Goal: Task Accomplishment & Management: Use online tool/utility

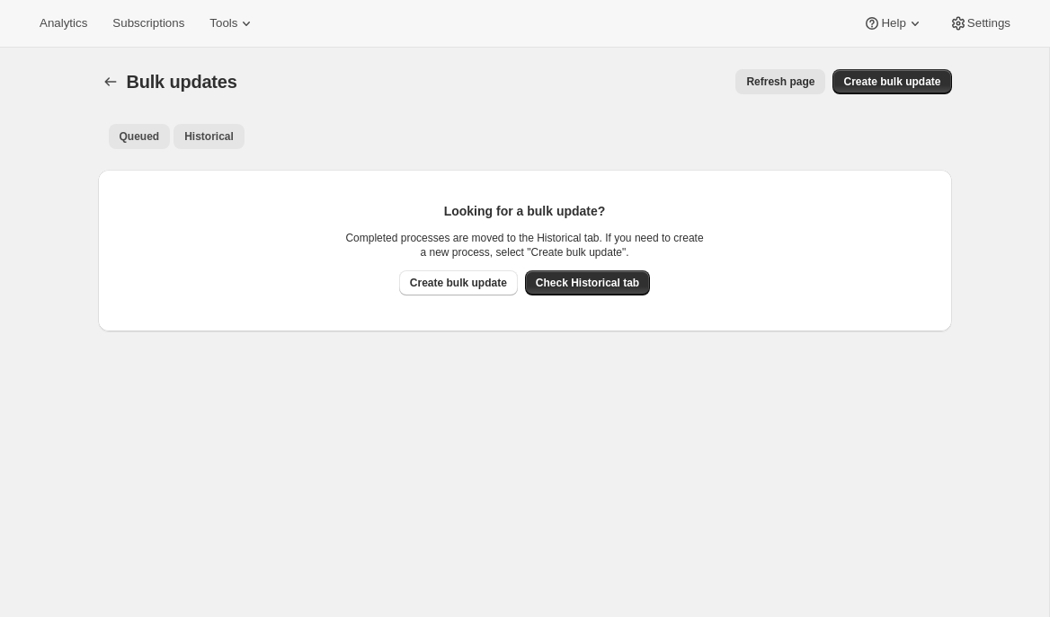
click at [217, 134] on span "Historical" at bounding box center [208, 136] width 49 height 14
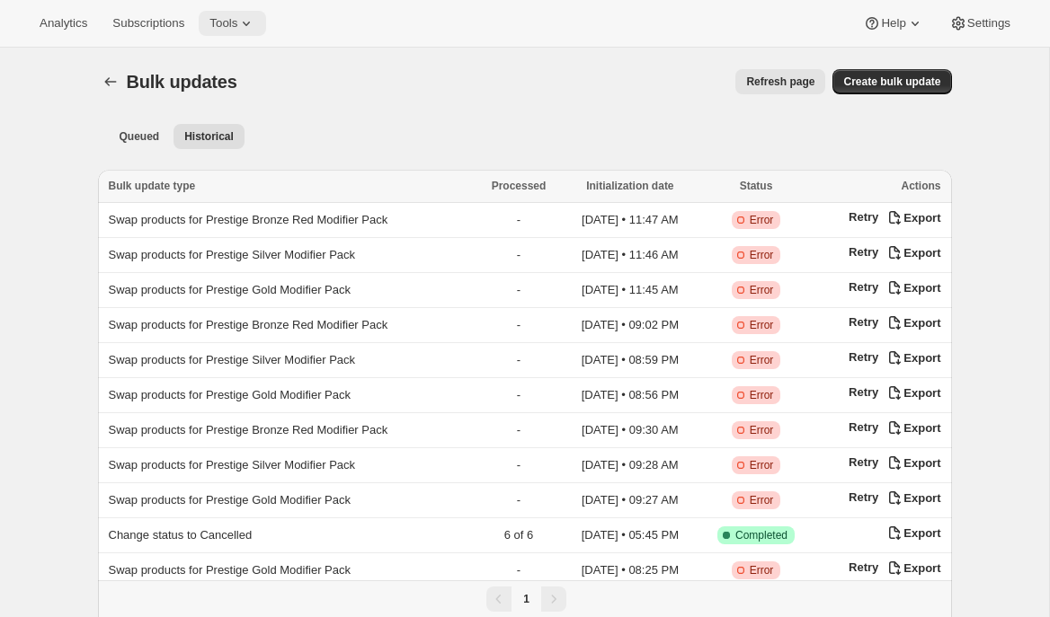
click at [251, 25] on icon at bounding box center [246, 23] width 18 height 18
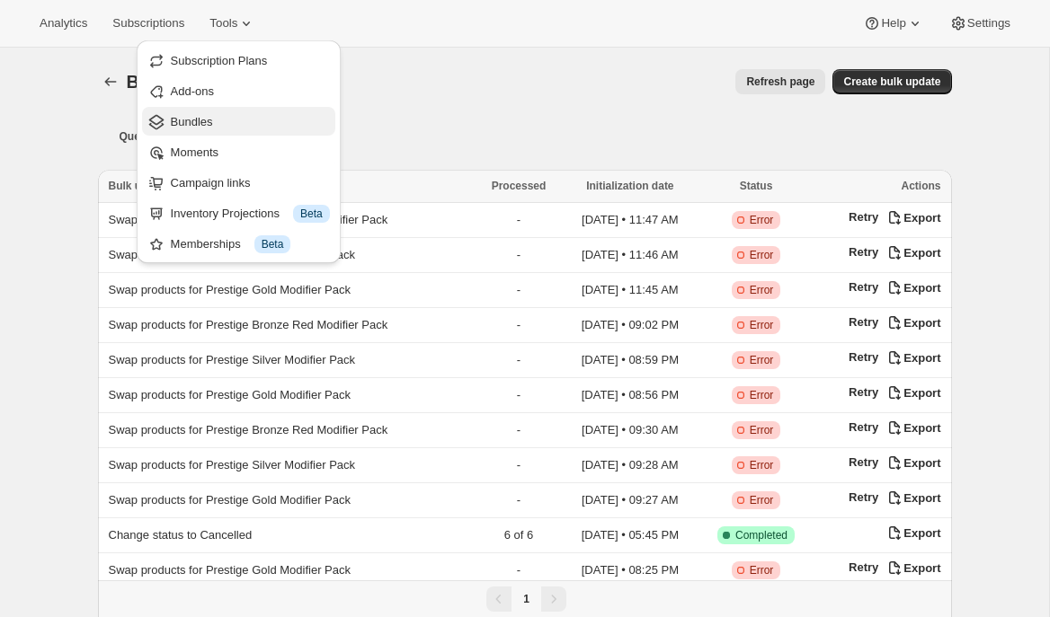
click at [215, 135] on button "Bundles" at bounding box center [238, 121] width 193 height 29
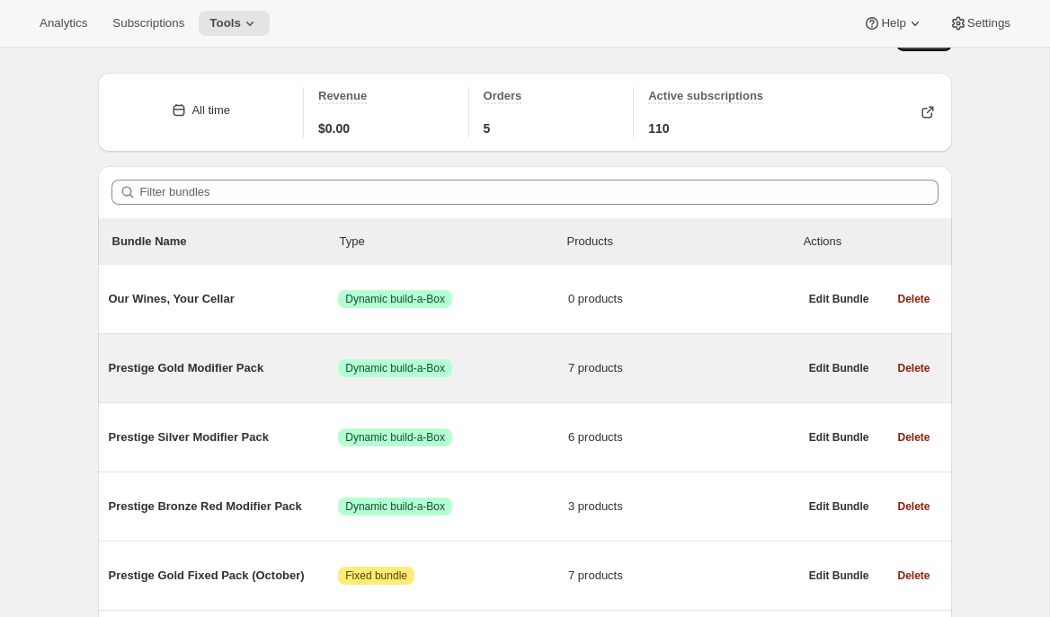
scroll to position [44, 0]
click at [250, 349] on div "Prestige Gold Modifier Pack Success Dynamic build-a-Box 7 products" at bounding box center [453, 367] width 689 height 47
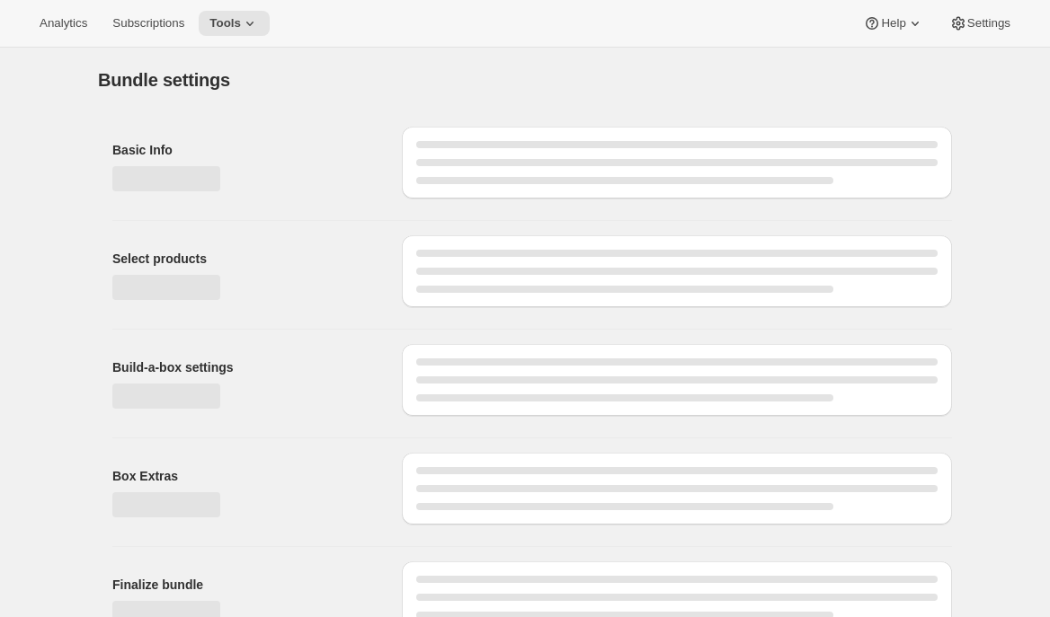
type input "Prestige Gold Modifier Pack"
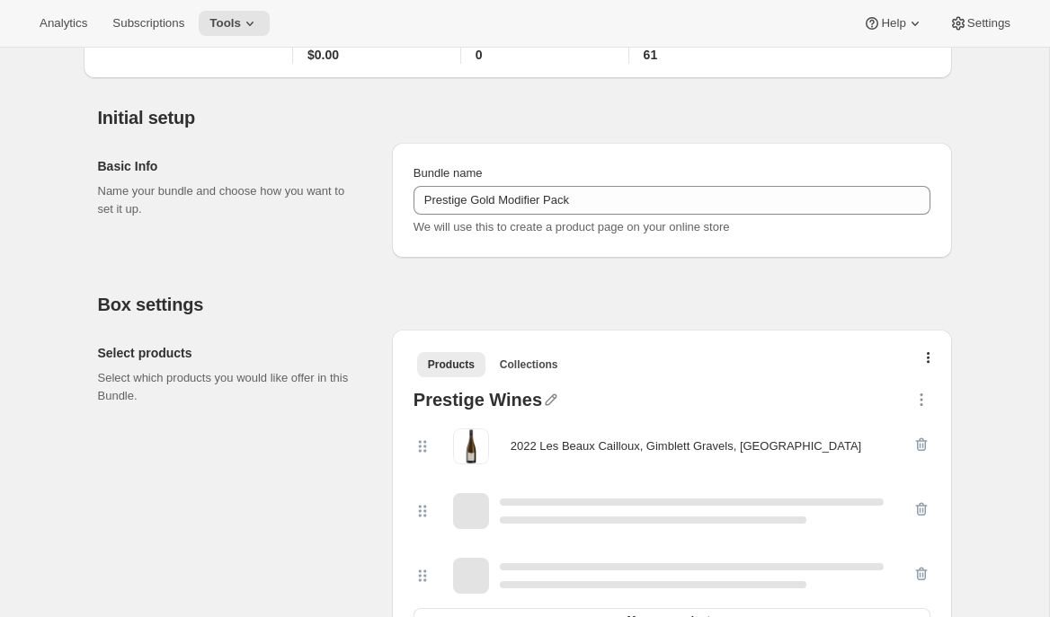
scroll to position [281, 0]
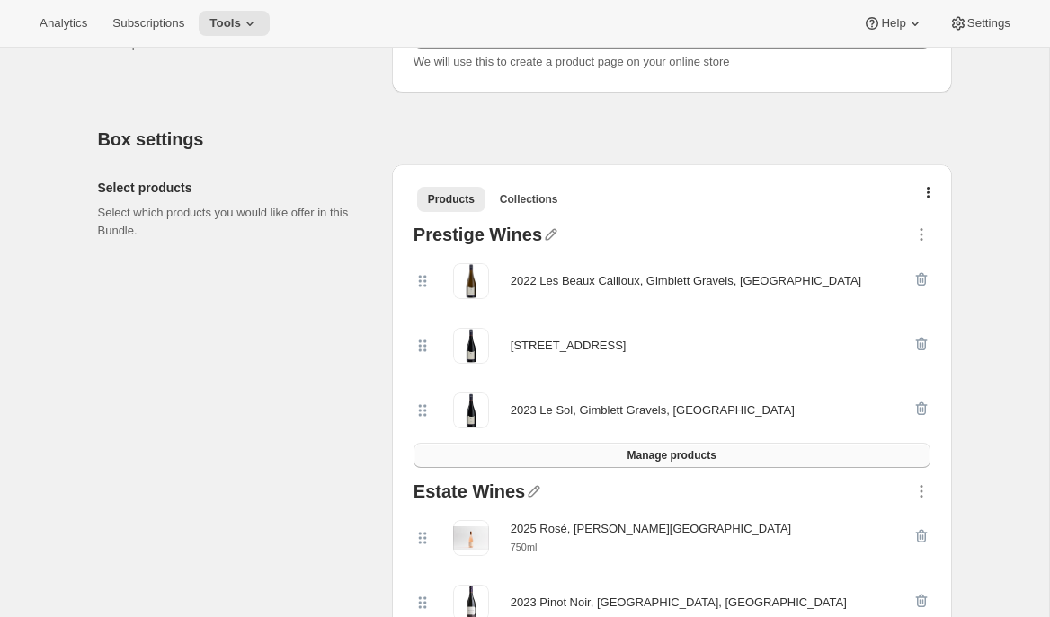
click at [678, 461] on span "Manage products" at bounding box center [670, 455] width 89 height 14
click at [631, 462] on button "Manage products" at bounding box center [671, 455] width 517 height 25
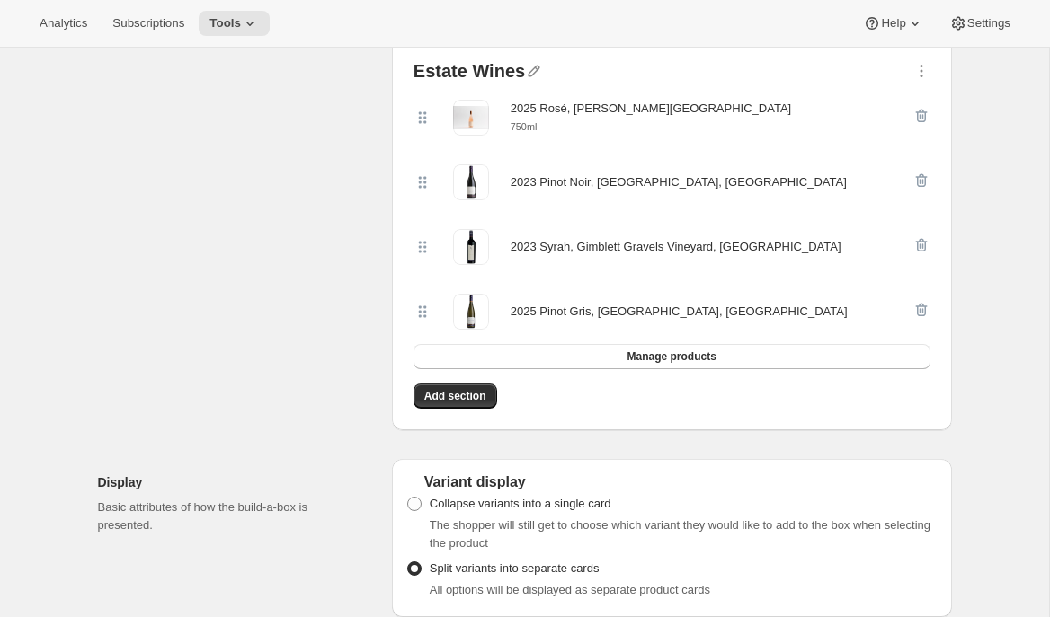
scroll to position [620, 0]
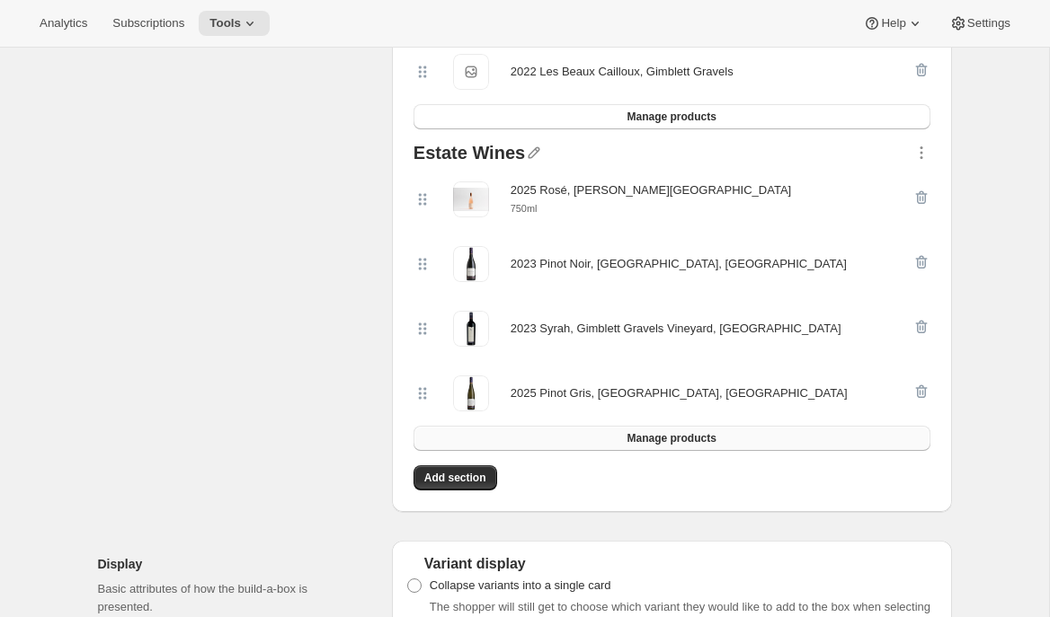
click at [723, 438] on button "Manage products" at bounding box center [671, 438] width 517 height 25
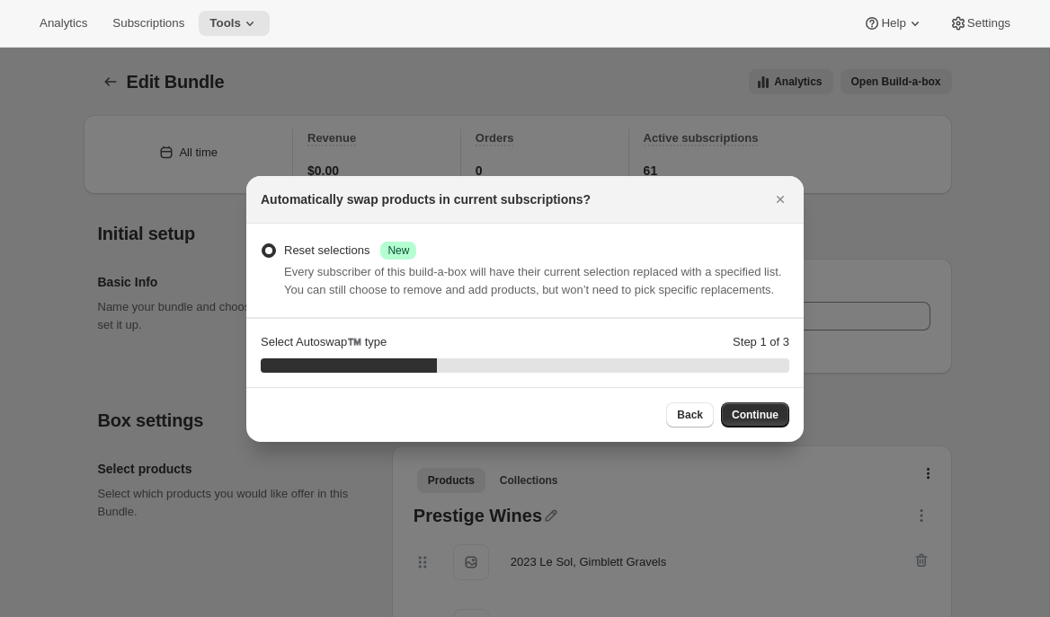
scroll to position [0, 0]
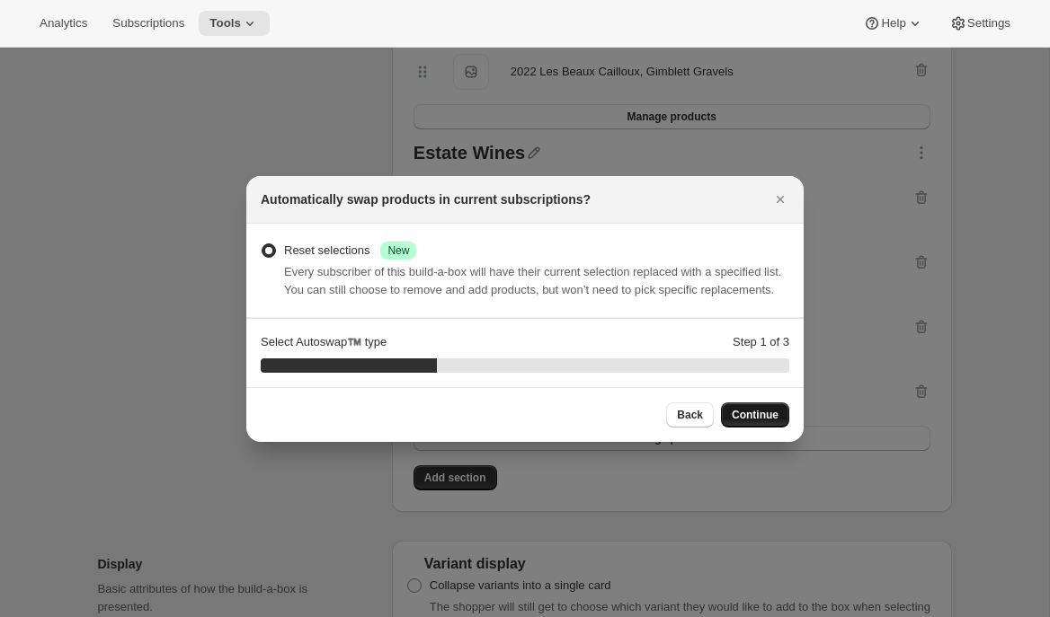
click at [740, 414] on button "Continue" at bounding box center [755, 415] width 68 height 25
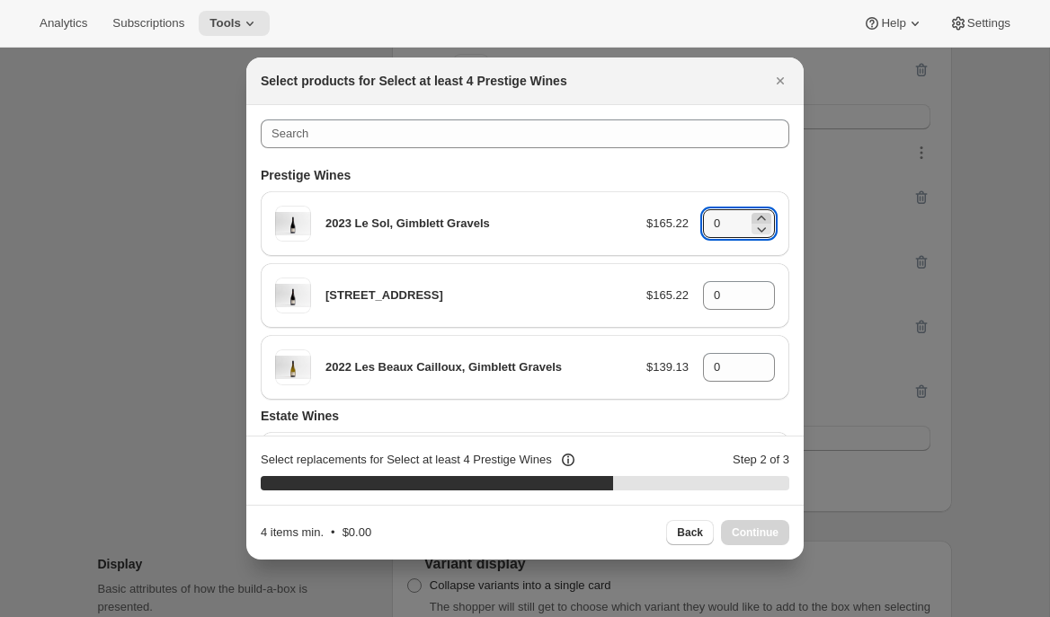
click at [761, 216] on icon ":r2k:" at bounding box center [761, 218] width 8 height 4
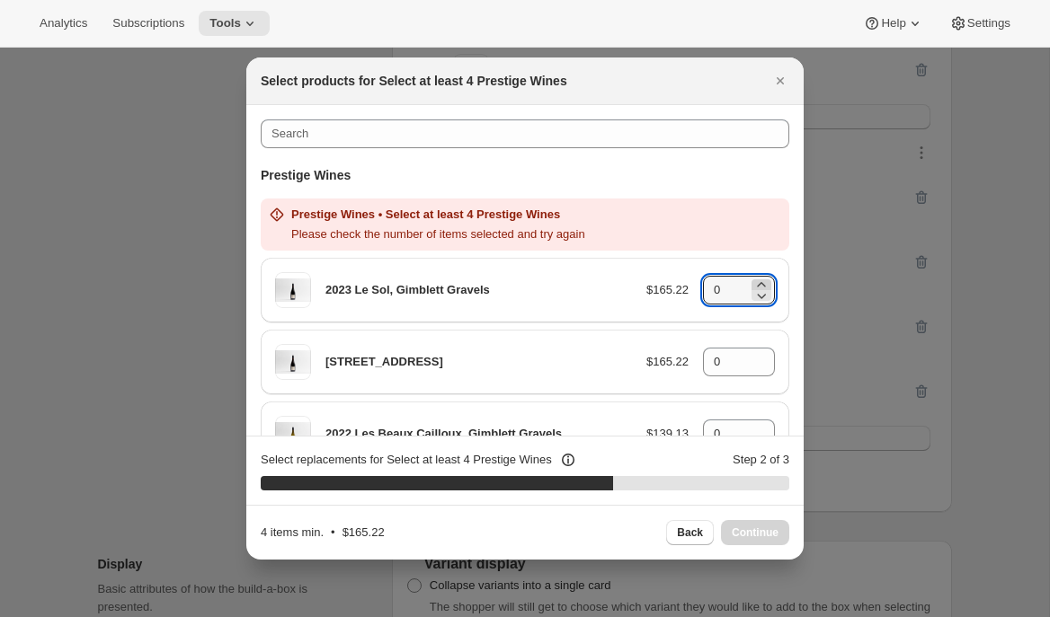
type input "1"
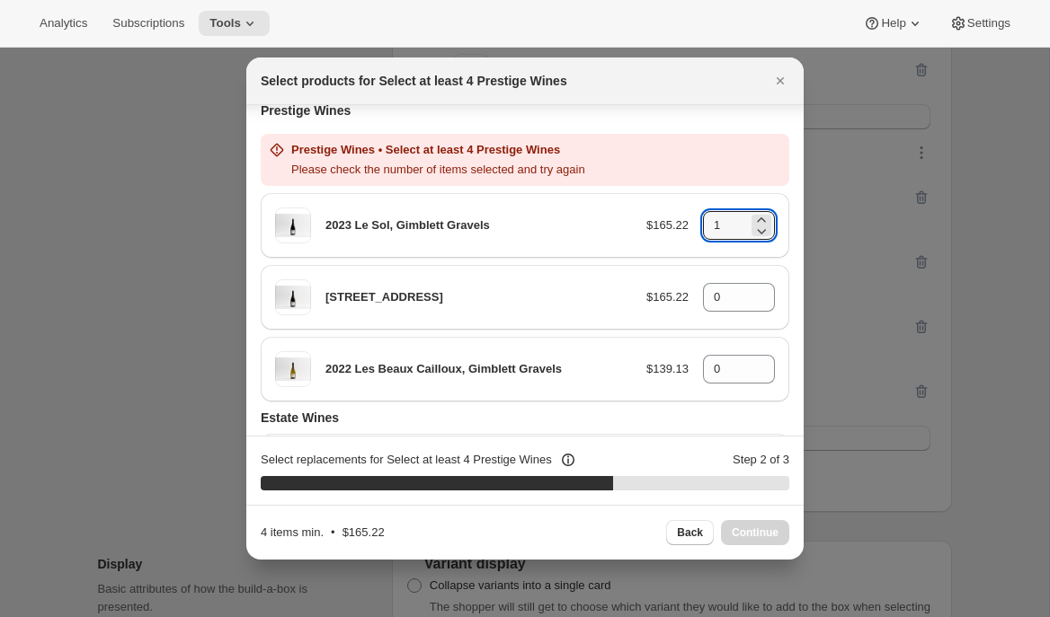
scroll to position [66, 0]
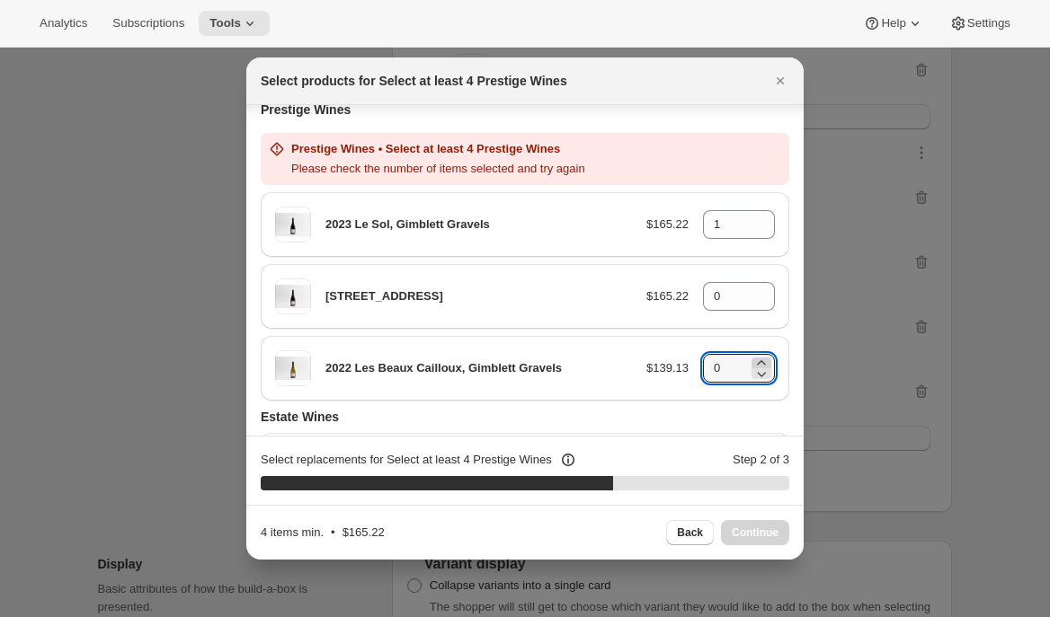
click at [758, 363] on icon ":r2k:" at bounding box center [761, 362] width 8 height 4
type input "1"
click at [760, 289] on icon ":r2k:" at bounding box center [761, 290] width 8 height 4
type input "2"
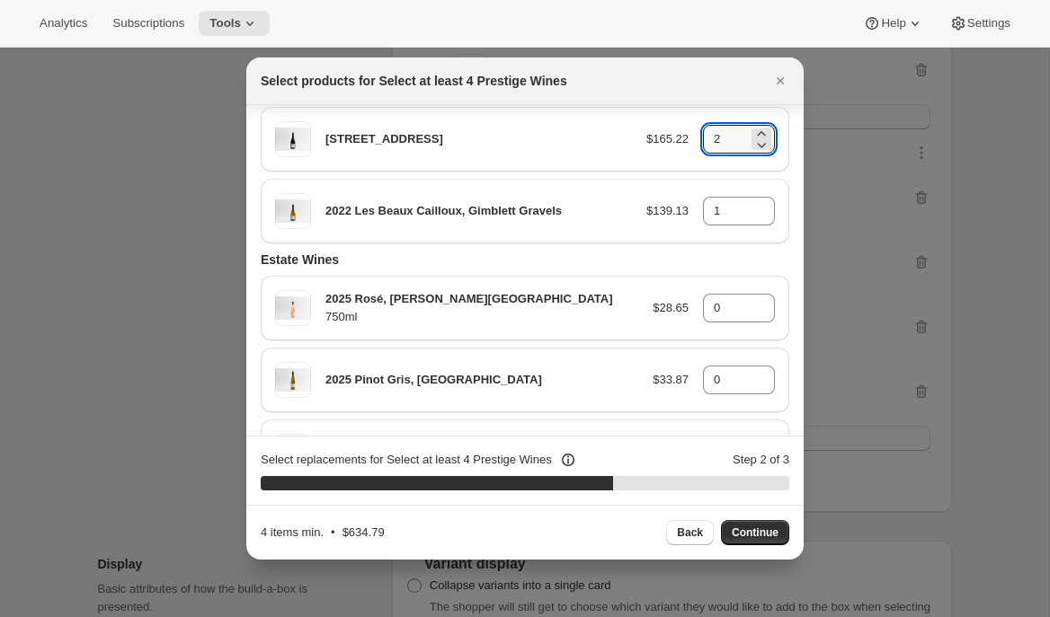
scroll to position [161, 0]
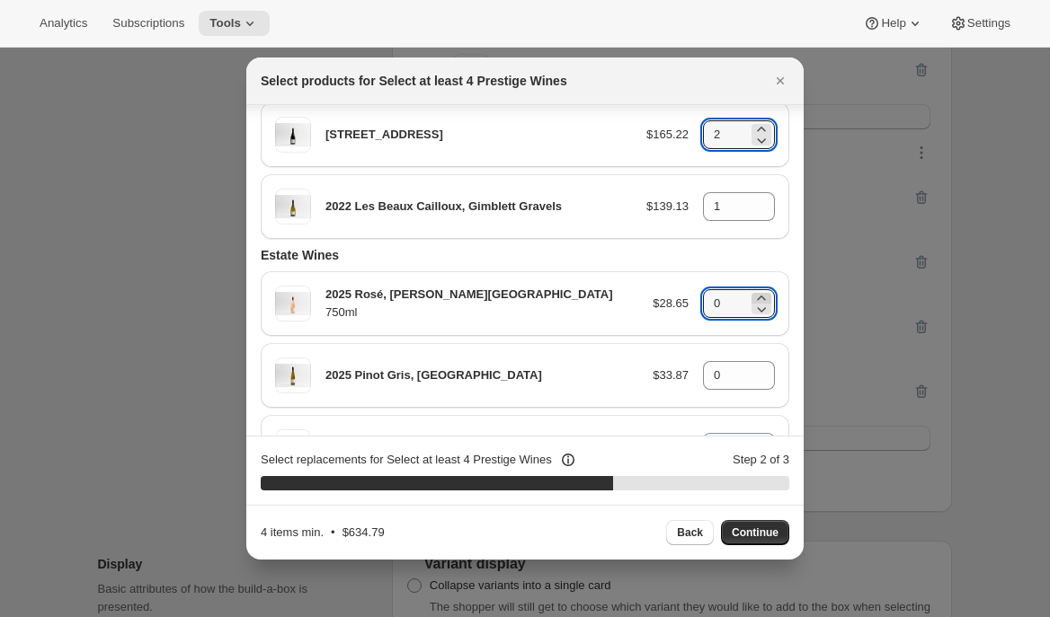
click at [765, 294] on icon ":r2k:" at bounding box center [761, 298] width 18 height 18
type input "2"
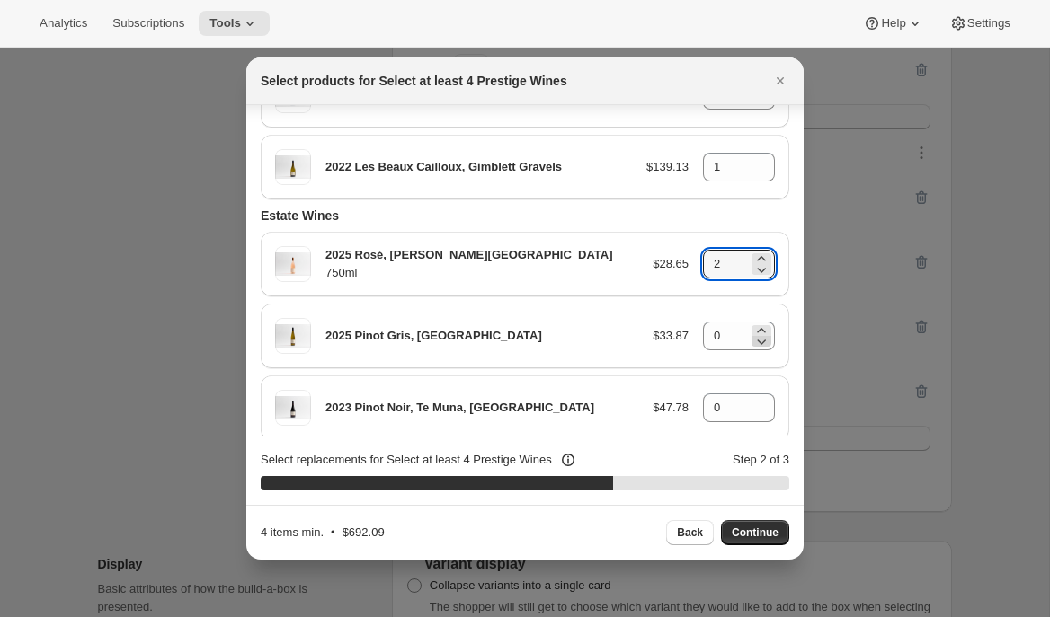
scroll to position [224, 0]
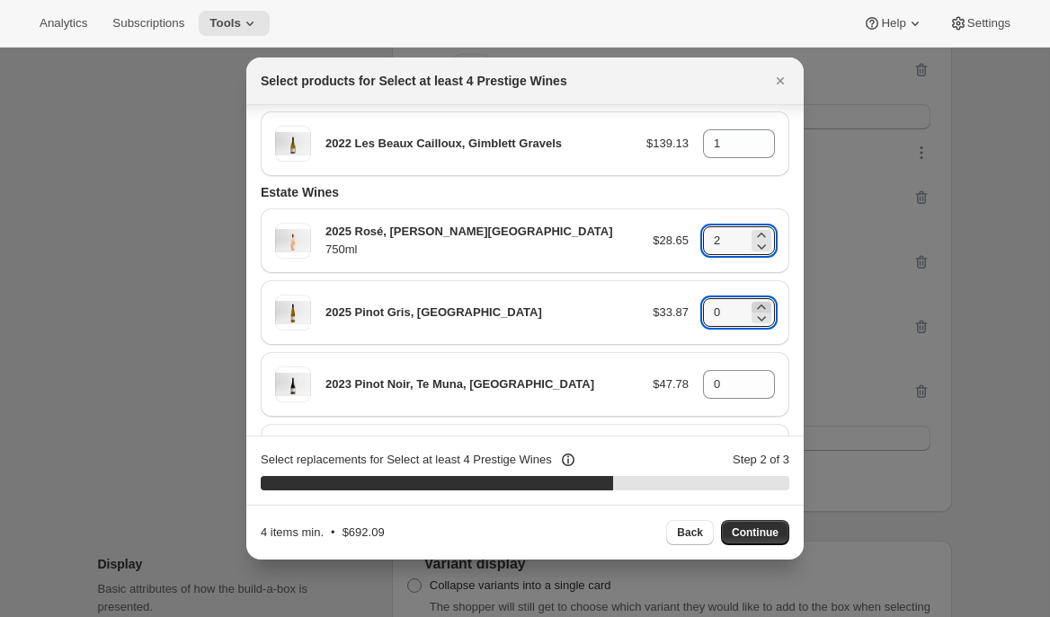
click at [761, 304] on icon ":r2k:" at bounding box center [761, 307] width 18 height 18
type input "2"
click at [763, 376] on icon ":r2k:" at bounding box center [761, 379] width 18 height 18
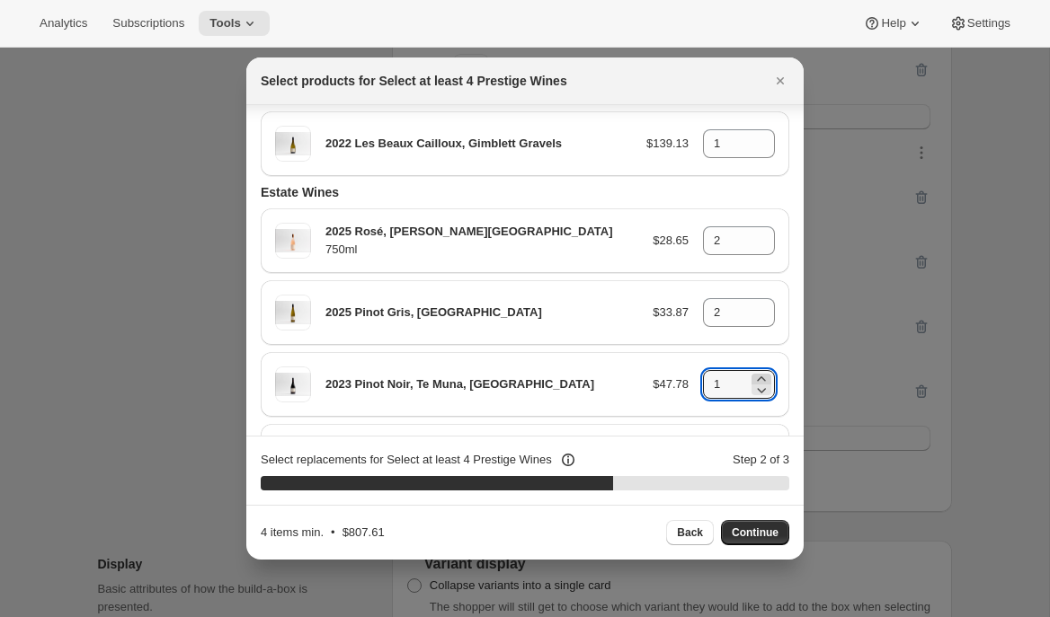
click at [763, 376] on icon ":r2k:" at bounding box center [761, 379] width 18 height 18
type input "2"
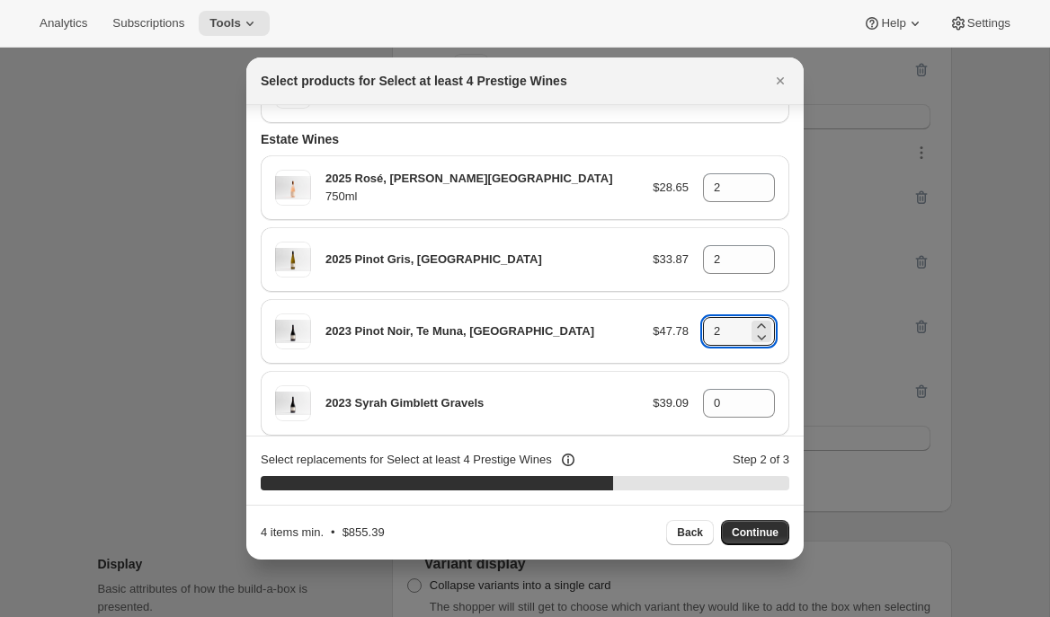
scroll to position [292, 0]
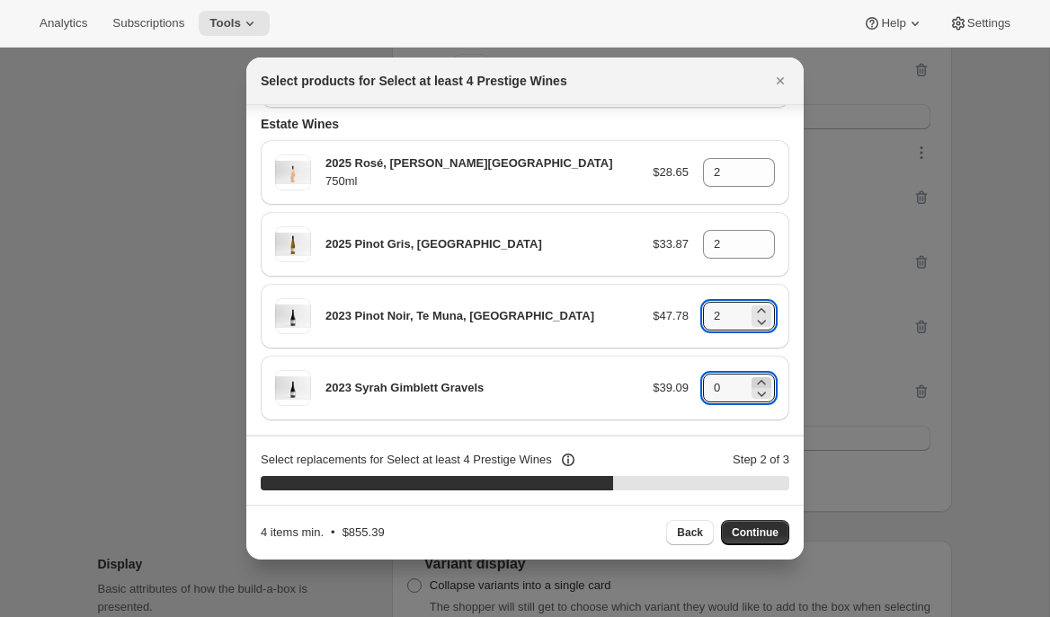
click at [758, 379] on icon ":r2k:" at bounding box center [761, 383] width 18 height 18
type input "2"
click at [753, 530] on span "Continue" at bounding box center [755, 533] width 47 height 14
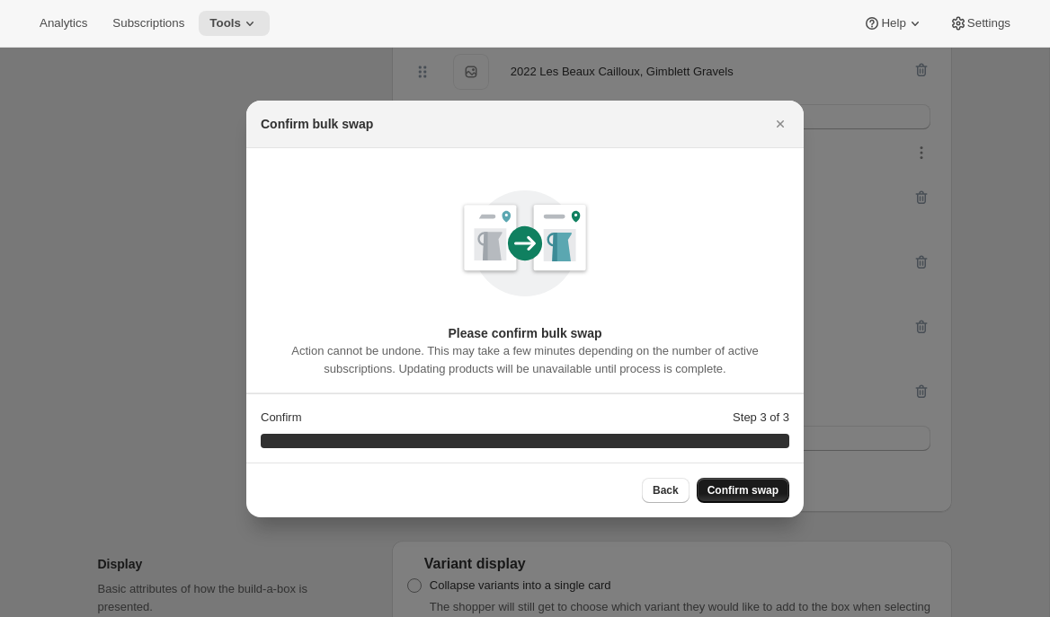
click at [755, 494] on span "Confirm swap" at bounding box center [742, 490] width 71 height 14
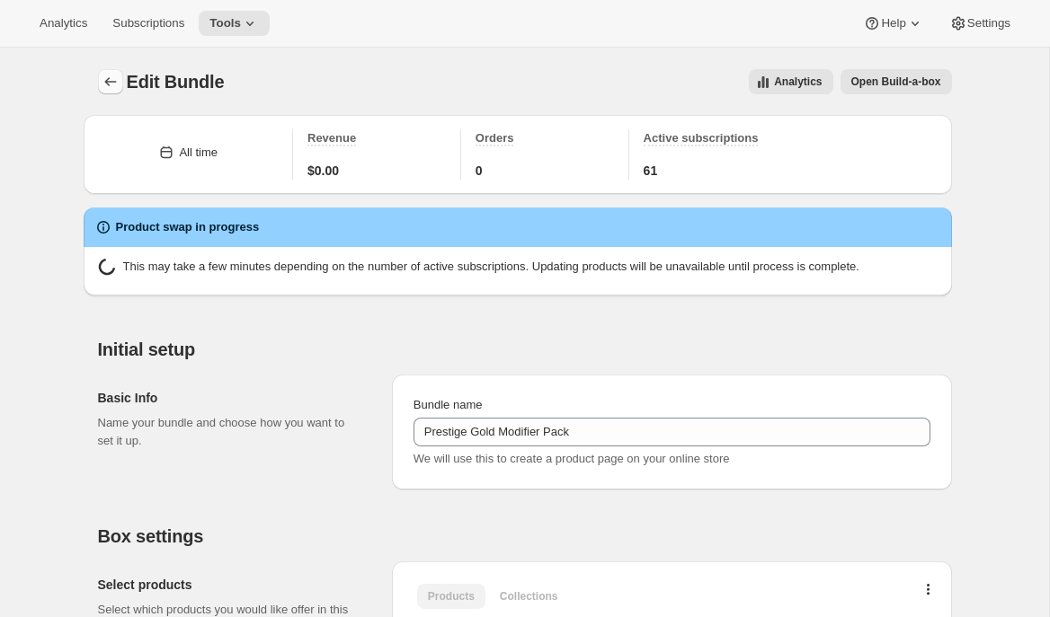
click at [105, 81] on icon "Bundles" at bounding box center [110, 81] width 12 height 9
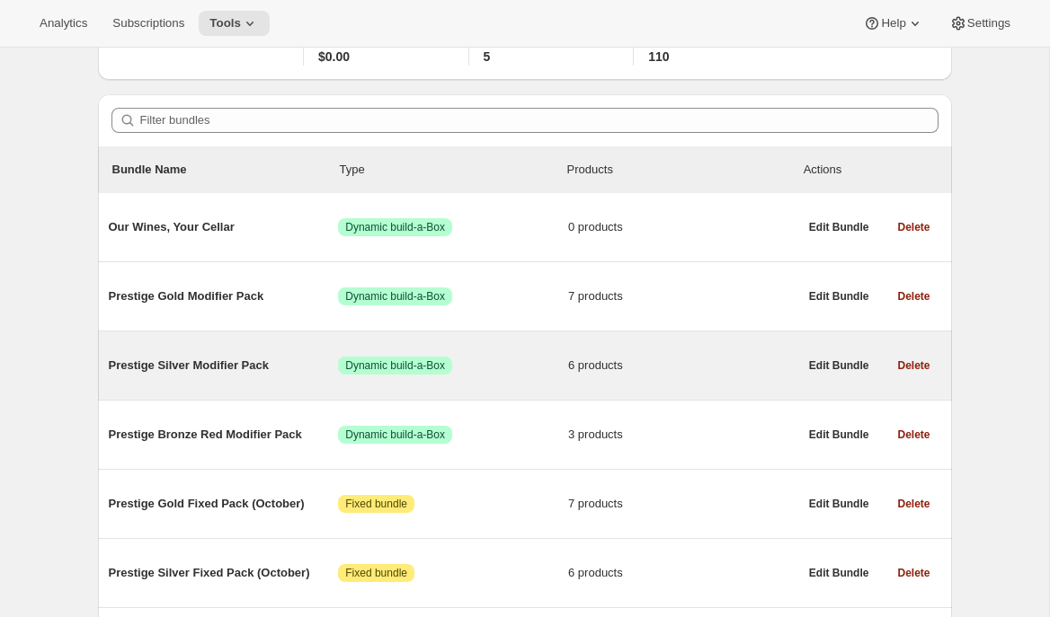
scroll to position [122, 0]
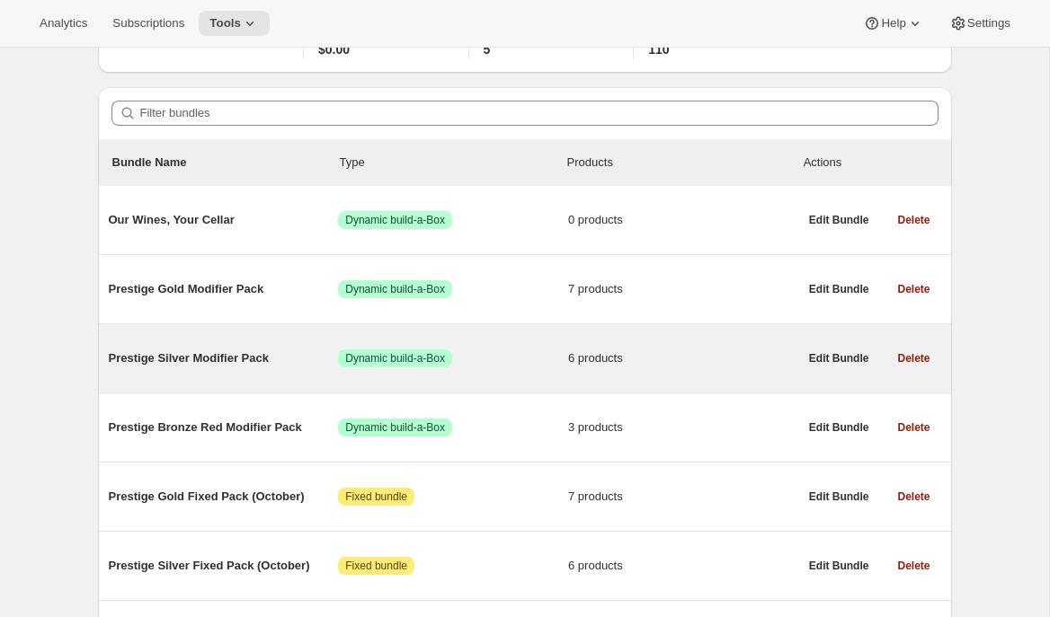
click at [251, 358] on span "Prestige Silver Modifier Pack" at bounding box center [224, 359] width 230 height 18
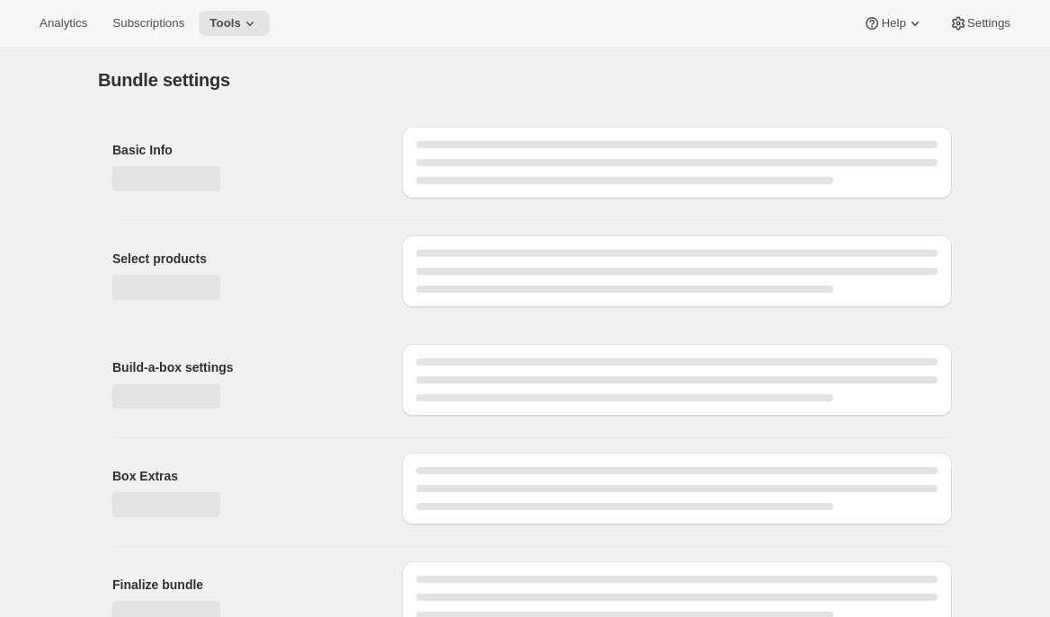
type input "Prestige Silver Modifier Pack"
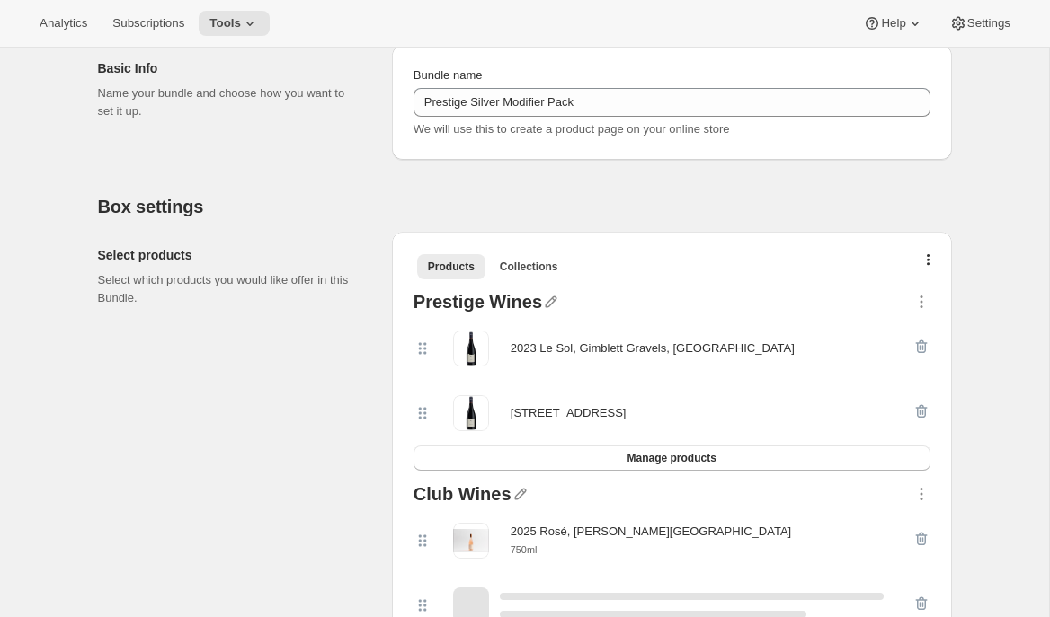
scroll to position [439, 0]
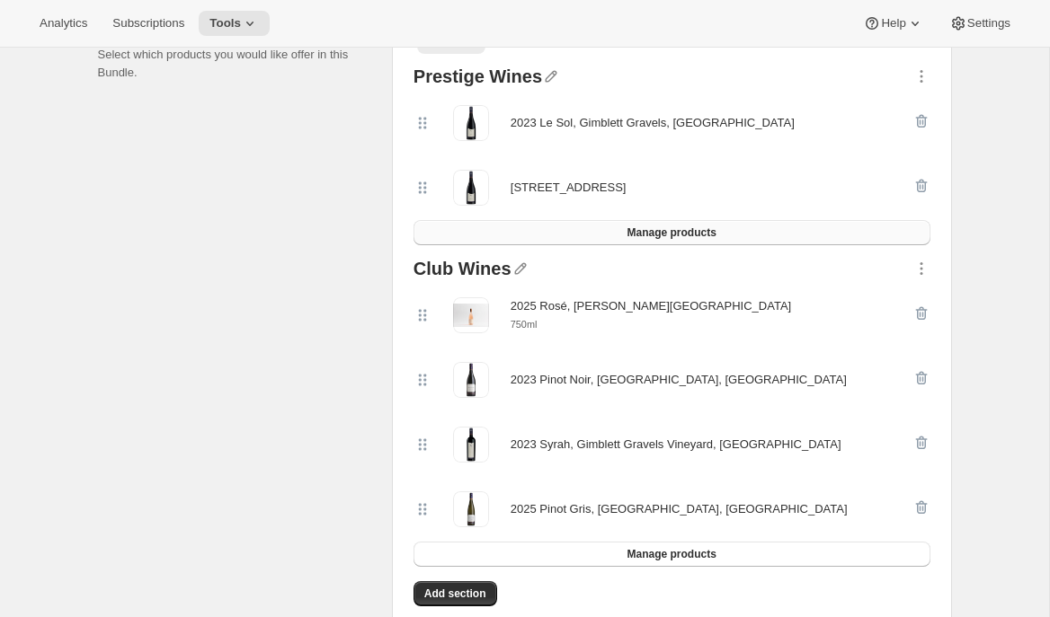
click at [660, 231] on span "Manage products" at bounding box center [670, 233] width 89 height 14
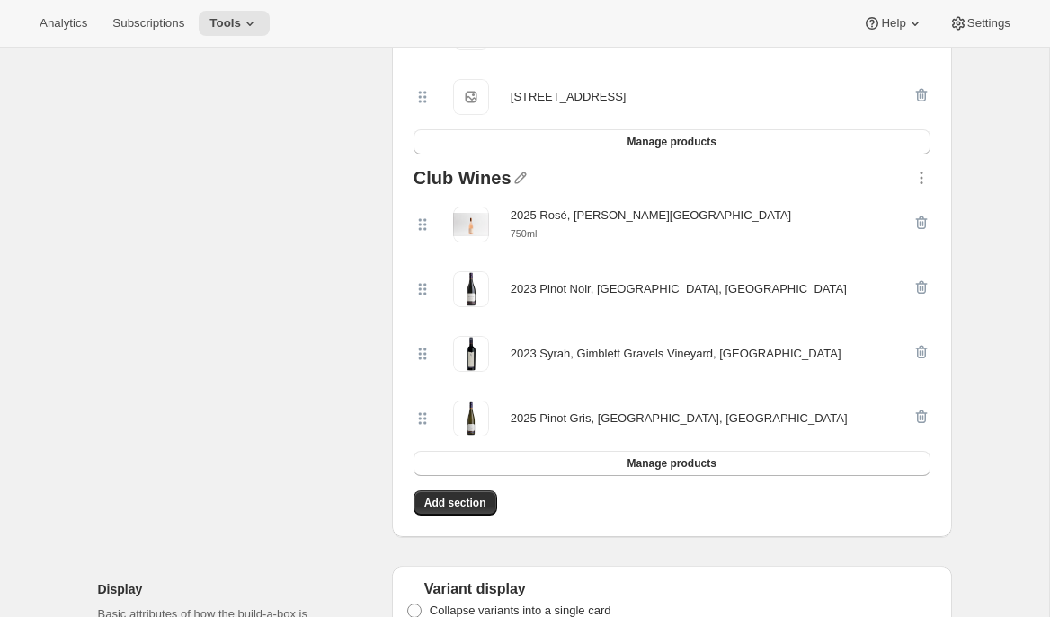
scroll to position [531, 0]
click at [705, 467] on span "Manage products" at bounding box center [670, 463] width 89 height 14
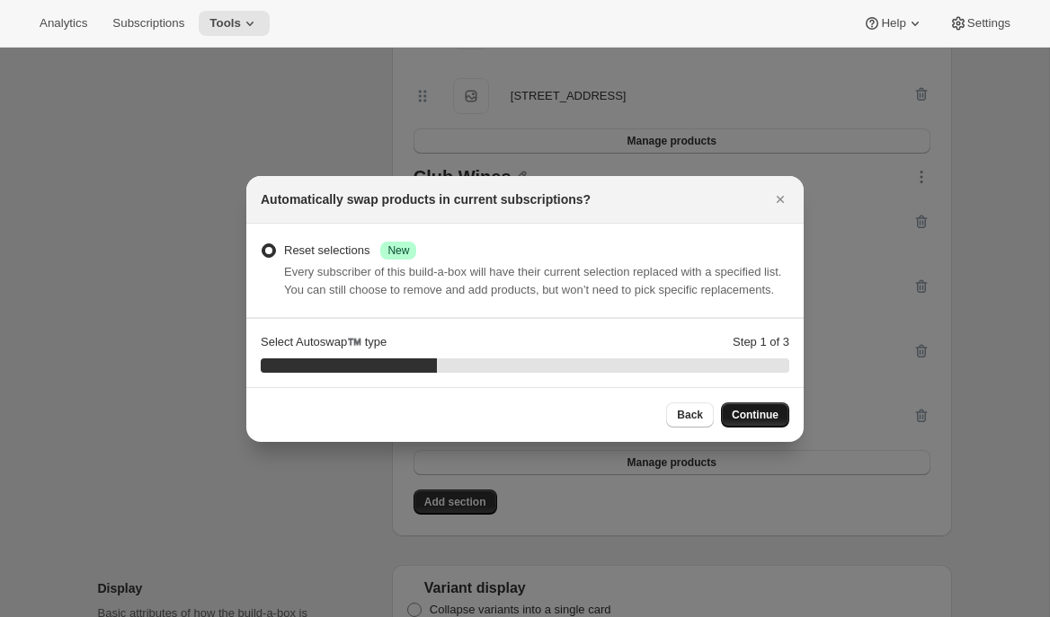
click at [733, 421] on span "Continue" at bounding box center [755, 415] width 47 height 14
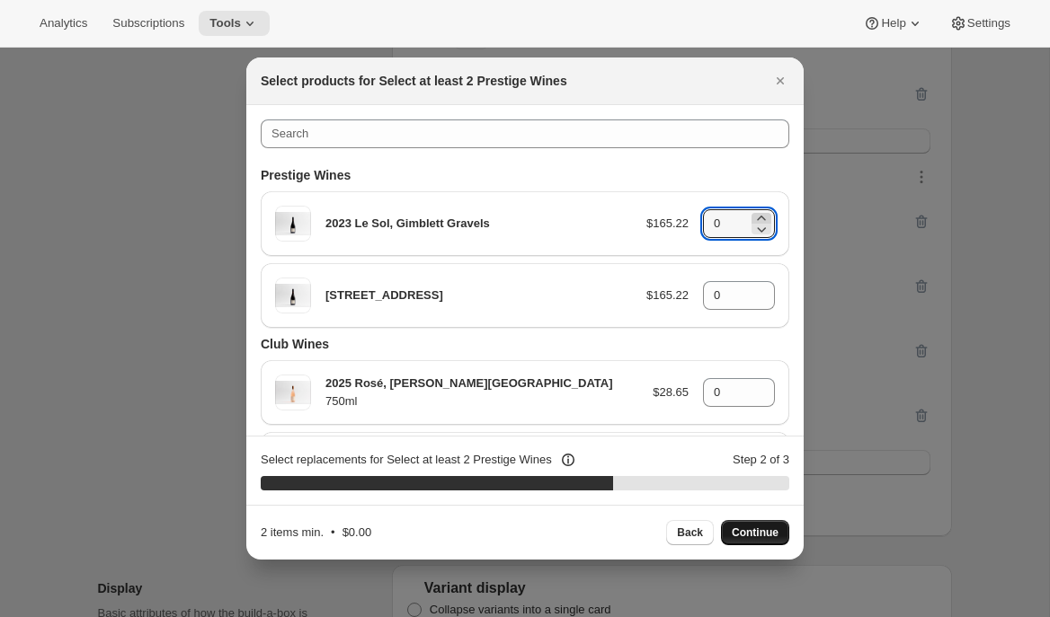
click at [763, 215] on icon ":r6k:" at bounding box center [761, 218] width 18 height 18
type input "1"
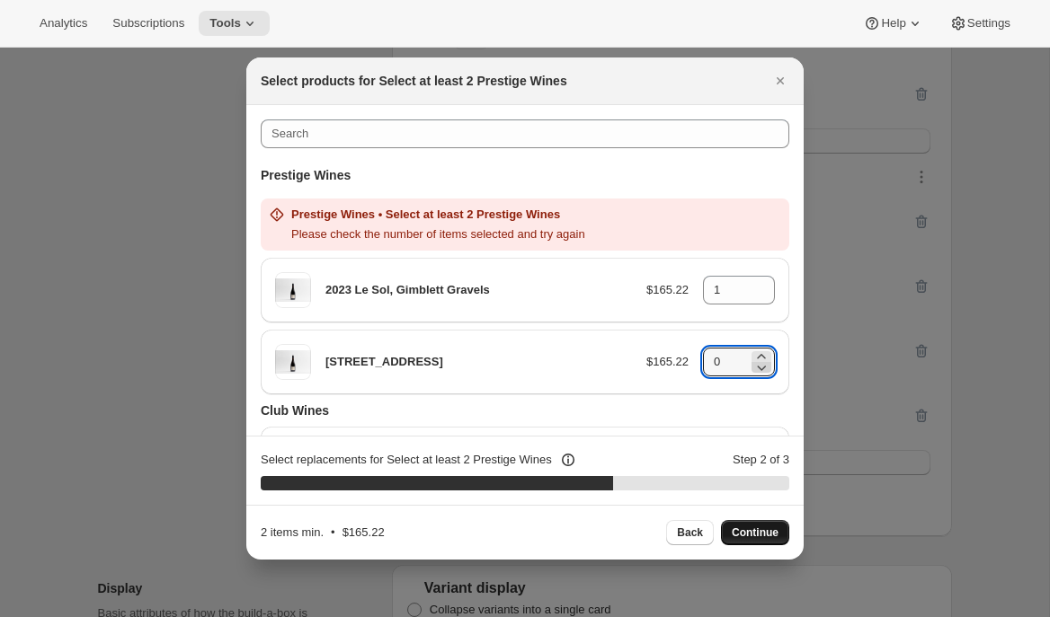
click at [759, 359] on icon ":r6k:" at bounding box center [761, 368] width 18 height 18
click at [759, 357] on icon ":r6k:" at bounding box center [761, 357] width 18 height 18
type input "1"
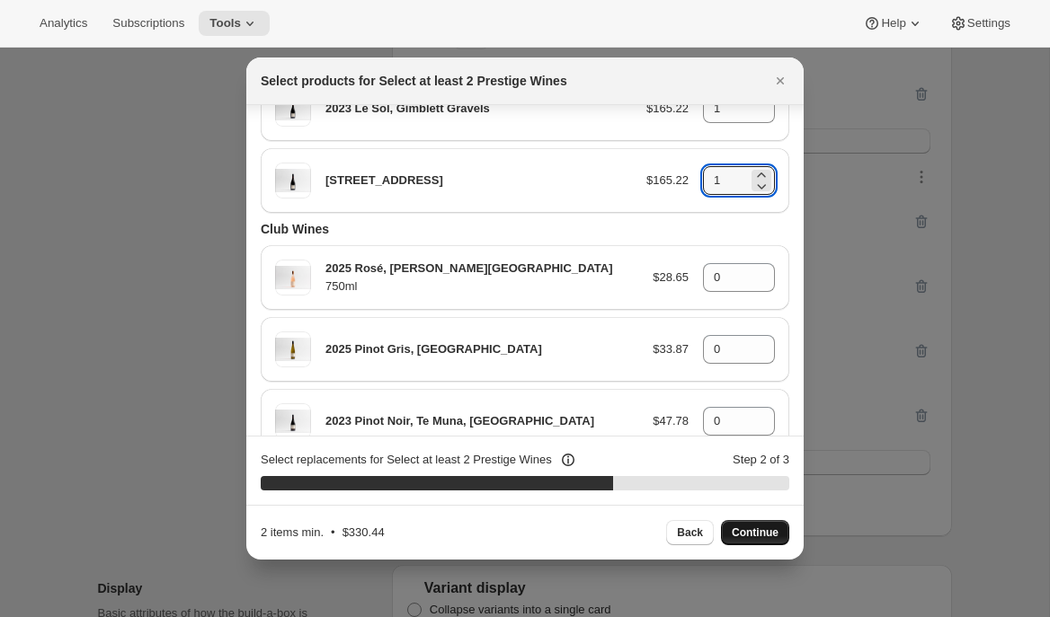
scroll to position [124, 0]
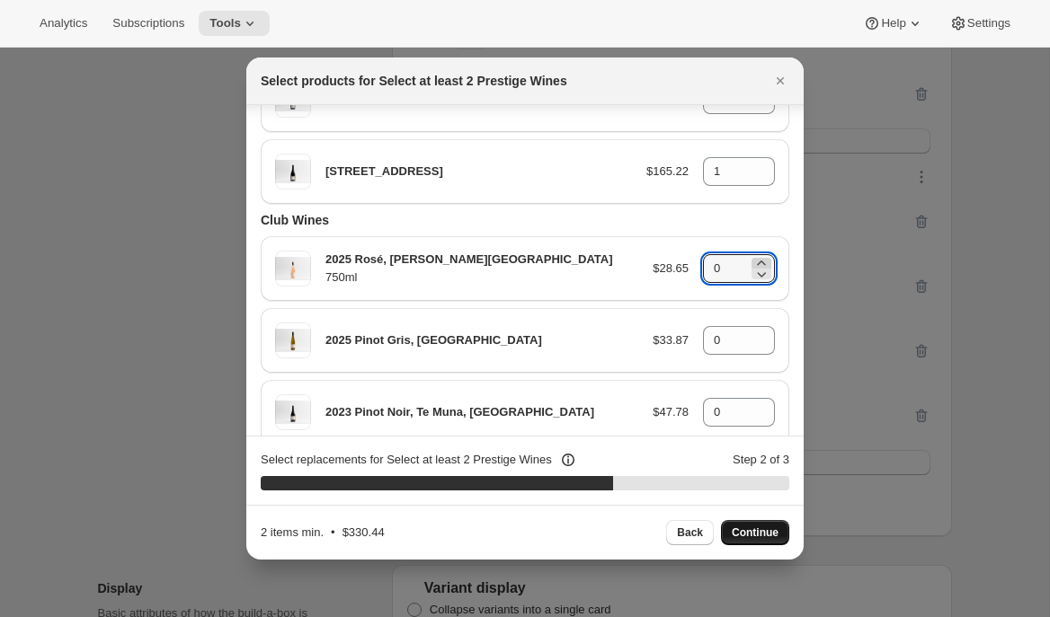
click at [758, 261] on icon ":r6k:" at bounding box center [761, 263] width 18 height 18
type input "1"
click at [759, 331] on icon ":r6k:" at bounding box center [761, 335] width 18 height 18
type input "1"
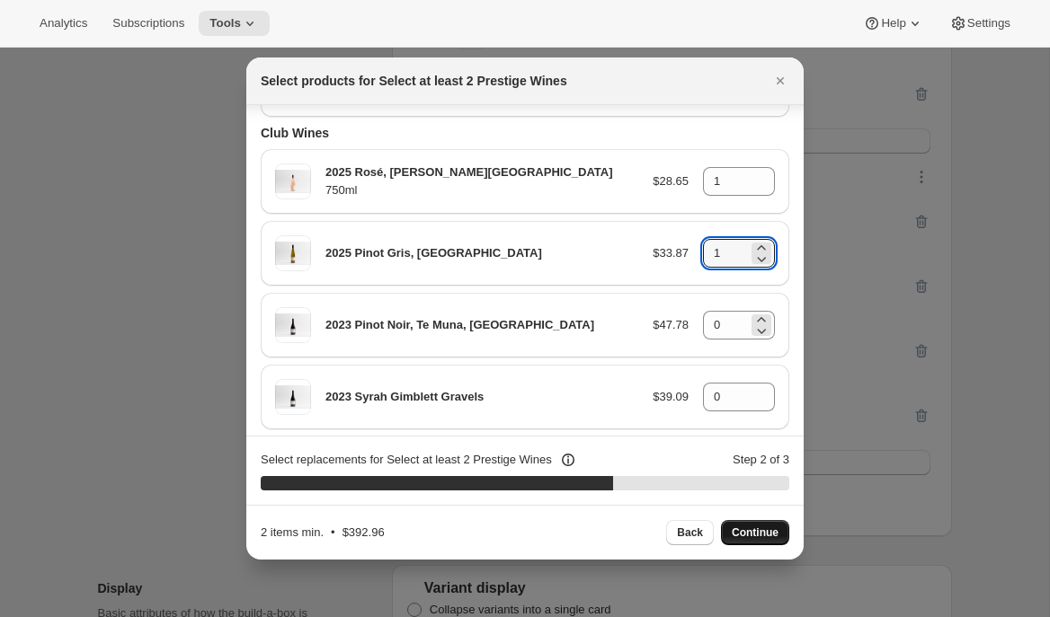
scroll to position [220, 0]
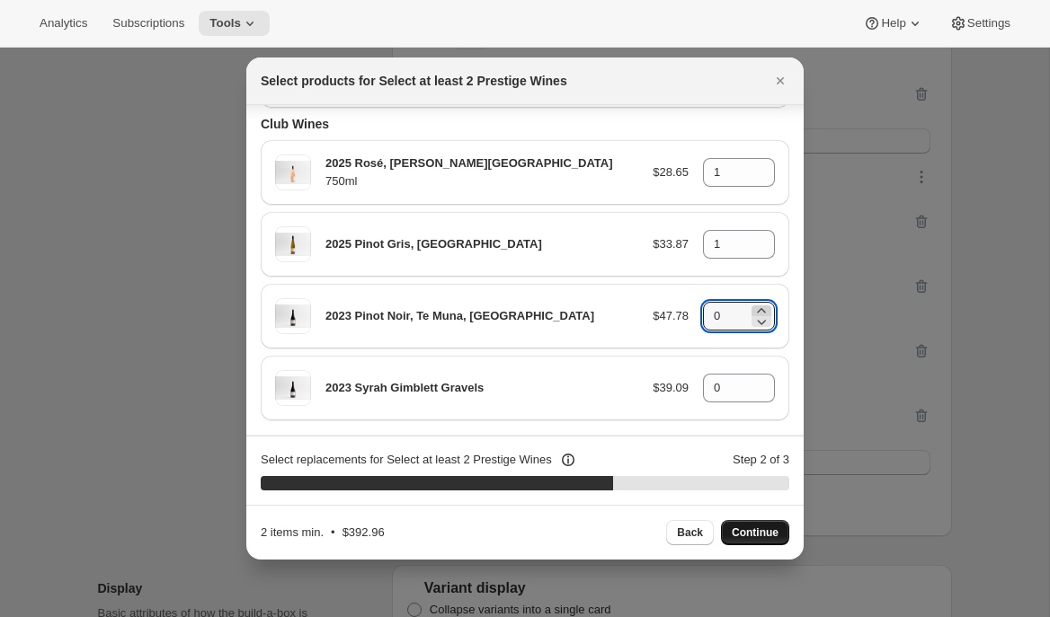
click at [756, 307] on icon ":r6k:" at bounding box center [761, 311] width 18 height 18
type input "1"
click at [761, 380] on icon ":r6k:" at bounding box center [761, 382] width 8 height 4
type input "1"
click at [738, 534] on span "Continue" at bounding box center [755, 533] width 47 height 14
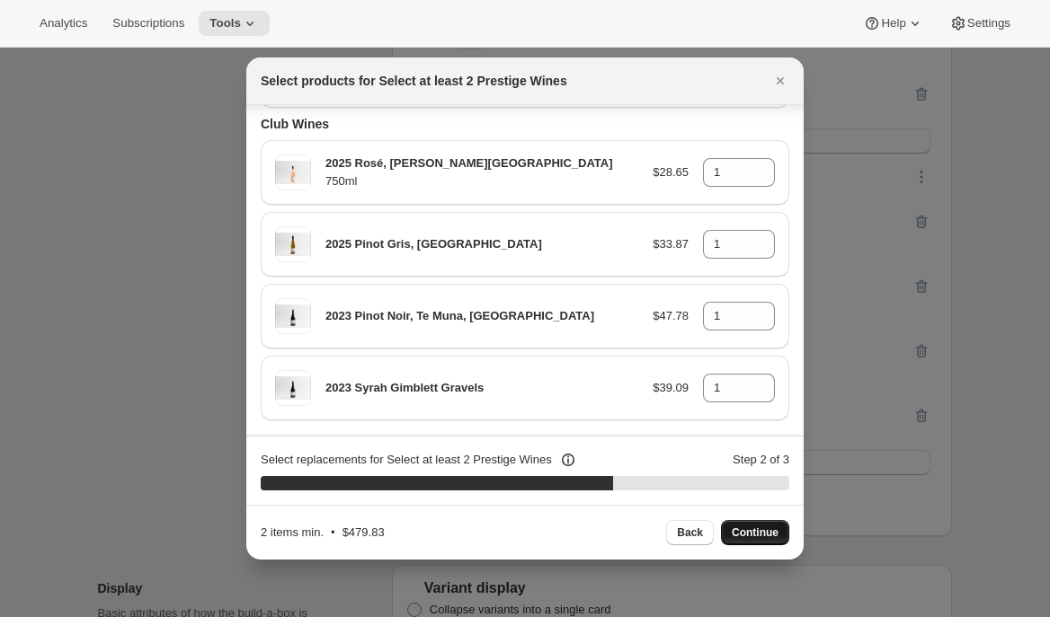
scroll to position [0, 0]
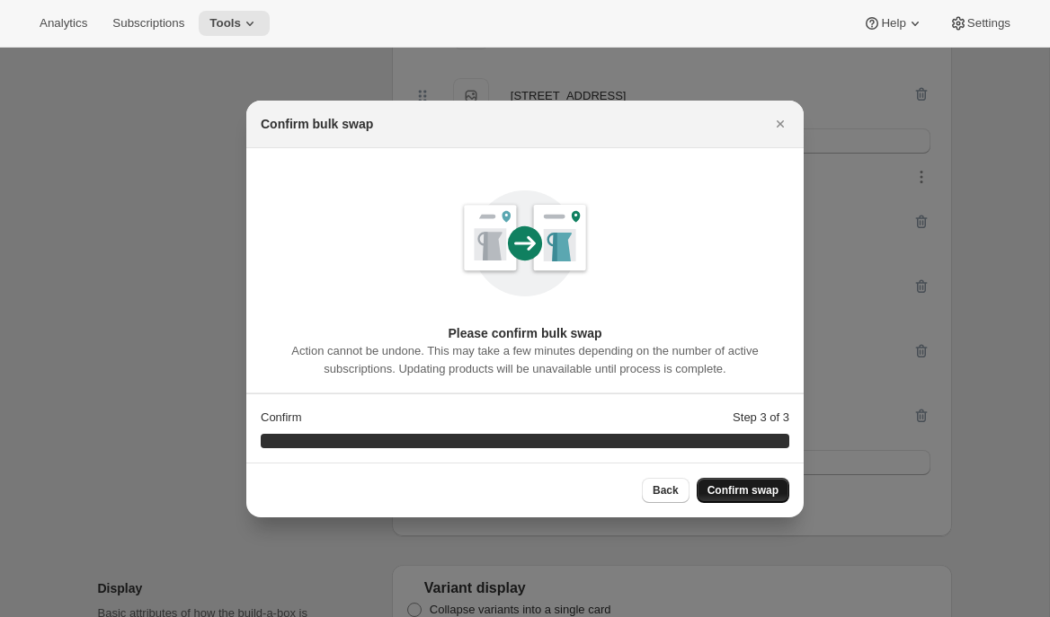
click at [732, 493] on span "Confirm swap" at bounding box center [742, 490] width 71 height 14
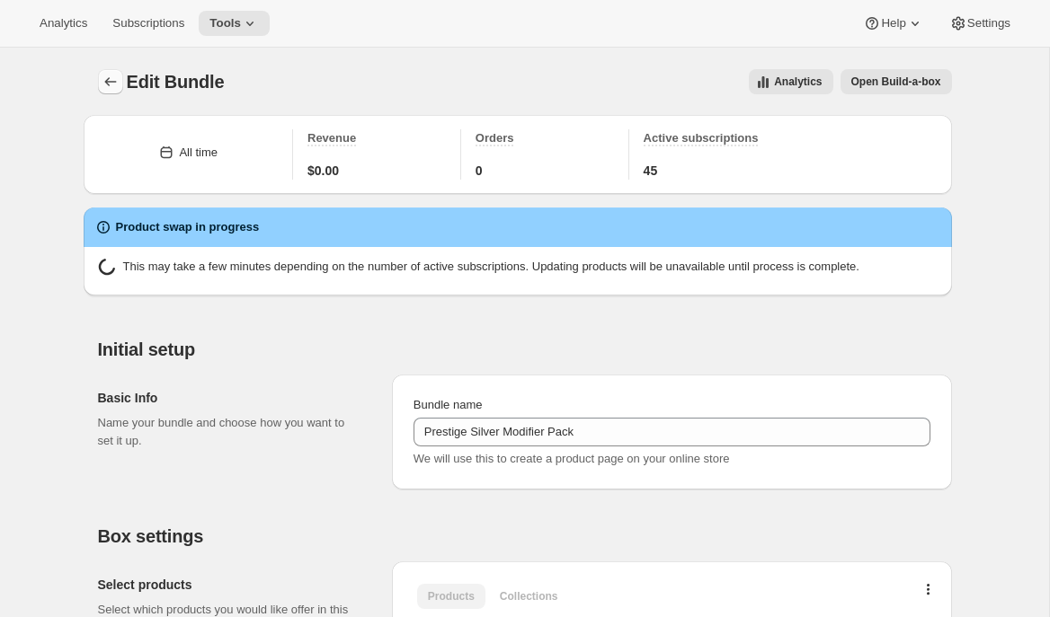
click at [110, 80] on icon "Bundles" at bounding box center [111, 82] width 18 height 18
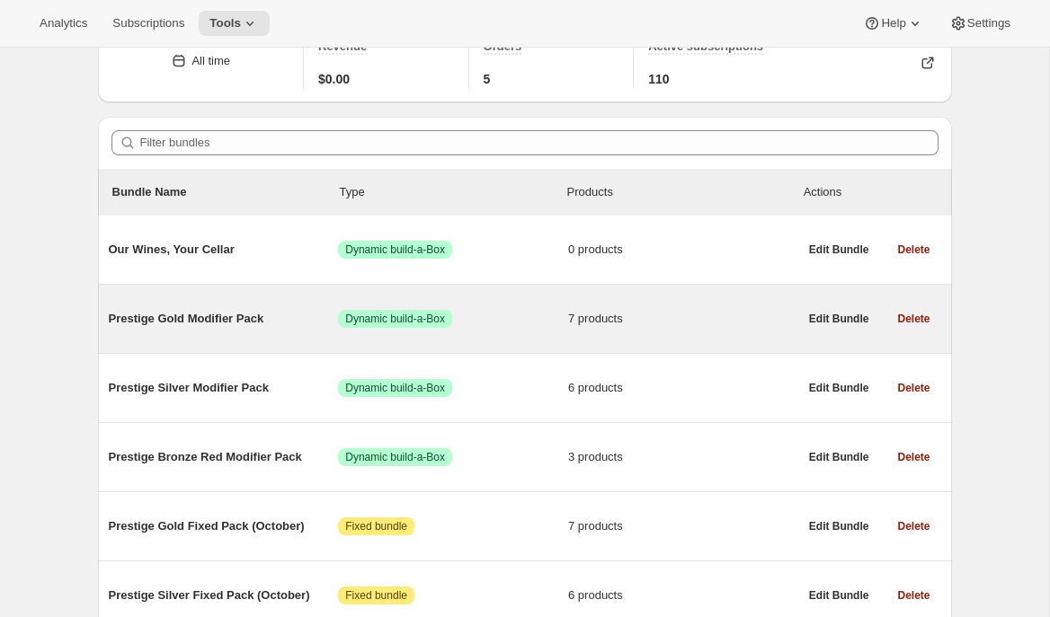
scroll to position [93, 0]
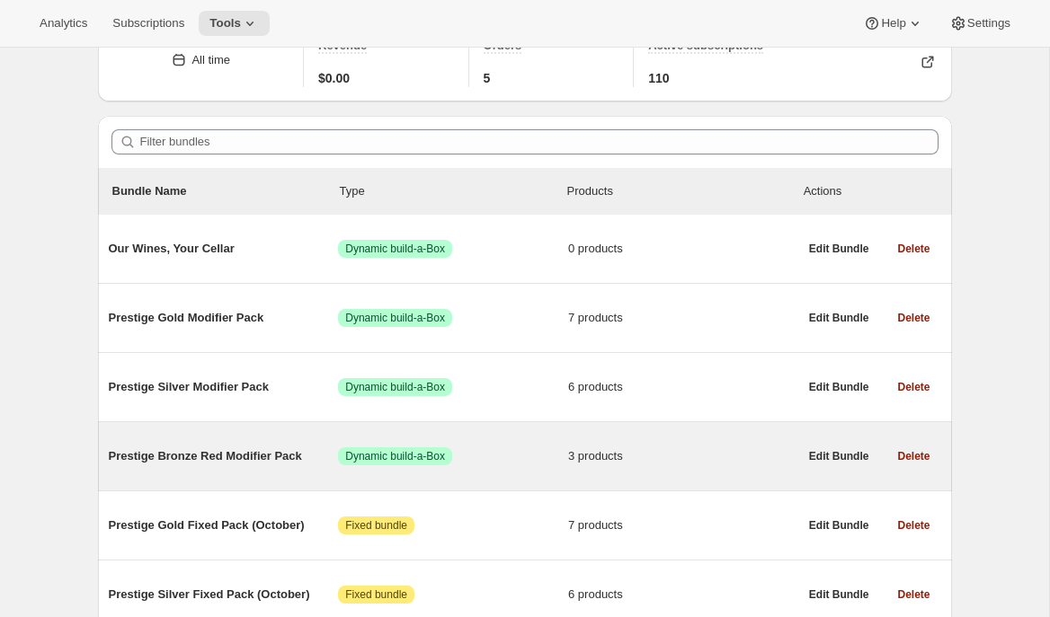
click at [219, 458] on span "Prestige Bronze Red Modifier Pack" at bounding box center [224, 457] width 230 height 18
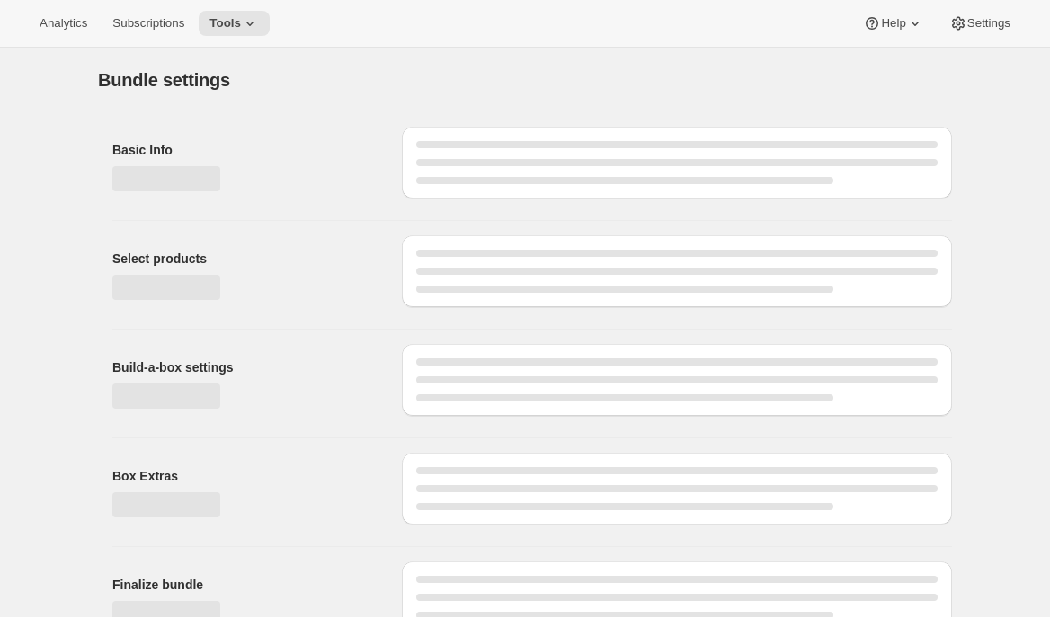
type input "Prestige Bronze Red Modifier Pack"
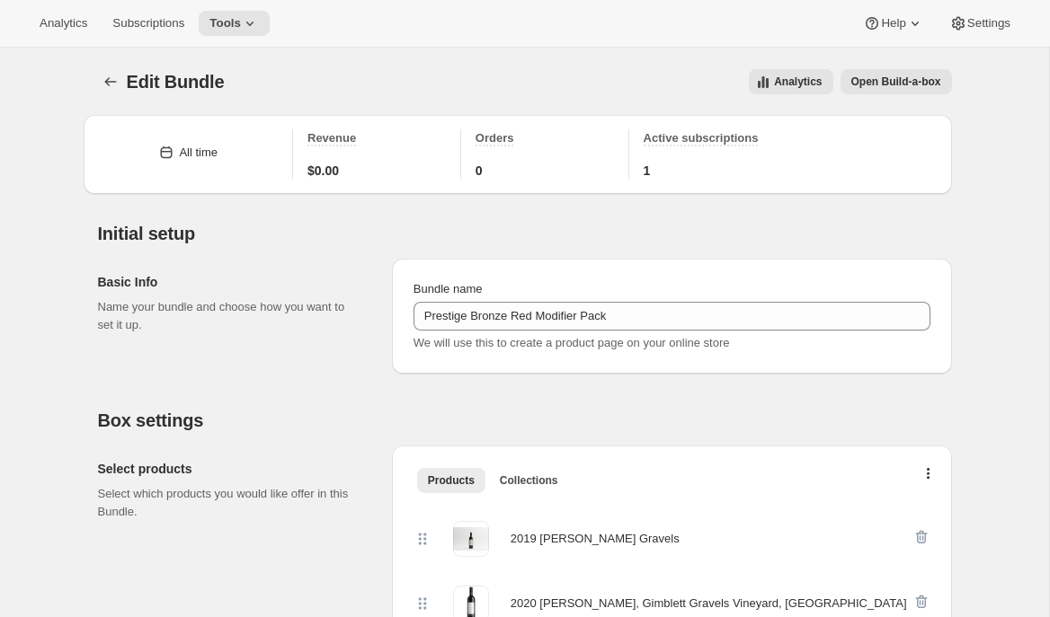
scroll to position [360, 0]
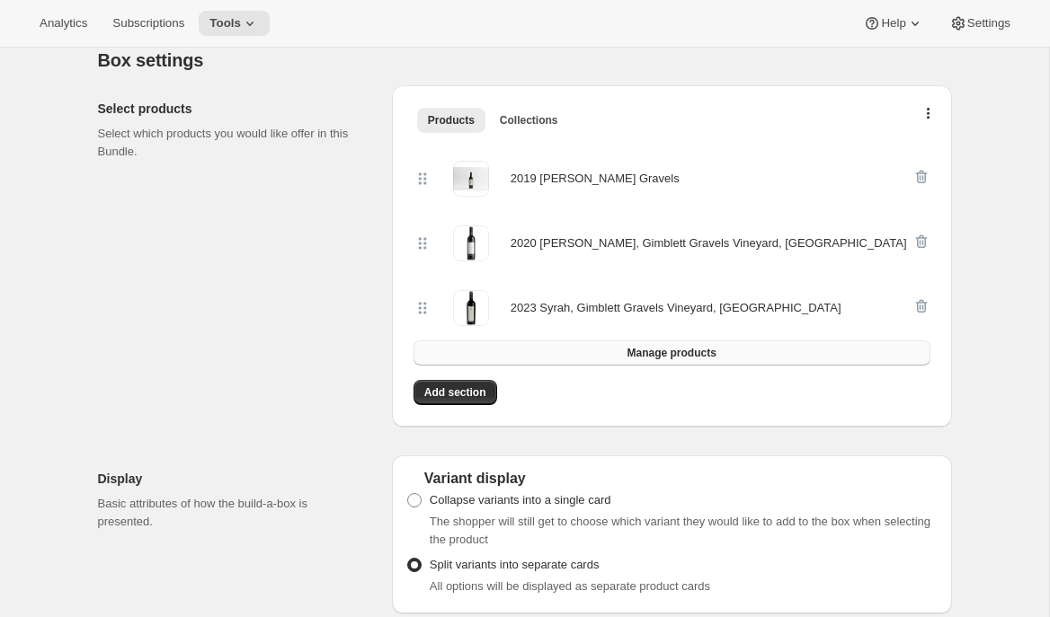
click at [603, 358] on button "Manage products" at bounding box center [671, 353] width 517 height 25
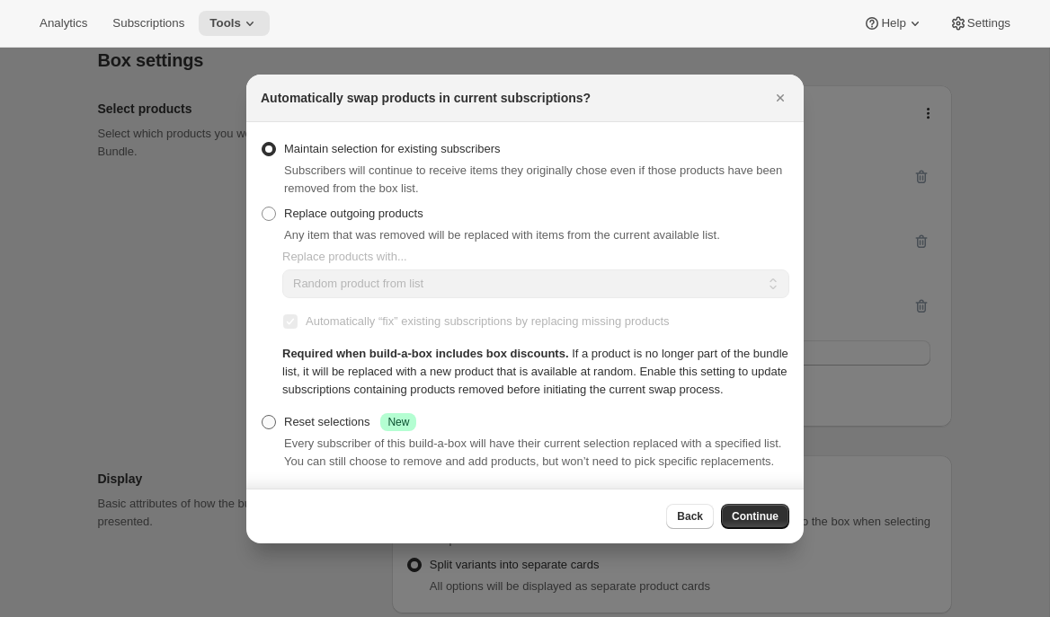
click at [325, 426] on div "Reset selections Success New" at bounding box center [350, 422] width 132 height 18
click at [262, 416] on input "Reset selections Success New" at bounding box center [262, 415] width 1 height 1
radio input "true"
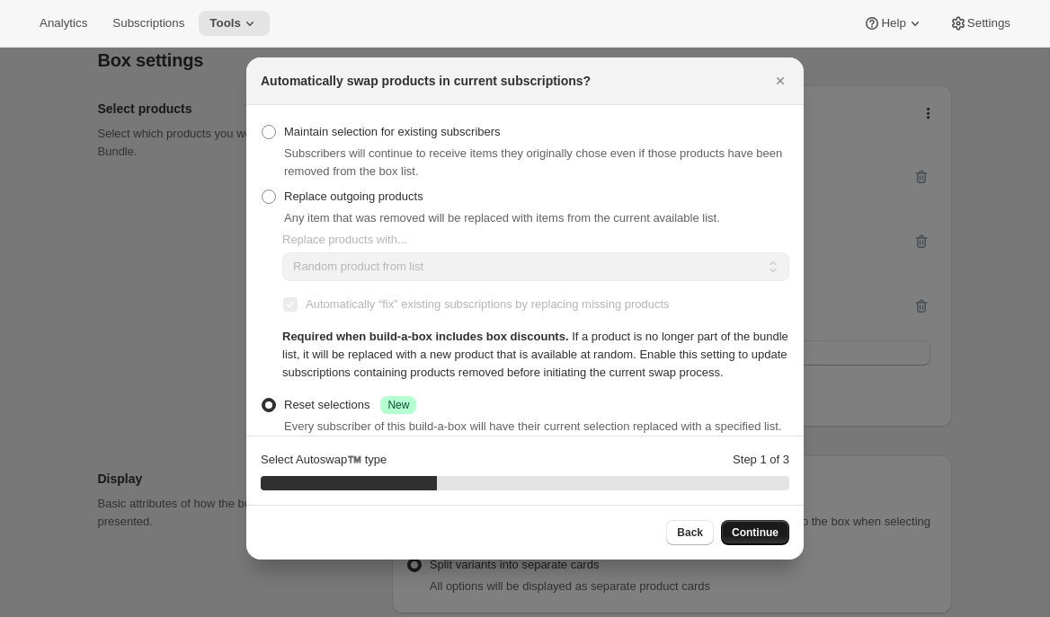
click at [740, 528] on span "Continue" at bounding box center [755, 533] width 47 height 14
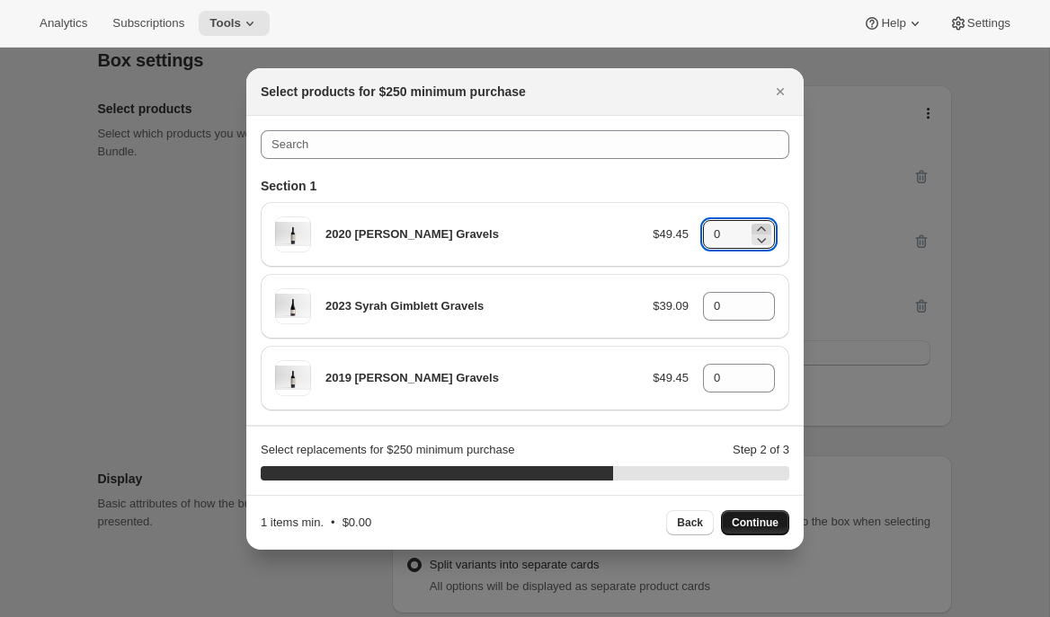
click at [760, 227] on icon ":rag:" at bounding box center [761, 228] width 8 height 4
click at [760, 220] on icon ":rag:" at bounding box center [761, 229] width 18 height 18
type input "2"
click at [760, 298] on icon ":rag:" at bounding box center [761, 300] width 8 height 4
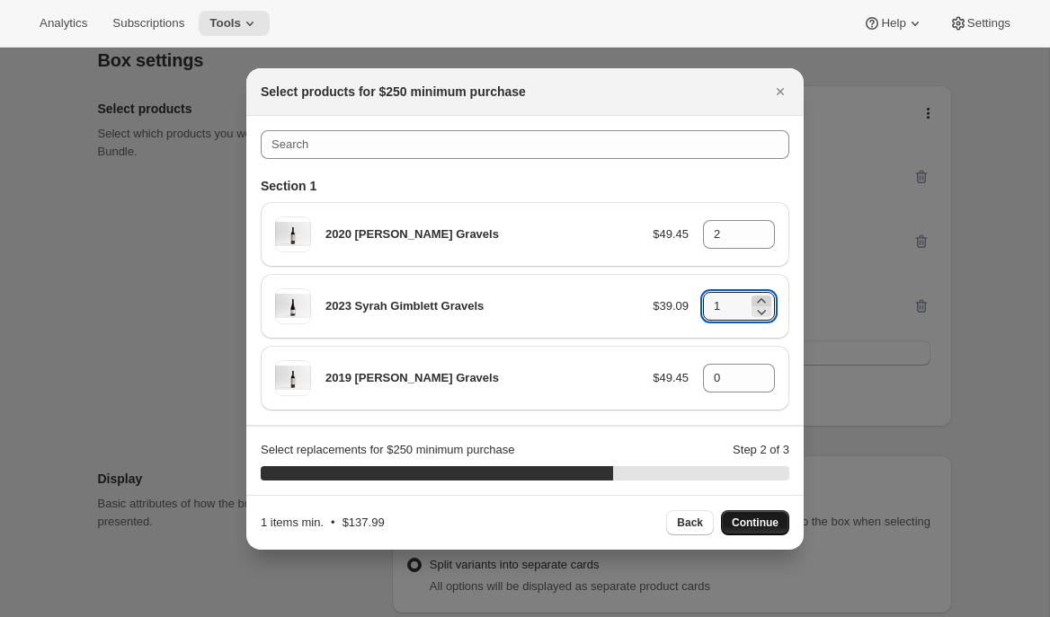
type input "2"
click at [763, 368] on icon ":rag:" at bounding box center [761, 373] width 18 height 18
type input "2"
click at [762, 520] on span "Continue" at bounding box center [755, 523] width 47 height 14
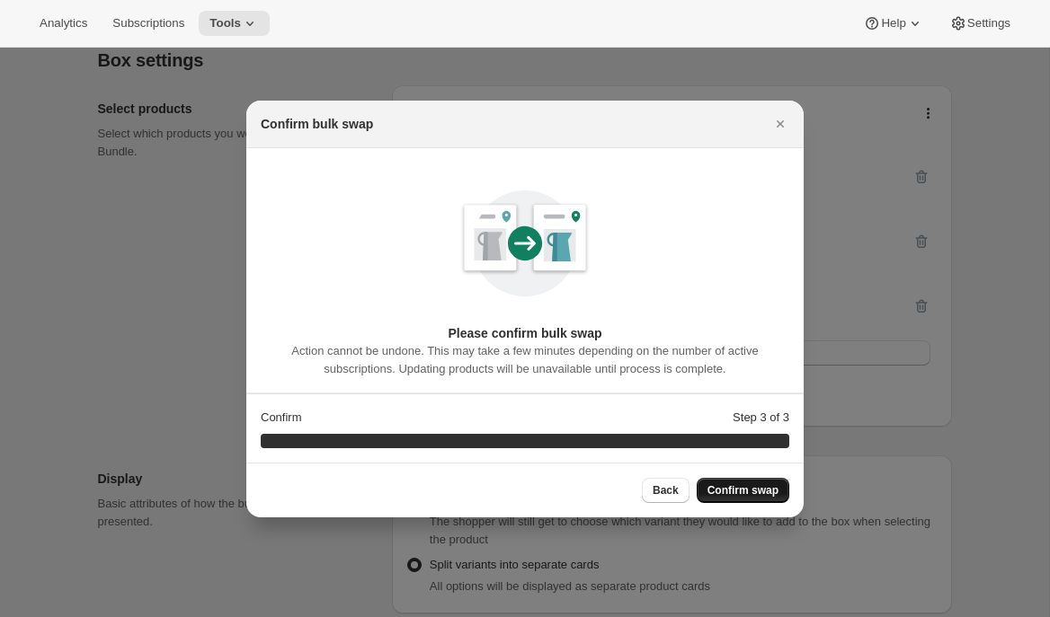
click at [718, 489] on span "Confirm swap" at bounding box center [742, 490] width 71 height 14
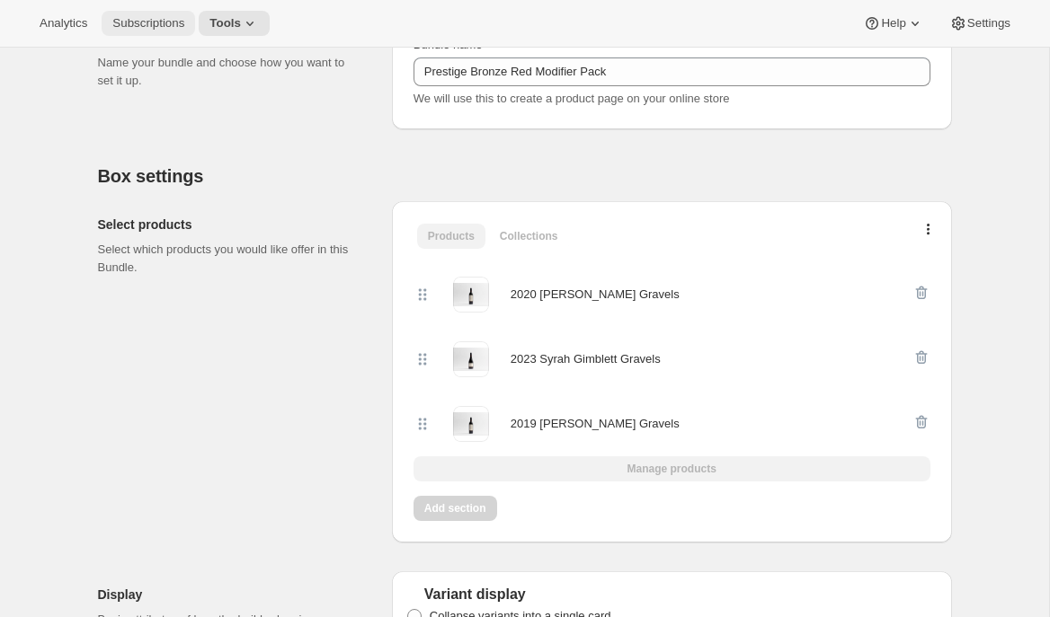
click at [169, 25] on span "Subscriptions" at bounding box center [148, 23] width 72 height 14
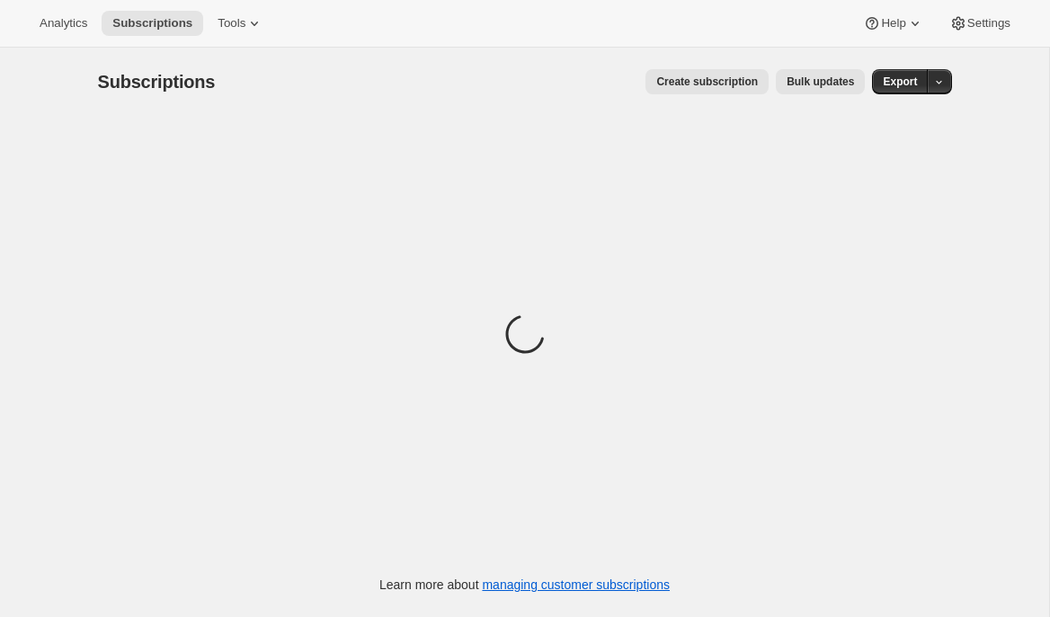
click at [820, 84] on span "Bulk updates" at bounding box center [819, 82] width 67 height 14
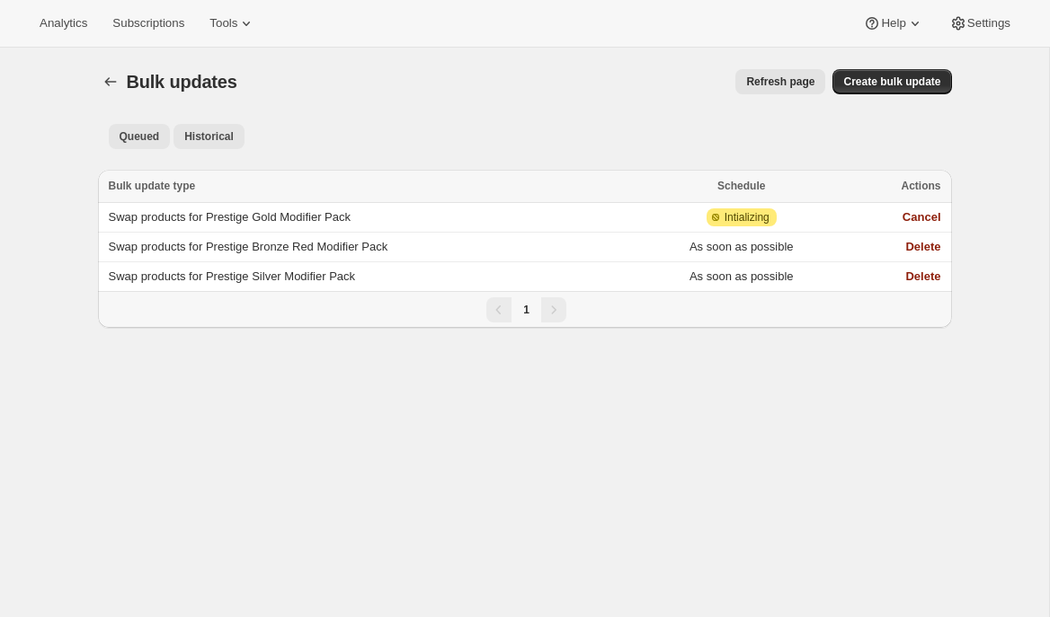
click at [206, 132] on span "Historical" at bounding box center [208, 136] width 49 height 14
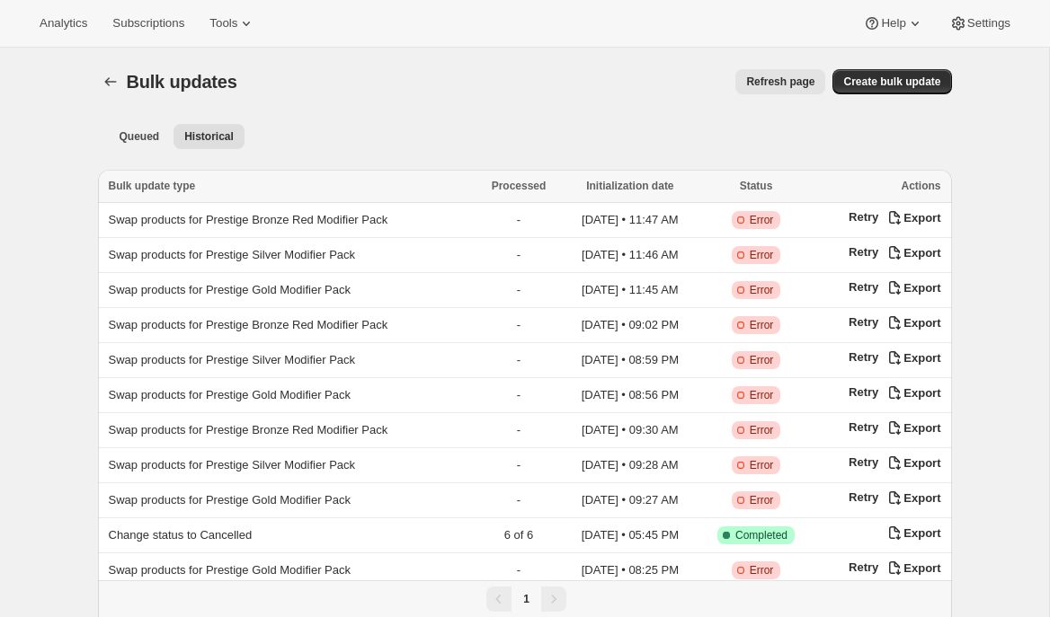
click at [135, 123] on li "Queued" at bounding box center [140, 135] width 62 height 25
click at [153, 130] on span "Queued" at bounding box center [140, 136] width 40 height 14
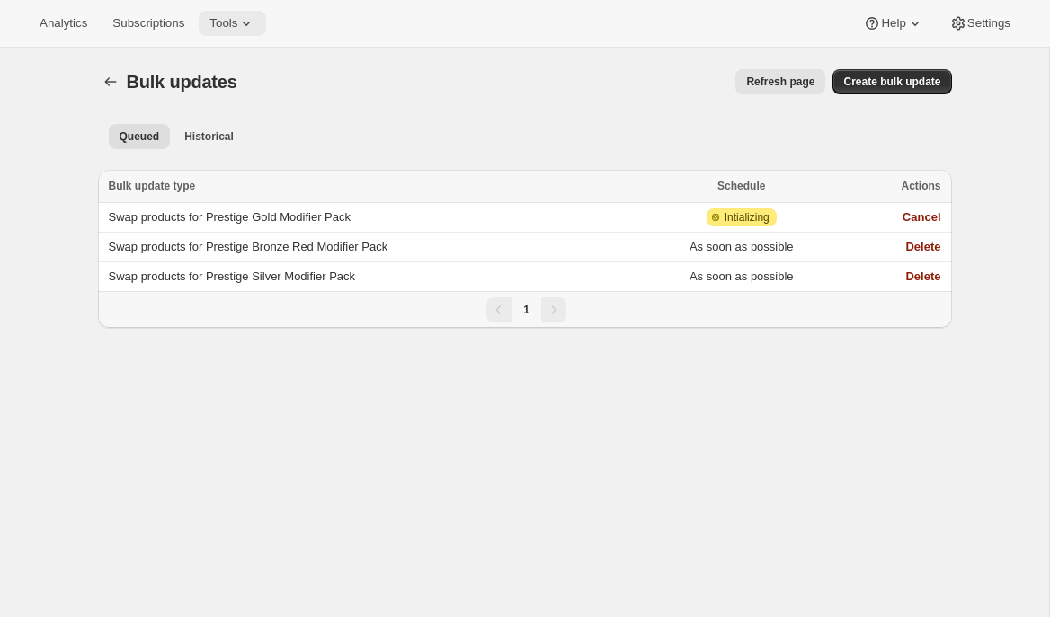
click at [254, 13] on button "Tools" at bounding box center [232, 23] width 67 height 25
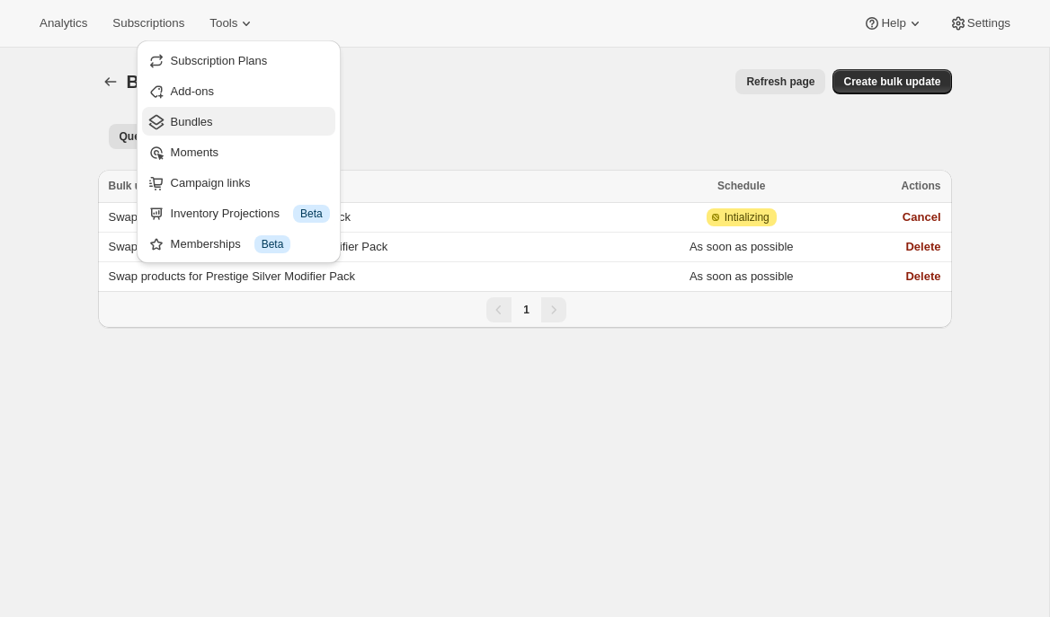
click at [243, 121] on span "Bundles" at bounding box center [250, 122] width 159 height 18
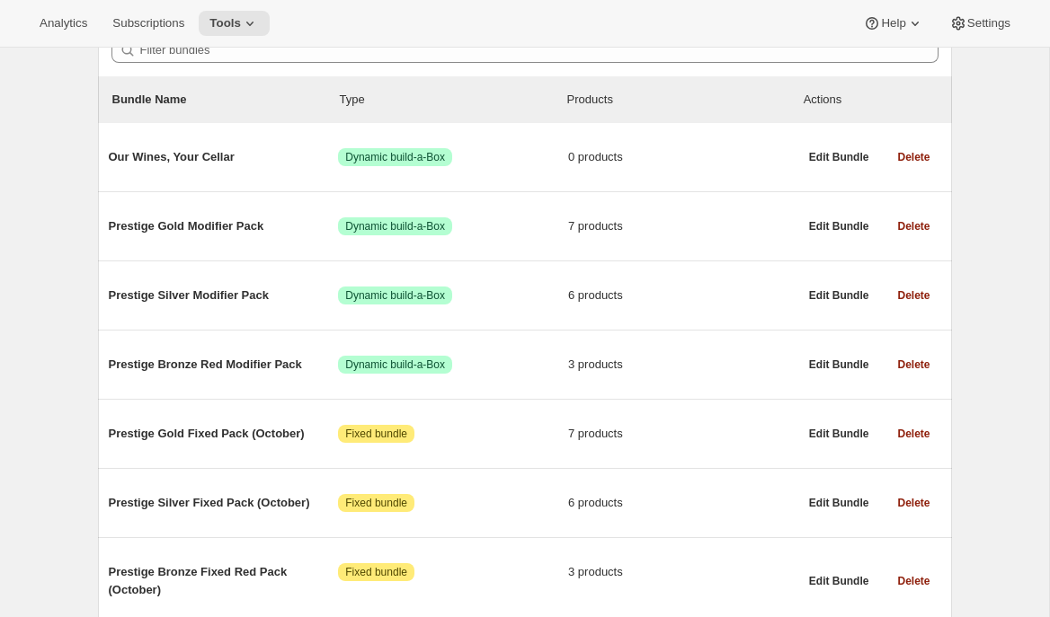
scroll to position [338, 0]
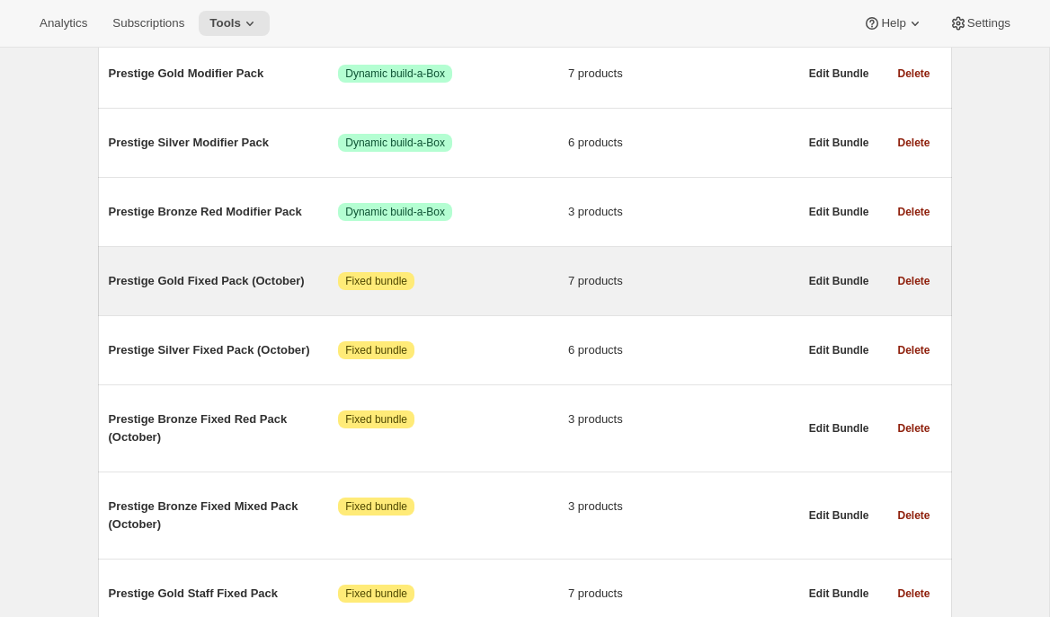
click at [481, 297] on div "Prestige Gold Fixed Pack (October) Attention Fixed bundle 7 products" at bounding box center [453, 281] width 689 height 47
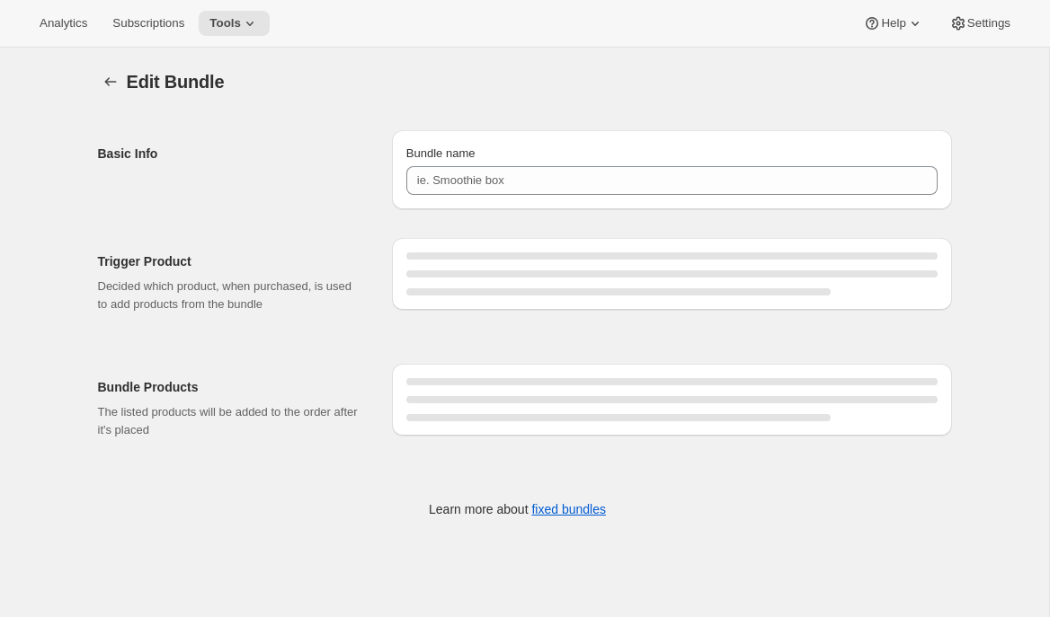
type input "Prestige Gold Fixed Pack (October)"
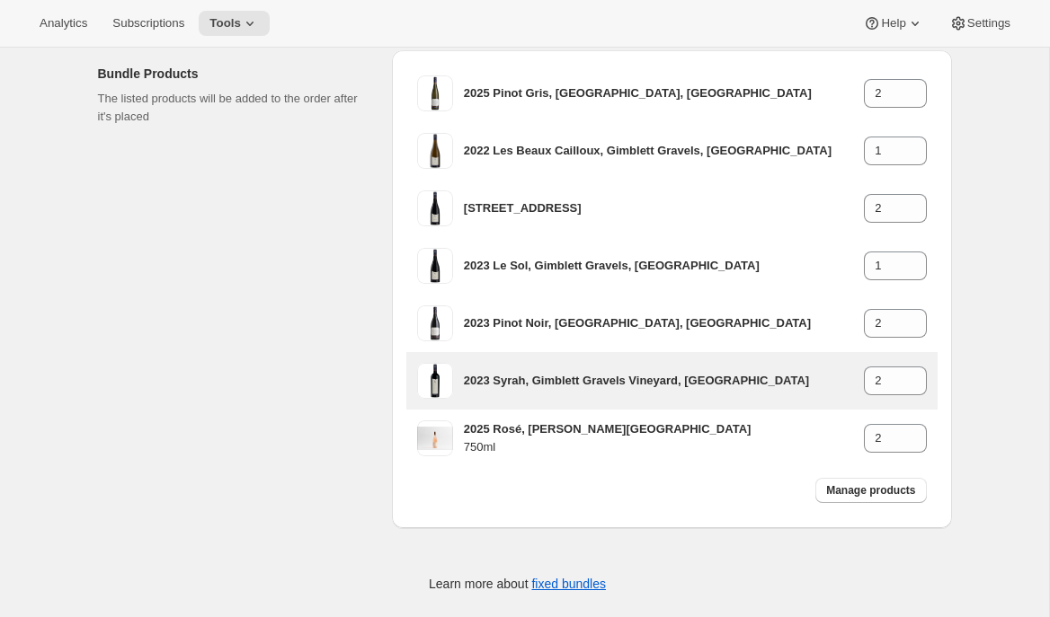
scroll to position [311, 0]
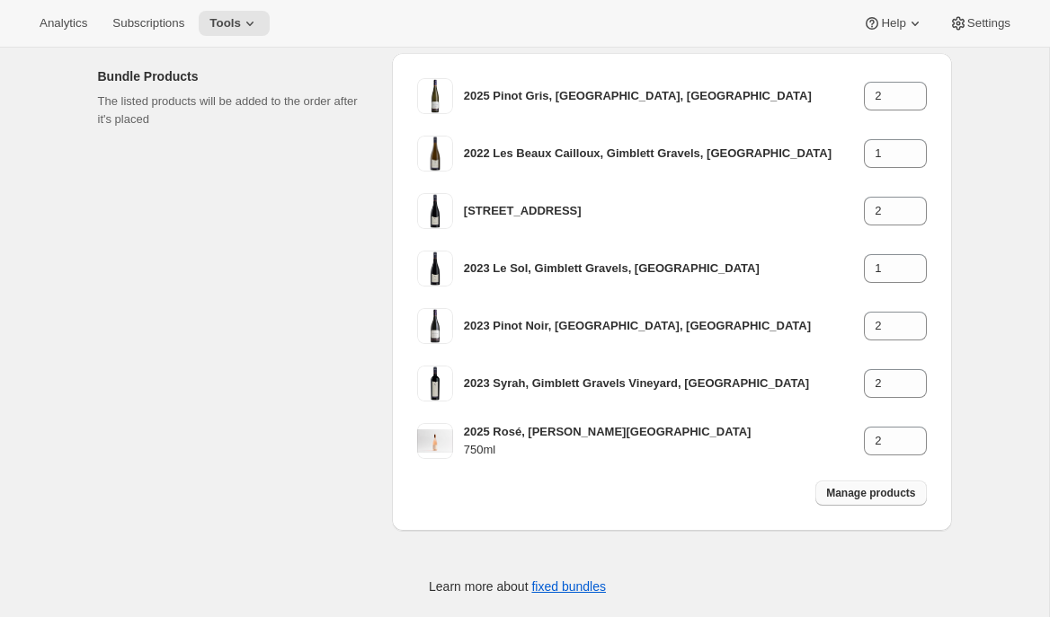
click at [854, 494] on span "Manage products" at bounding box center [870, 493] width 89 height 14
type input "1"
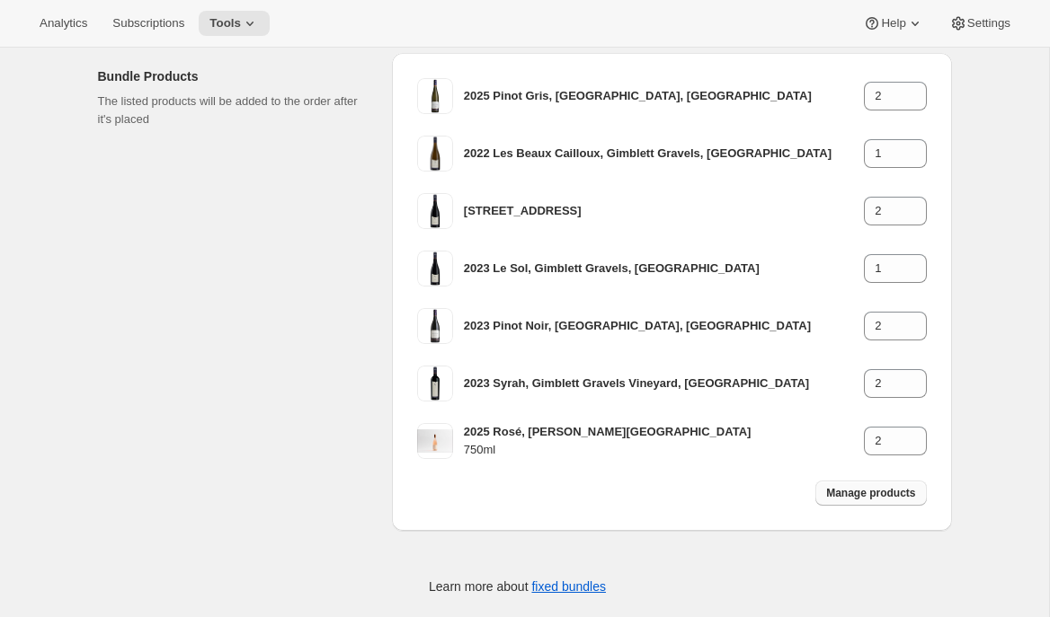
type input "1"
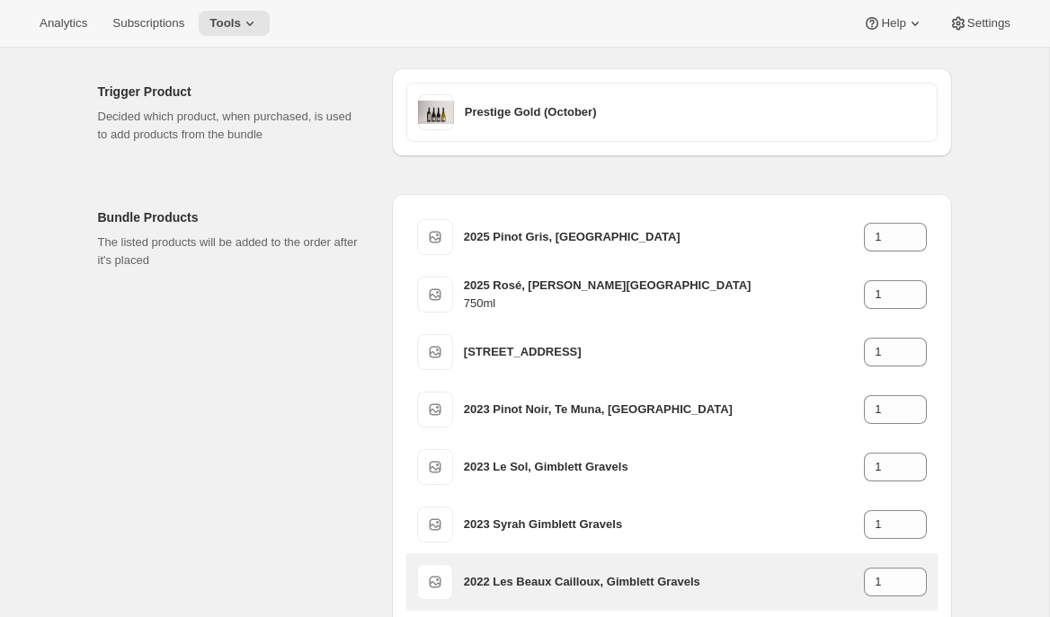
scroll to position [209, 0]
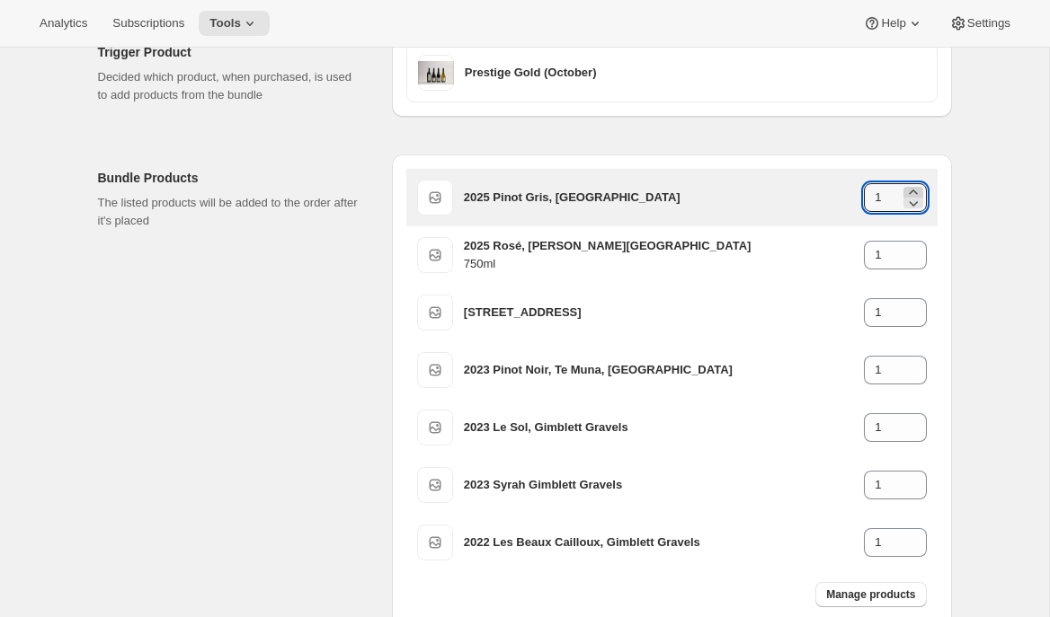
click at [912, 190] on icon at bounding box center [913, 192] width 8 height 4
type input "2"
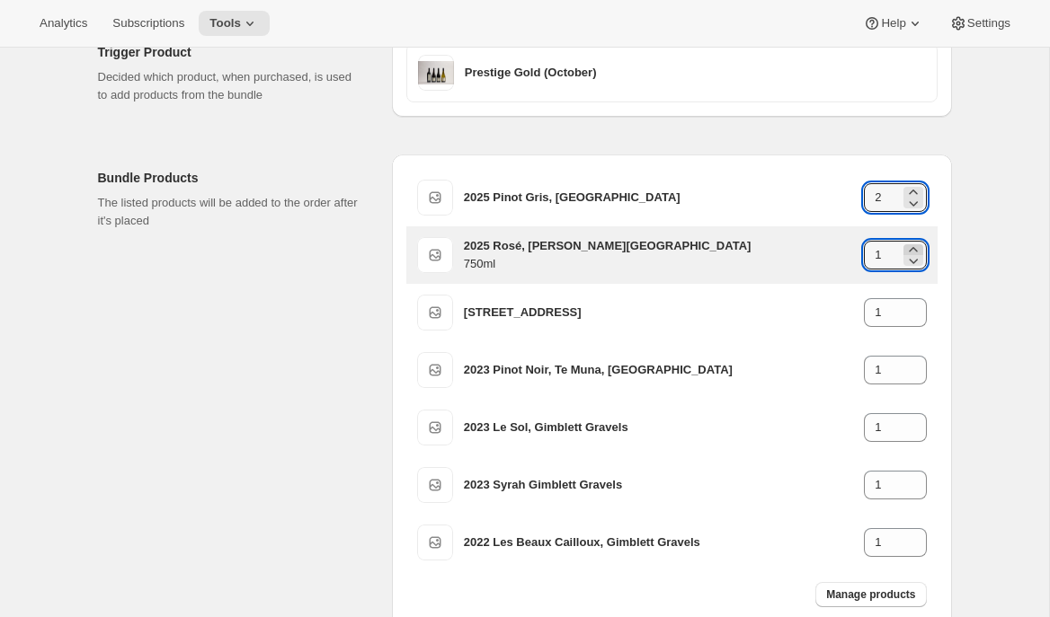
click at [911, 248] on icon at bounding box center [913, 249] width 8 height 4
type input "2"
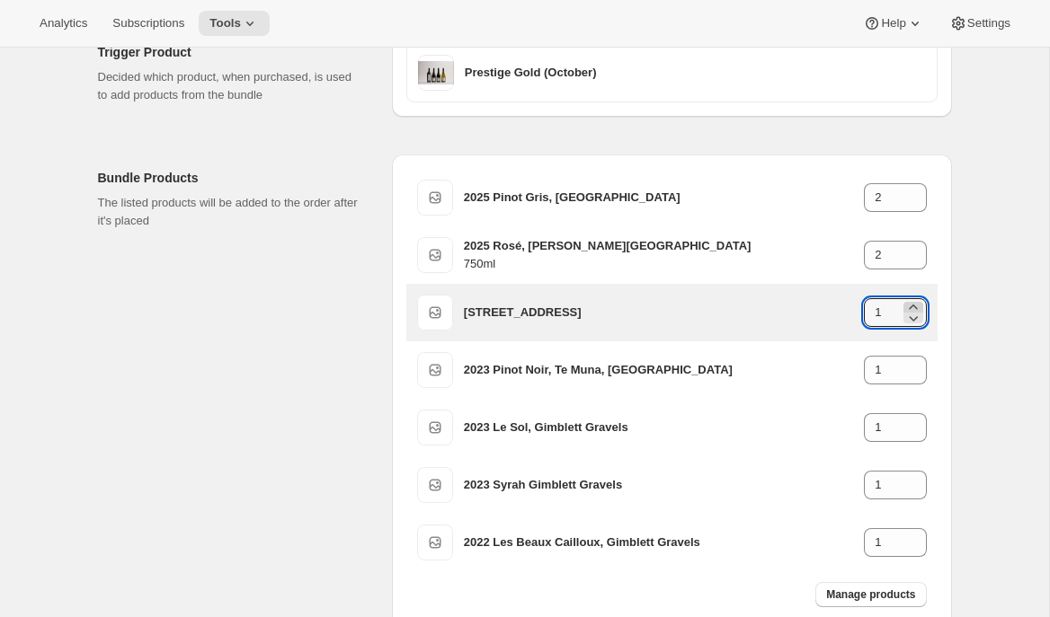
click at [912, 305] on icon at bounding box center [913, 307] width 8 height 4
type input "2"
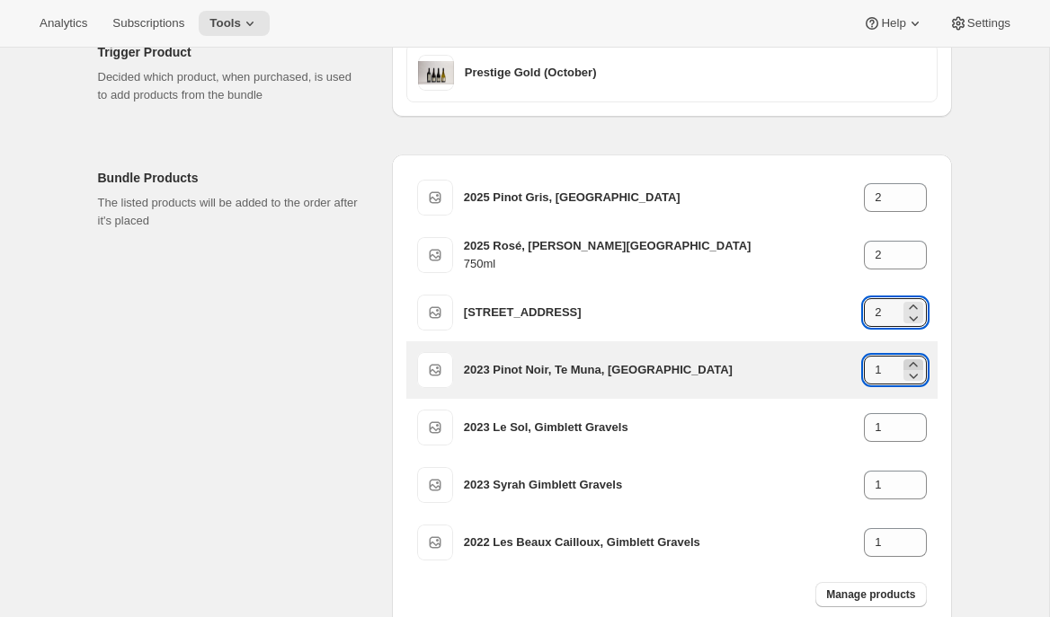
click at [909, 363] on icon at bounding box center [913, 365] width 18 height 18
type input "2"
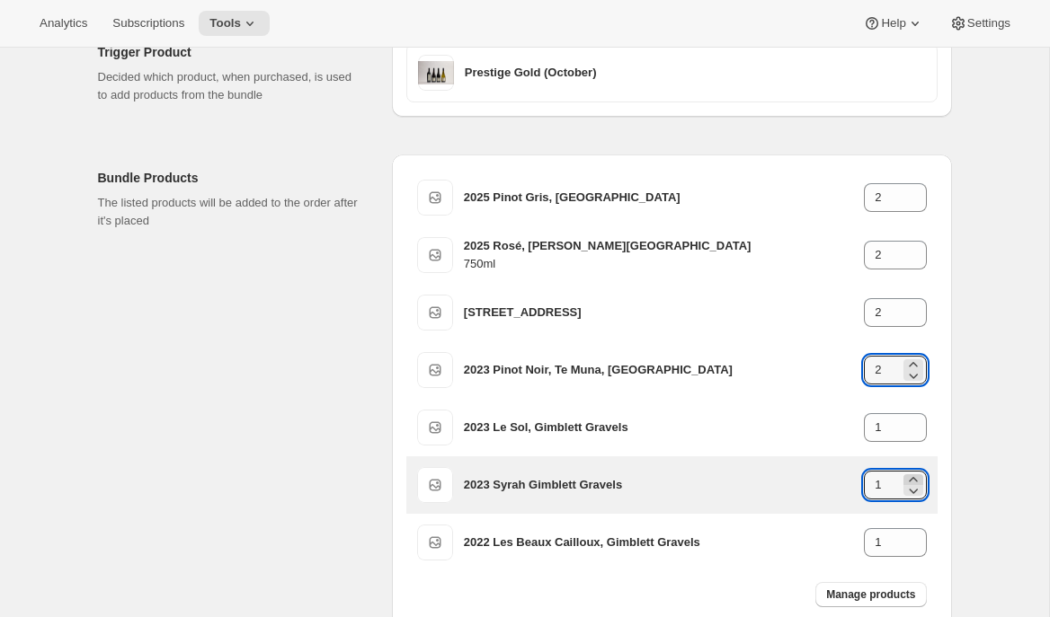
click at [916, 471] on icon at bounding box center [913, 480] width 18 height 18
type input "2"
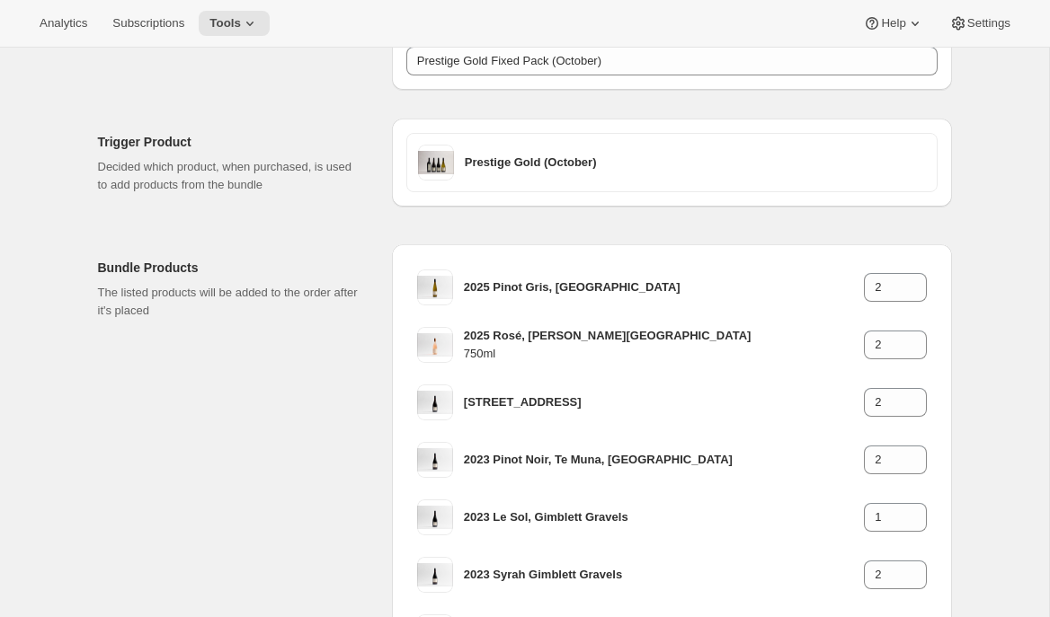
scroll to position [0, 0]
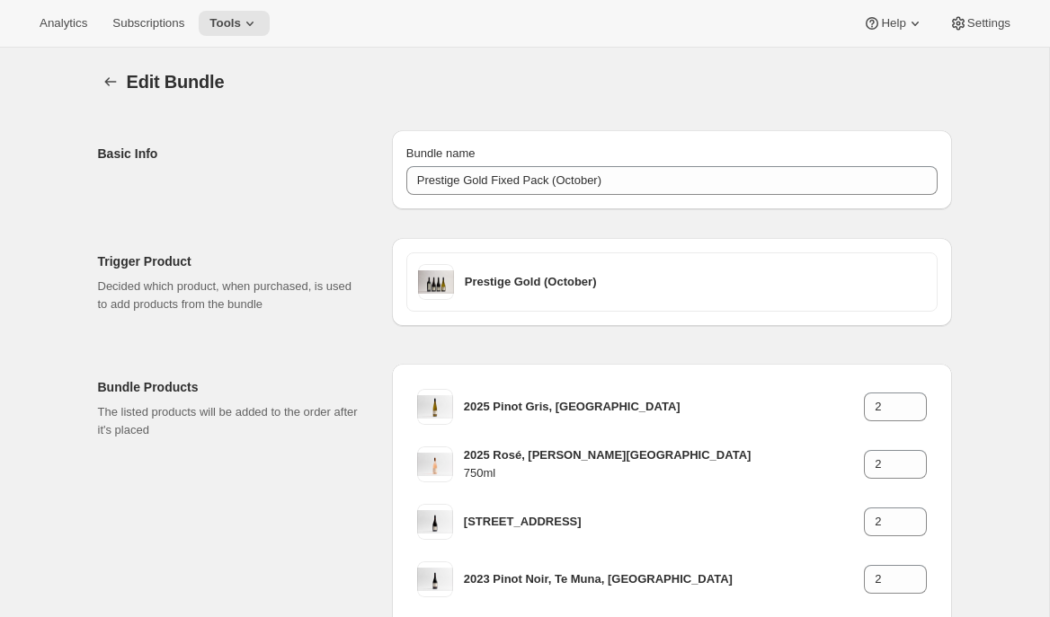
click at [91, 81] on div "Edit Bundle. This page is ready Edit Bundle Basic Info Bundle name Prestige Gol…" at bounding box center [524, 500] width 897 height 904
click at [106, 81] on icon "Bundles" at bounding box center [110, 81] width 12 height 9
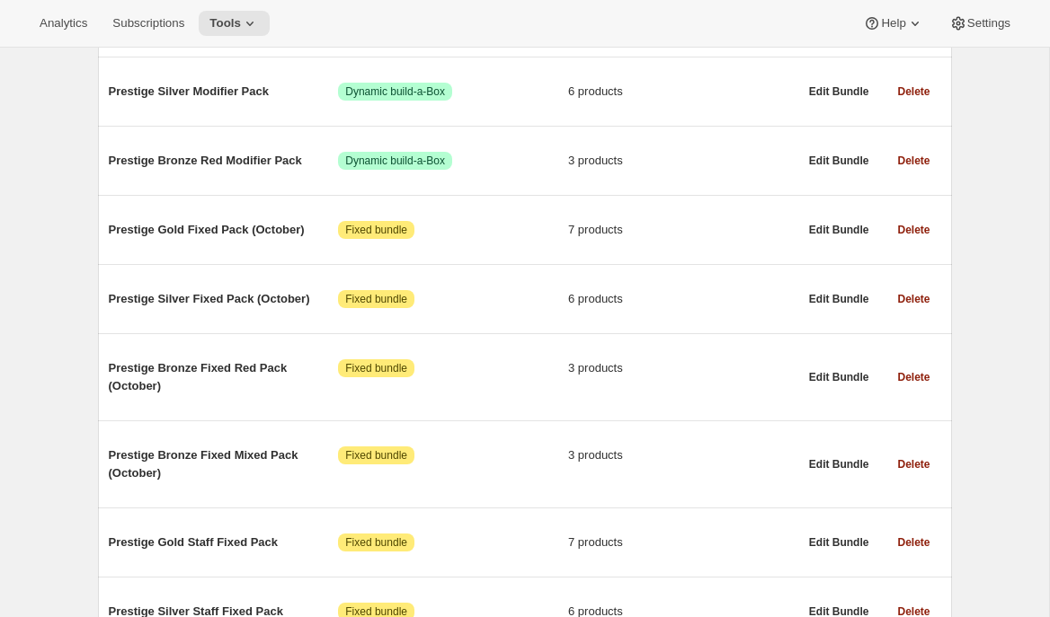
scroll to position [354, 0]
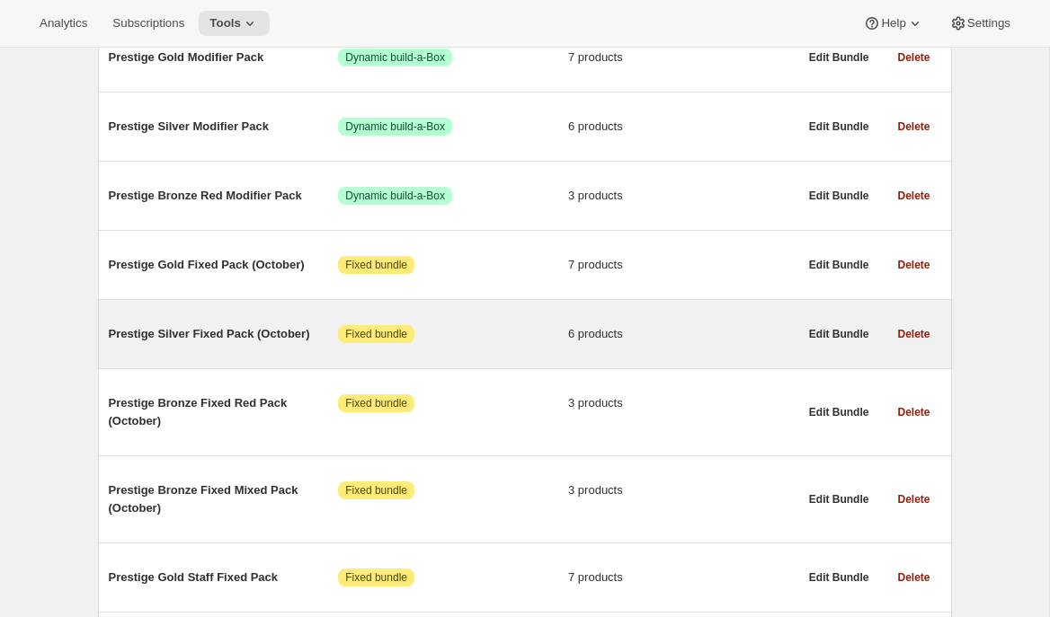
click at [239, 358] on div "Prestige Silver Fixed Pack (October) Attention Fixed bundle 6 products" at bounding box center [453, 334] width 689 height 47
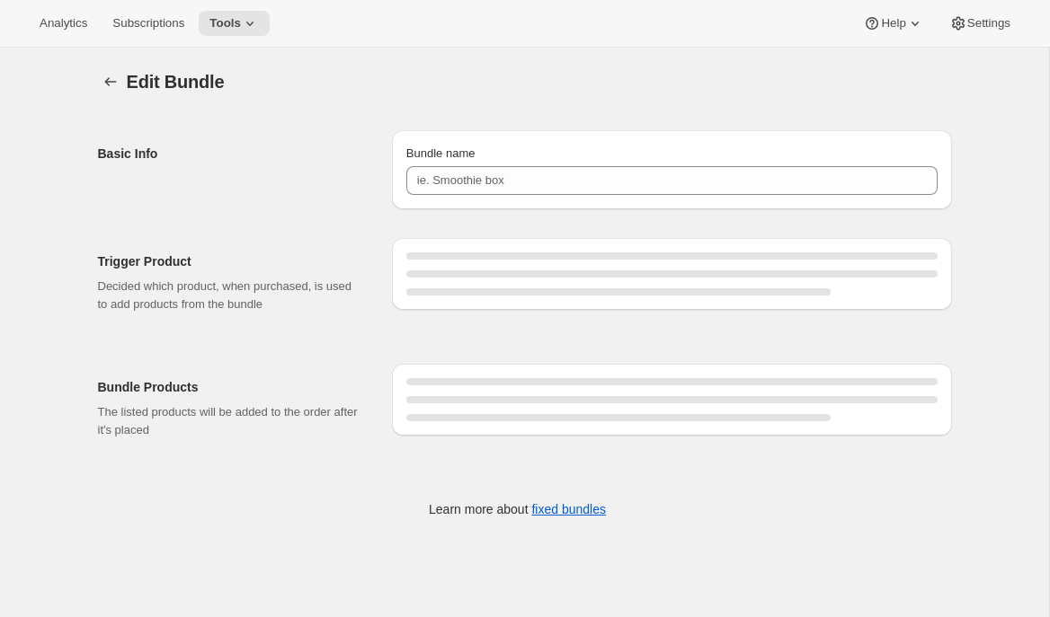
type input "Prestige Silver Fixed Pack (October)"
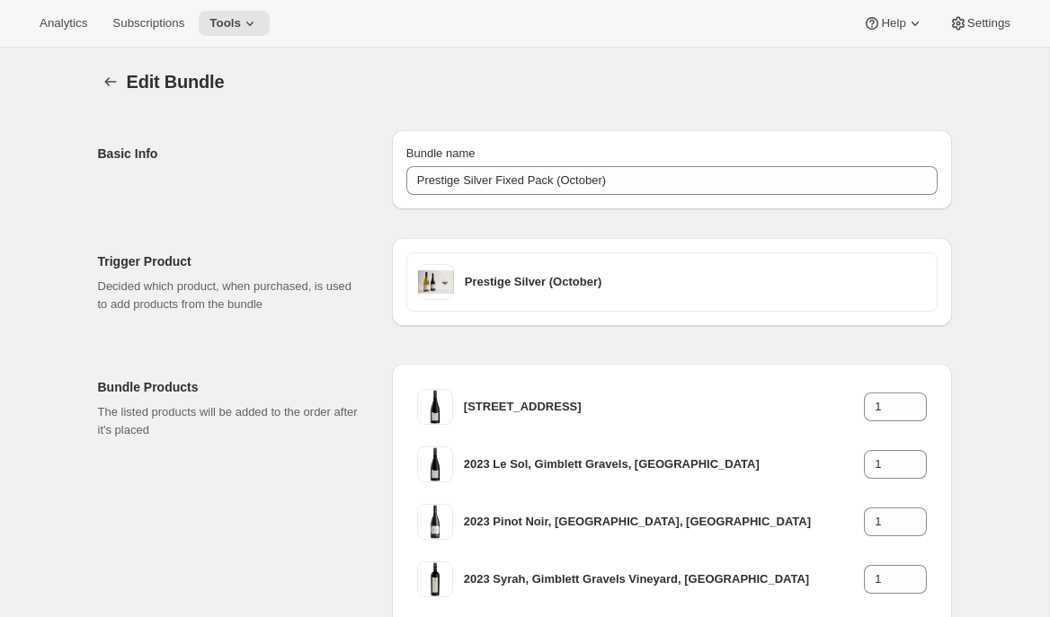
scroll to position [277, 0]
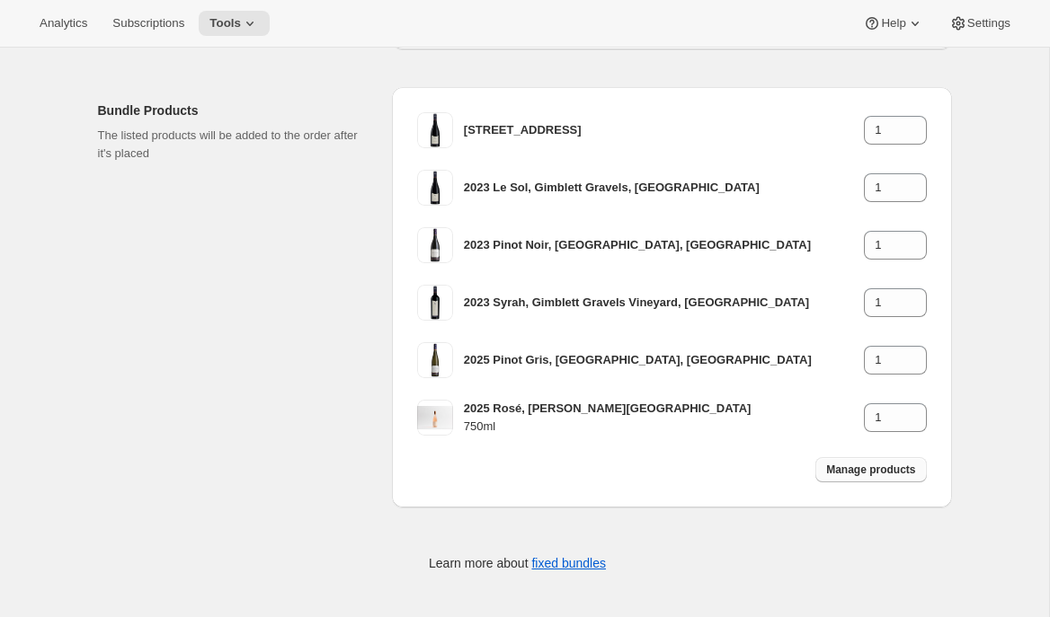
click at [865, 465] on span "Manage products" at bounding box center [870, 470] width 89 height 14
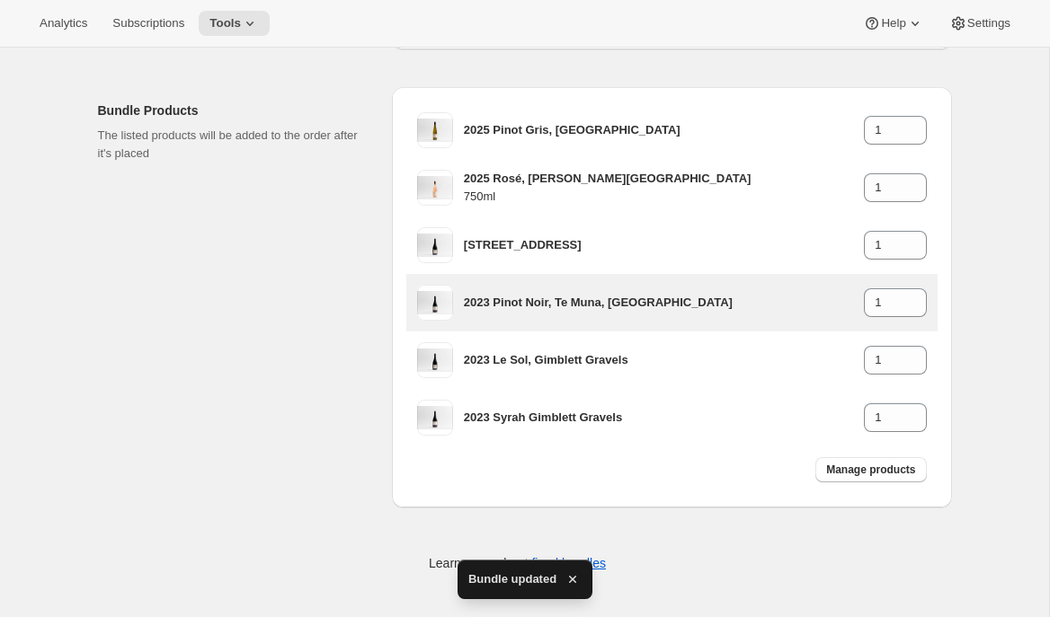
scroll to position [0, 0]
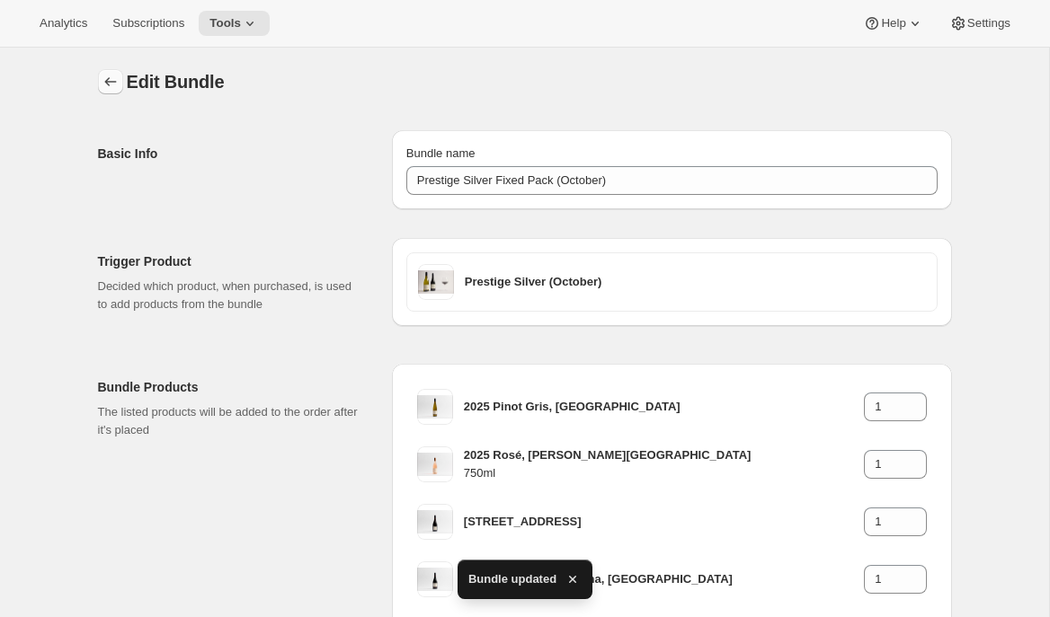
click at [103, 85] on icon "Bundles" at bounding box center [111, 82] width 18 height 18
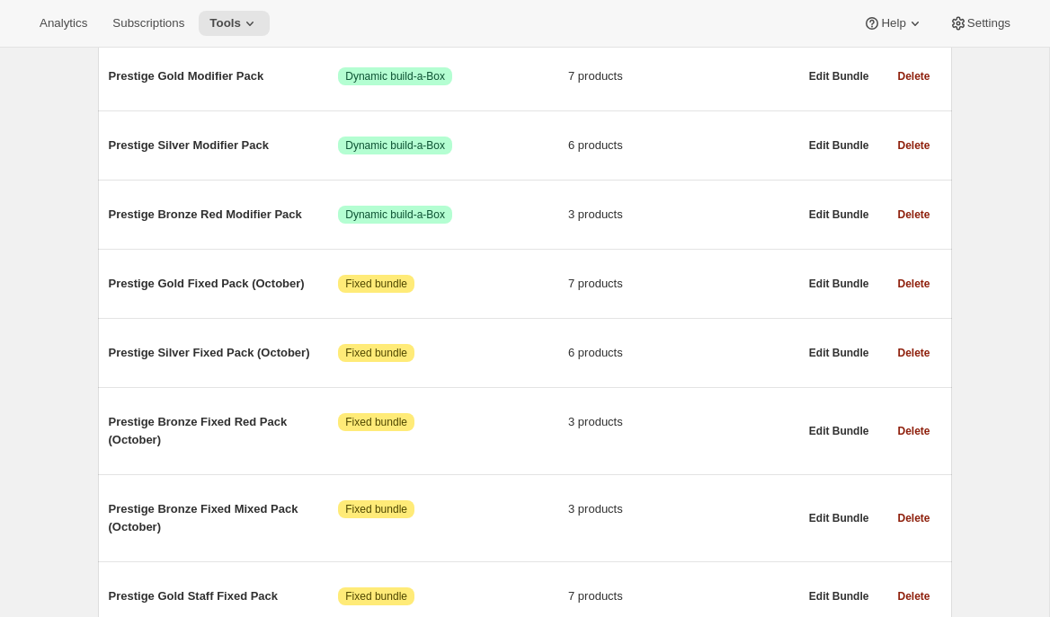
scroll to position [362, 0]
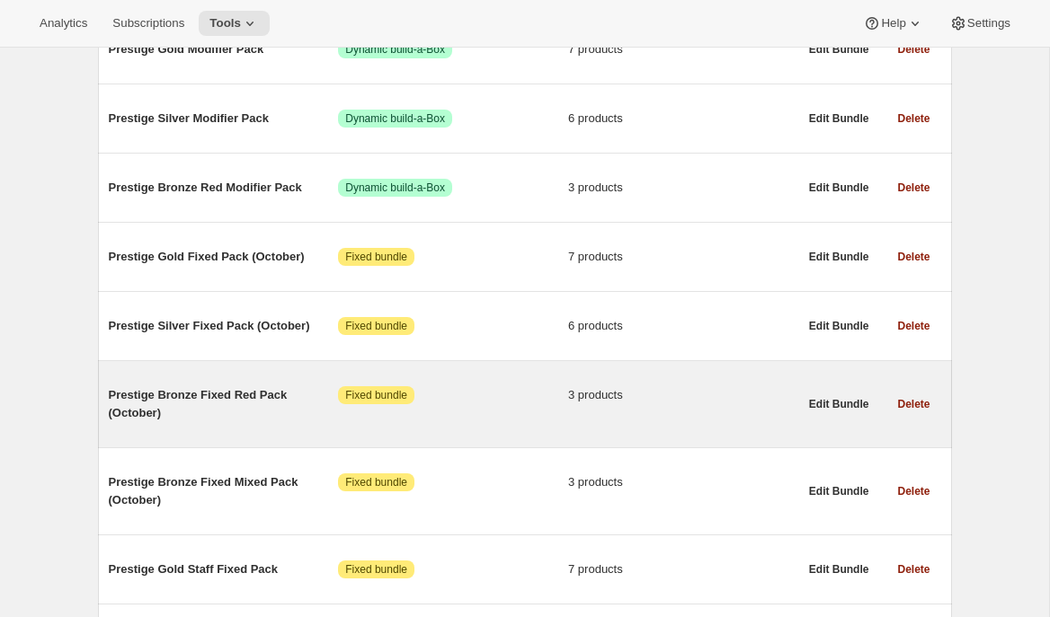
click at [399, 404] on span "Attention Fixed bundle" at bounding box center [376, 395] width 76 height 18
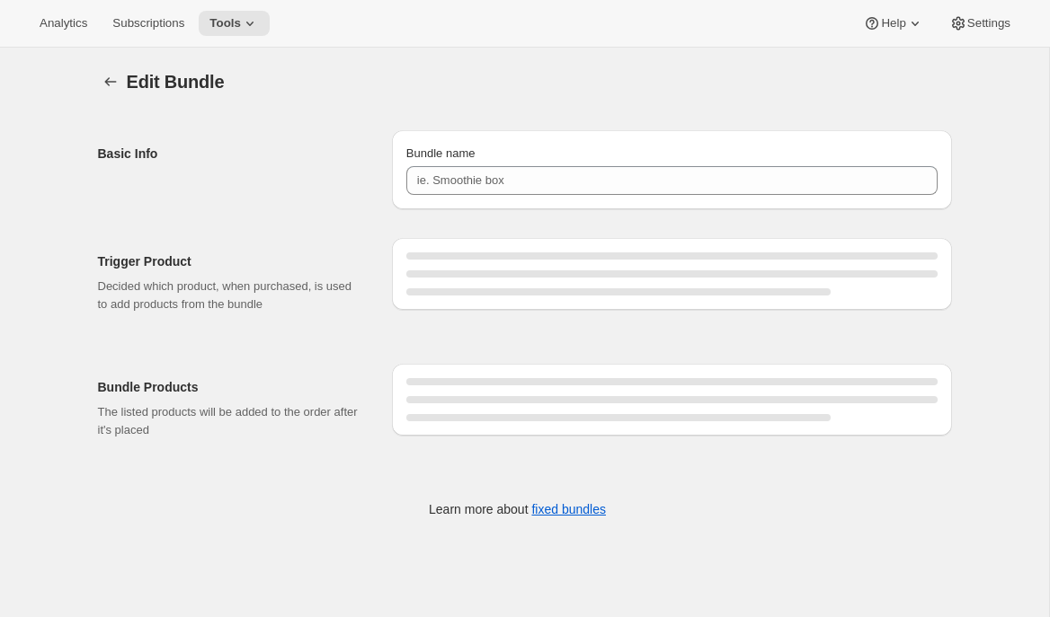
type input "Prestige Bronze Fixed Red Pack (October)"
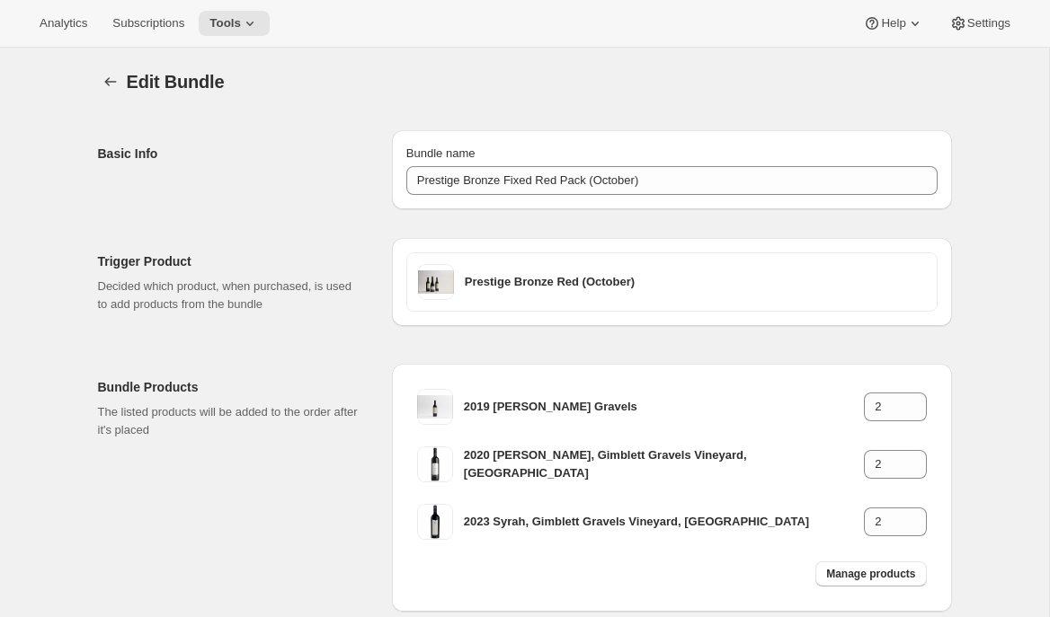
scroll to position [104, 0]
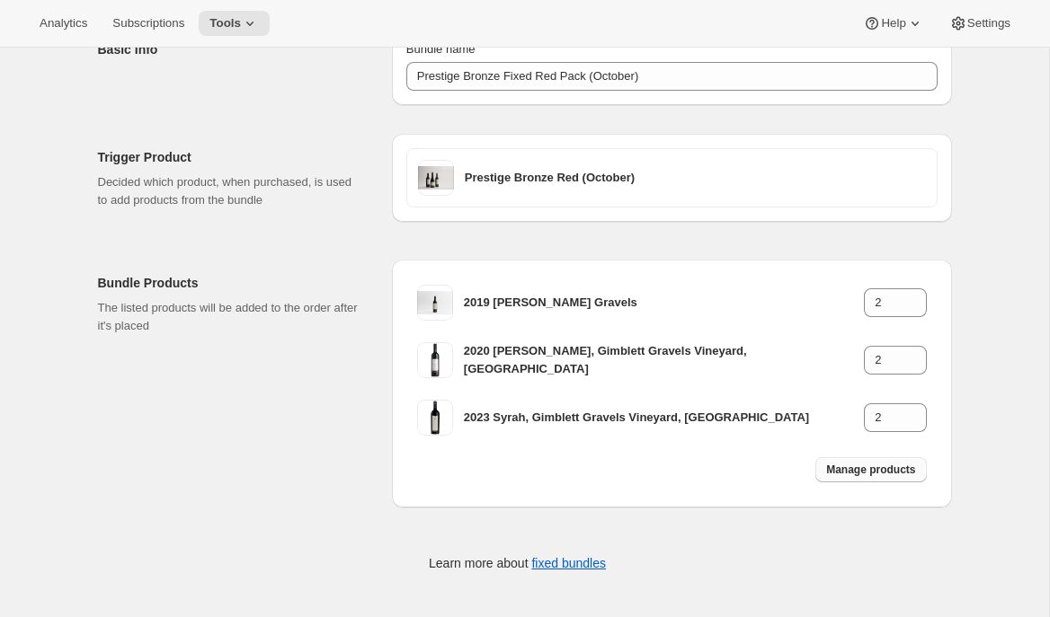
click at [858, 471] on span "Manage products" at bounding box center [870, 470] width 89 height 14
type input "1"
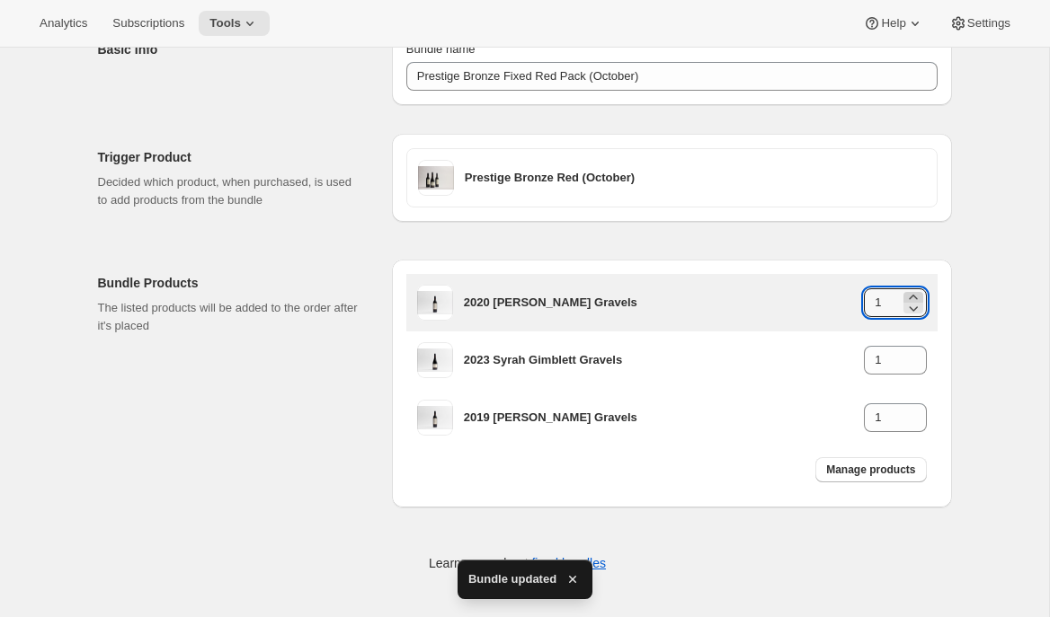
click at [912, 296] on icon at bounding box center [913, 297] width 8 height 4
type input "2"
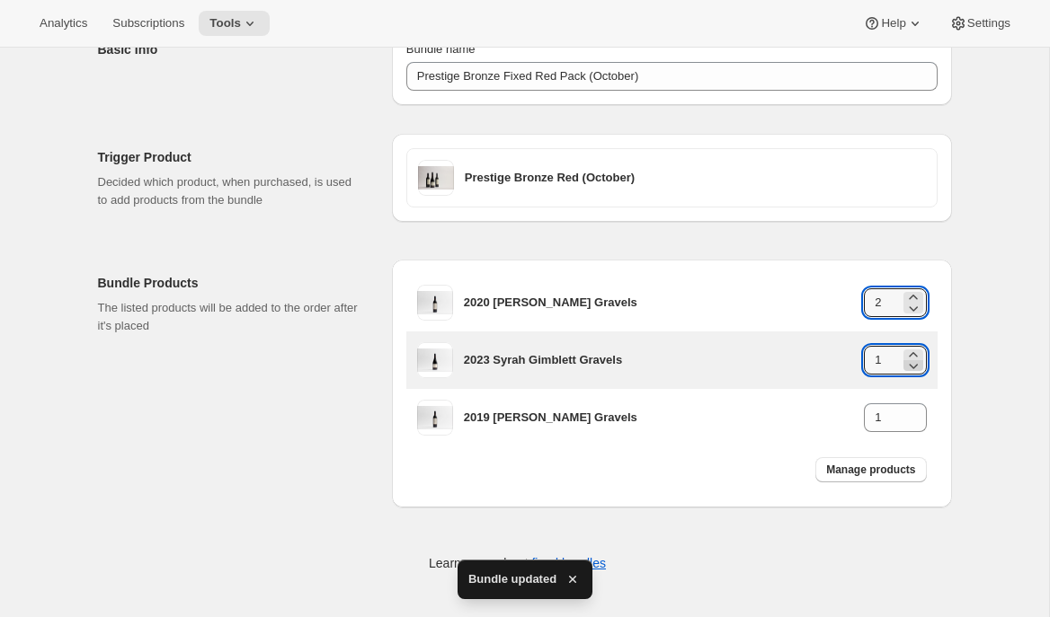
click at [914, 357] on icon at bounding box center [913, 366] width 18 height 18
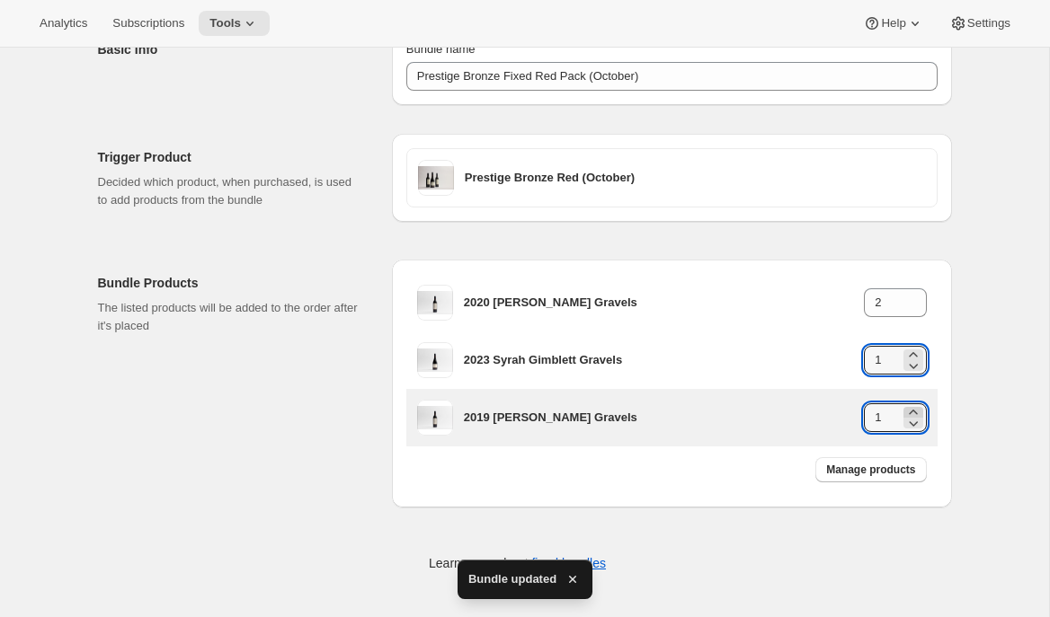
click at [913, 408] on icon at bounding box center [913, 412] width 18 height 18
type input "2"
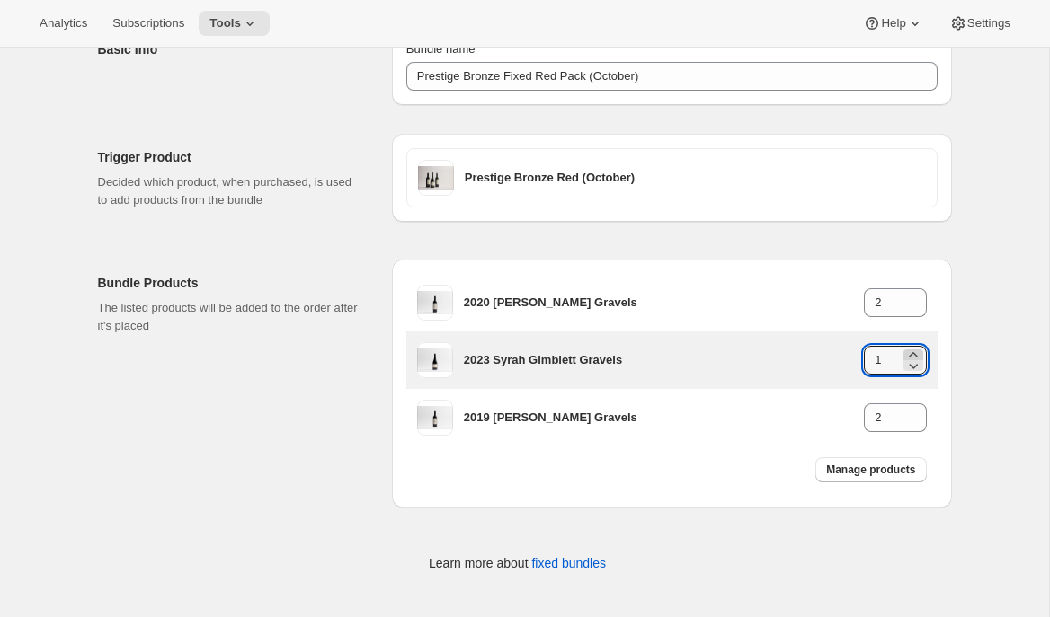
click at [914, 350] on icon at bounding box center [913, 355] width 18 height 18
type input "2"
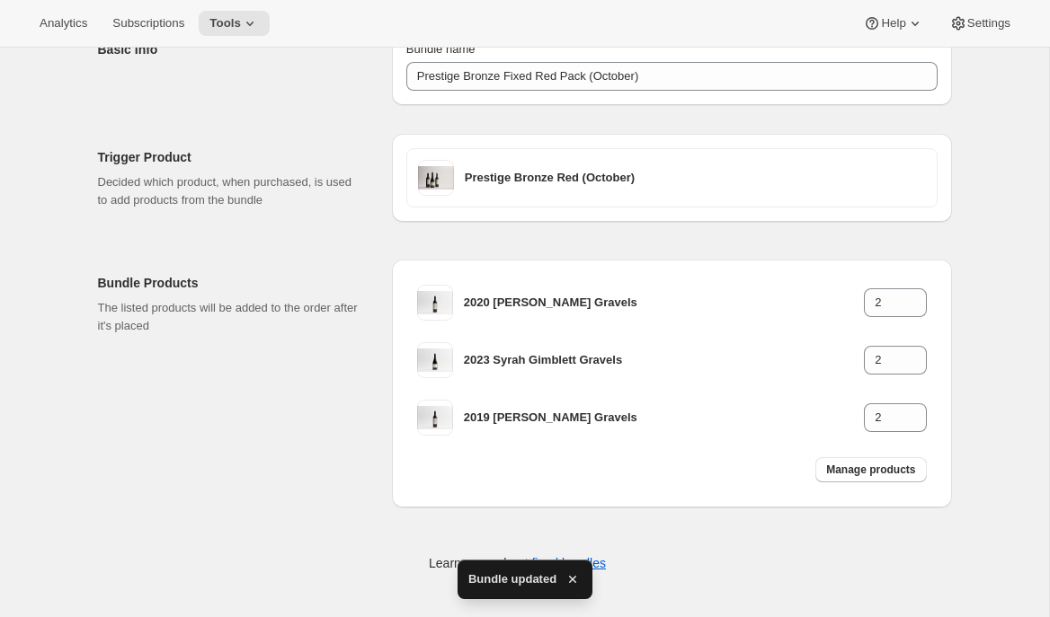
scroll to position [0, 0]
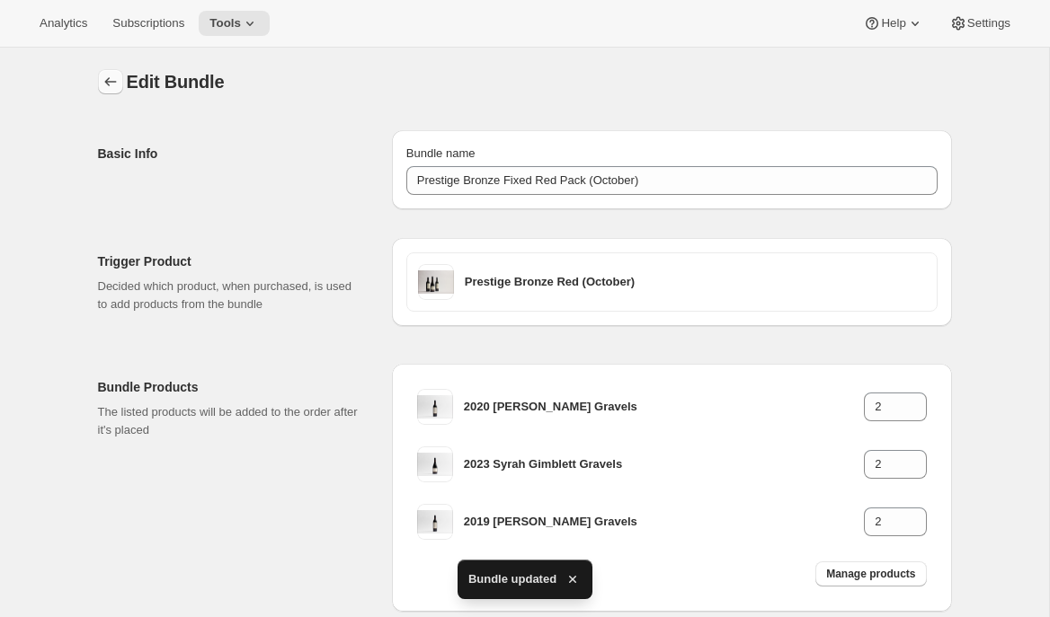
click at [104, 81] on icon "Bundles" at bounding box center [111, 82] width 18 height 18
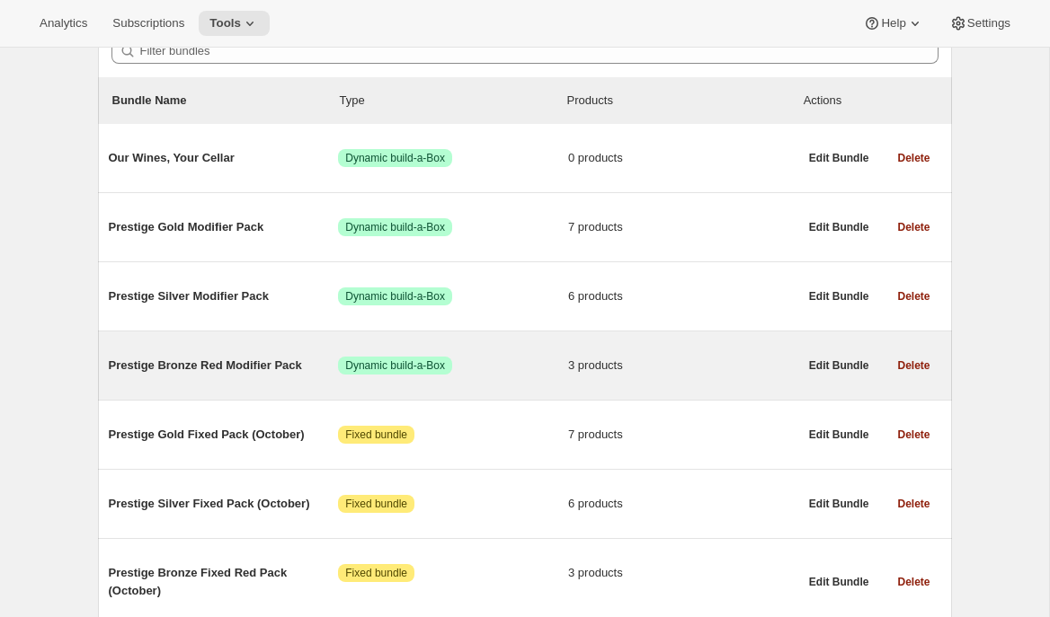
scroll to position [205, 0]
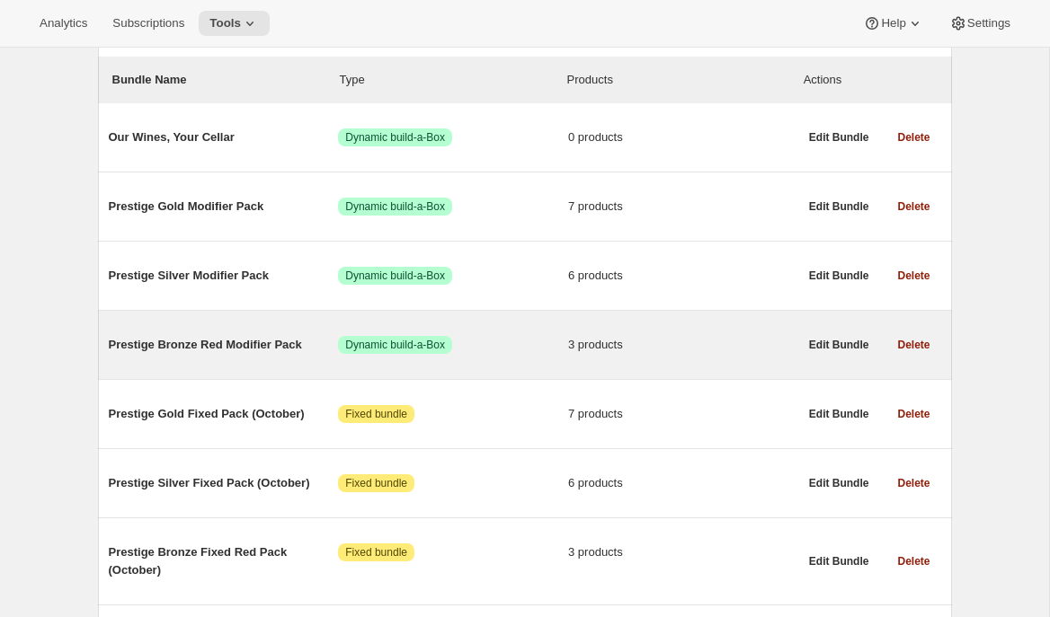
click at [270, 412] on span "Prestige Gold Fixed Pack (October)" at bounding box center [224, 414] width 230 height 18
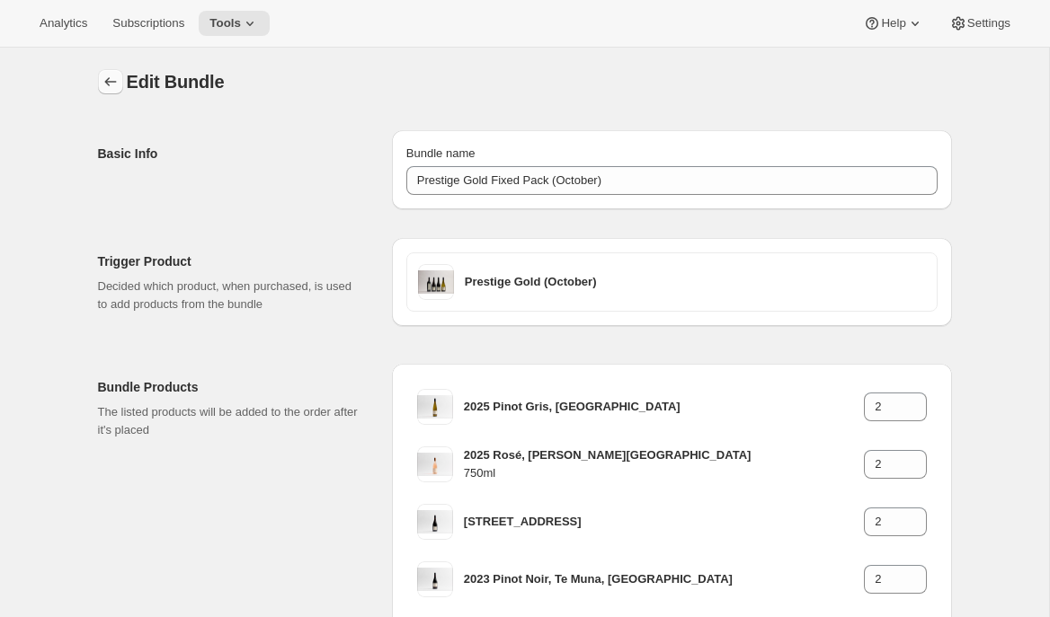
click at [113, 73] on icon "Bundles" at bounding box center [111, 82] width 18 height 18
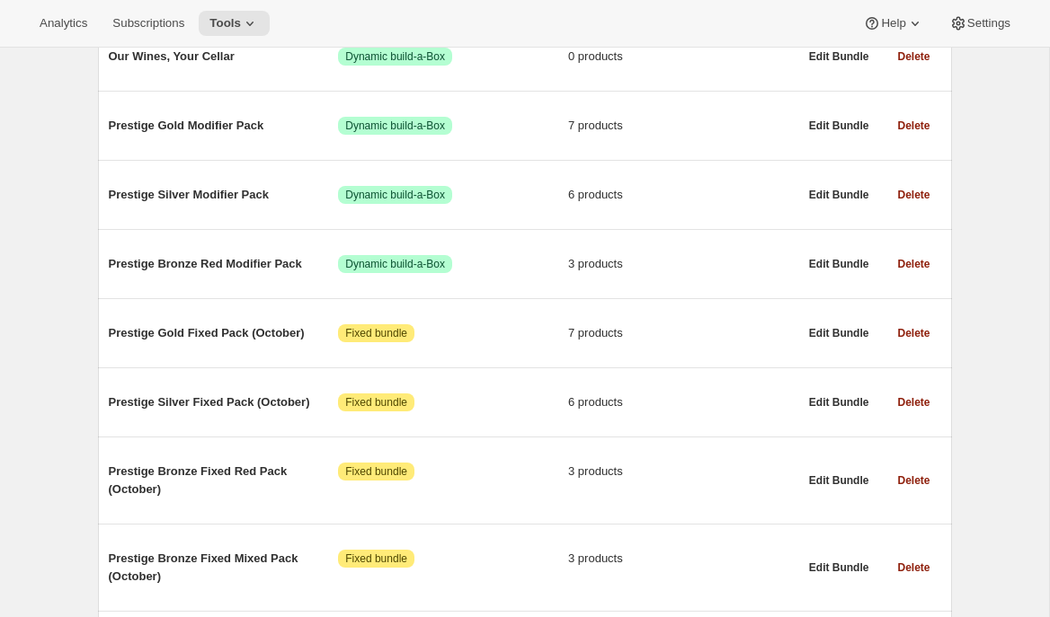
scroll to position [386, 0]
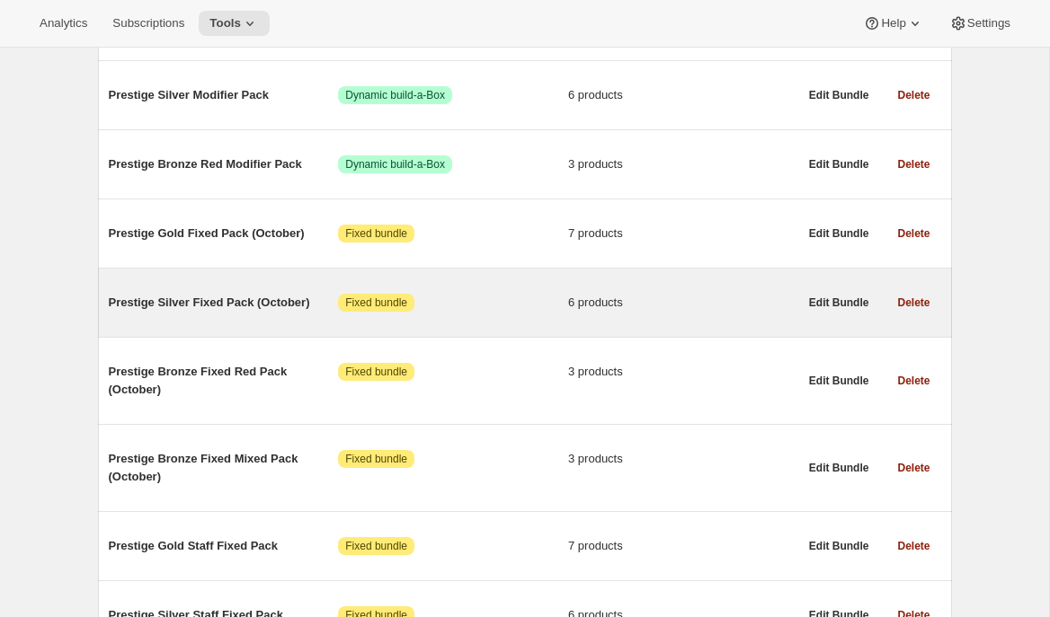
click at [228, 316] on div "Prestige Silver Fixed Pack (October) Attention Fixed bundle 6 products" at bounding box center [453, 302] width 689 height 47
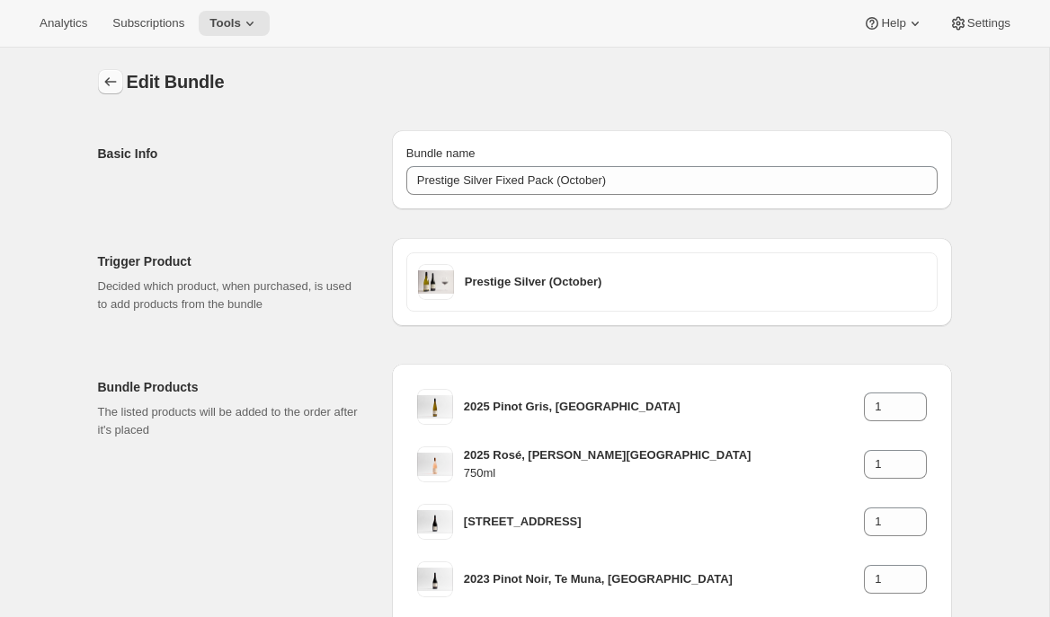
click at [105, 80] on icon "Bundles" at bounding box center [111, 82] width 18 height 18
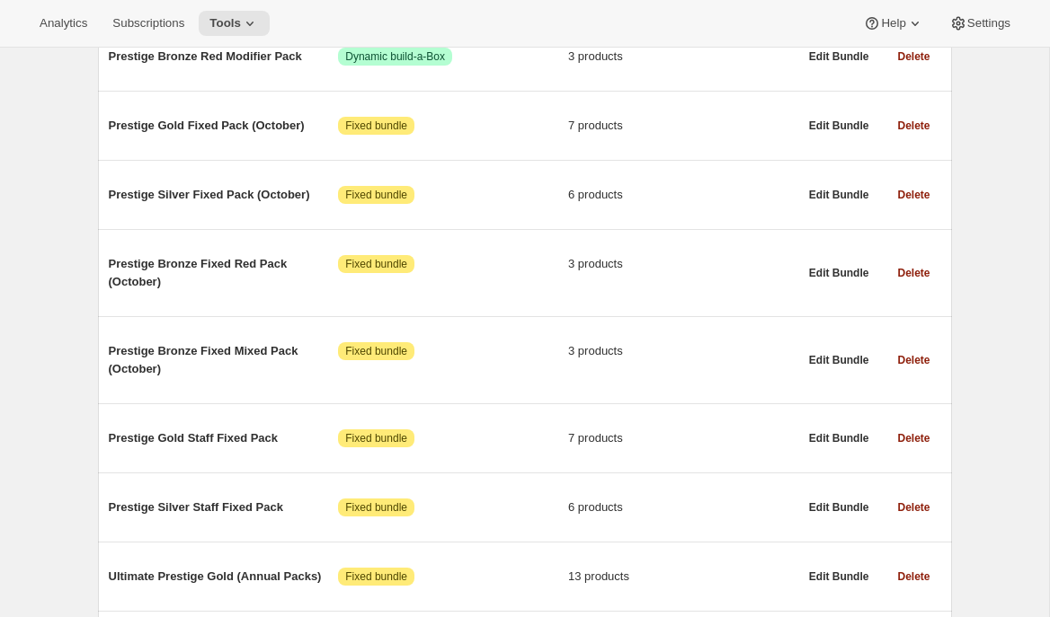
scroll to position [508, 0]
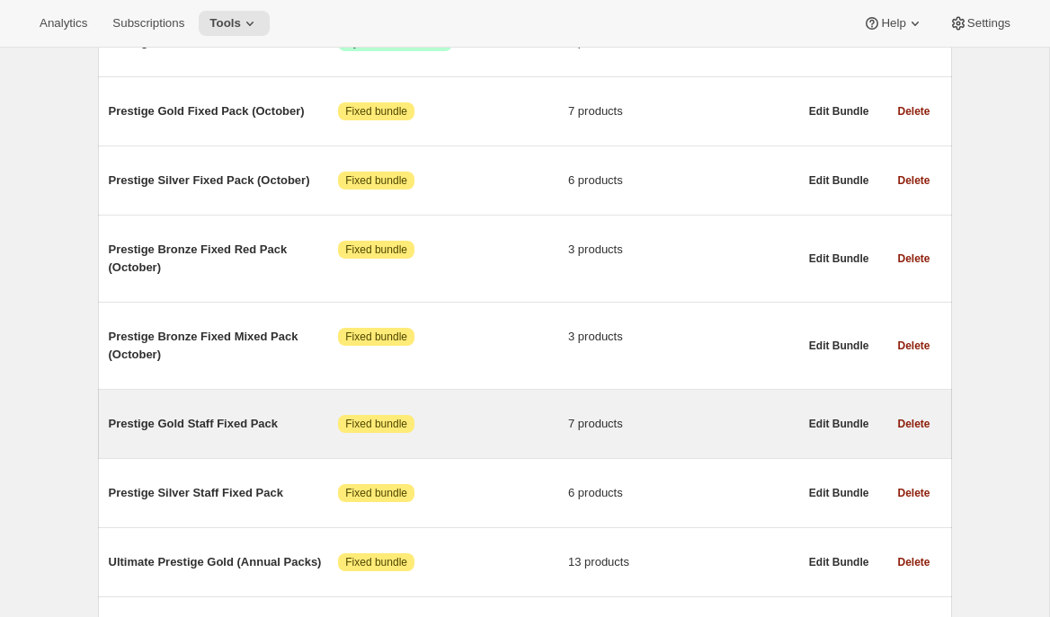
click at [262, 356] on span "Prestige Bronze Fixed Mixed Pack (October)" at bounding box center [224, 346] width 230 height 36
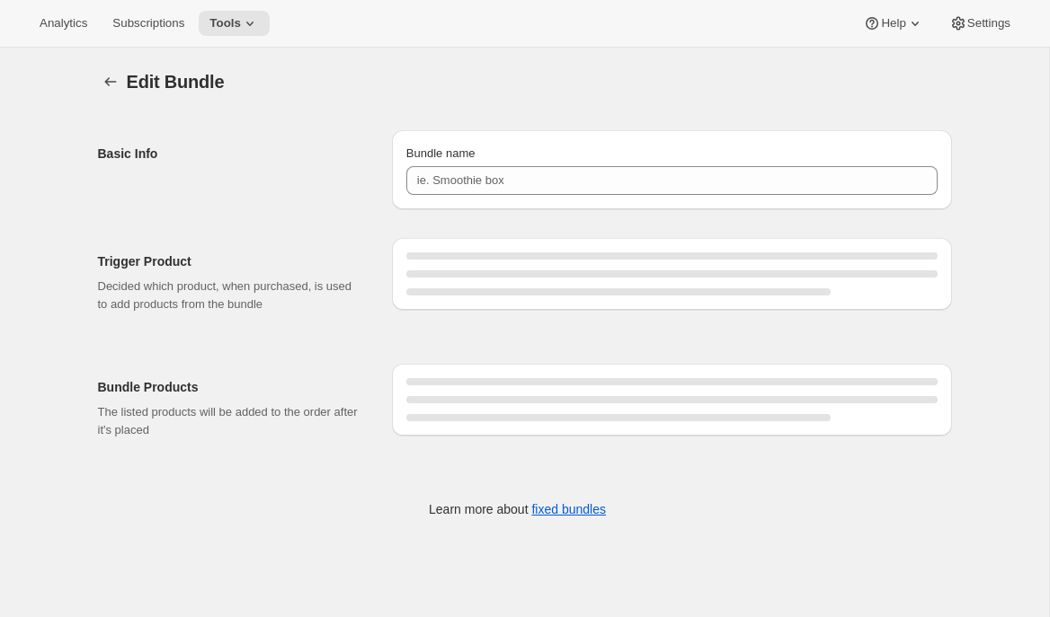
click at [366, 350] on div "Bundle Products The listed products will be added to the order after it's placed" at bounding box center [525, 402] width 854 height 104
type input "Prestige Bronze Fixed Mixed Pack (October)"
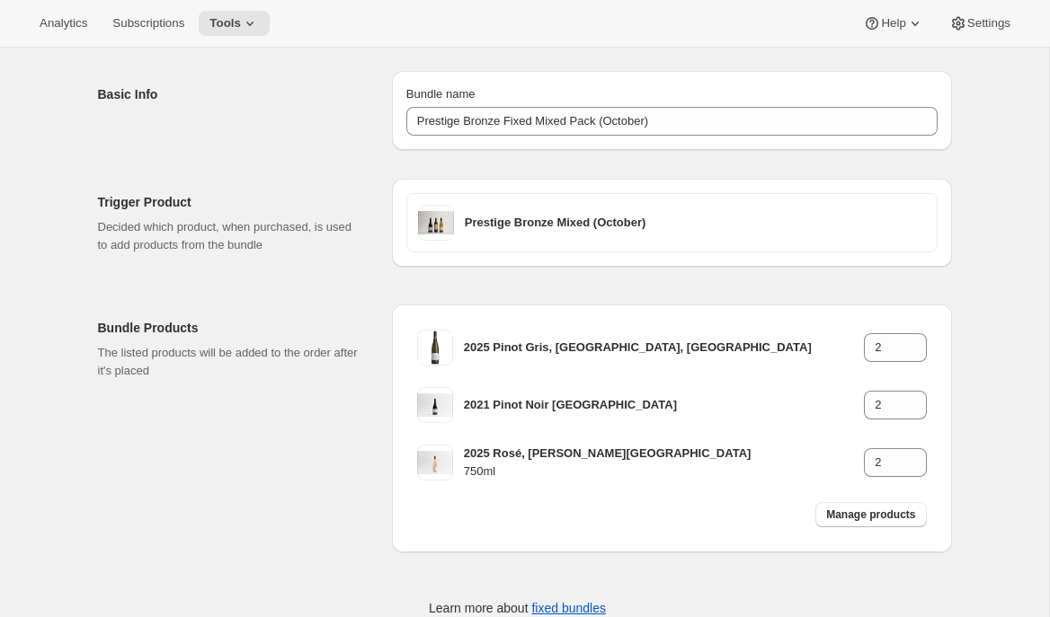
scroll to position [63, 0]
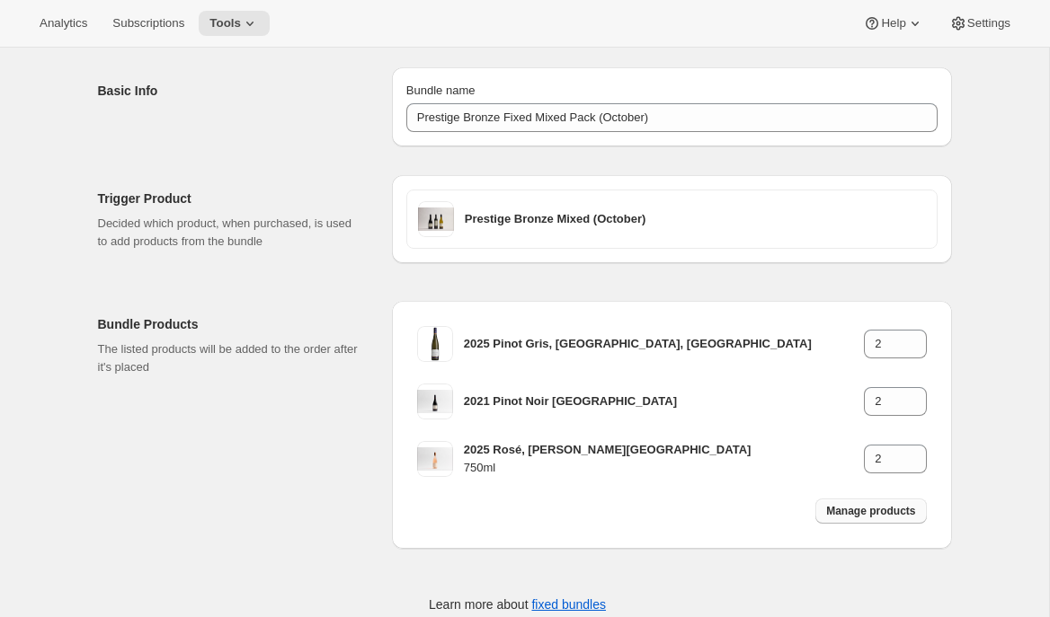
click at [851, 513] on span "Manage products" at bounding box center [870, 511] width 89 height 14
type input "1"
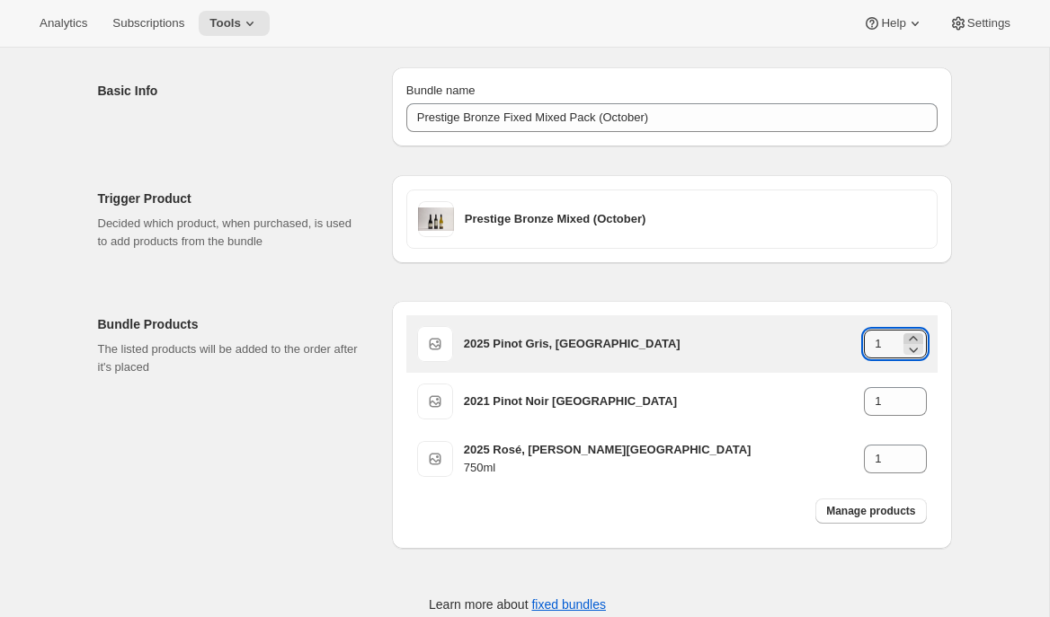
click at [914, 340] on icon at bounding box center [913, 339] width 18 height 18
type input "2"
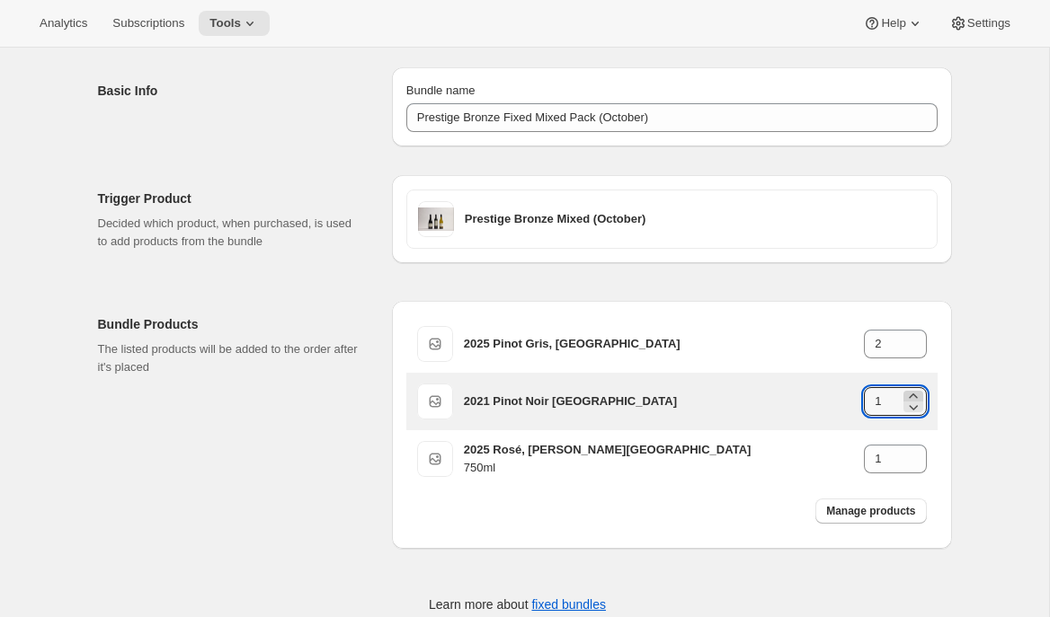
click at [913, 395] on icon at bounding box center [913, 396] width 8 height 4
type input "2"
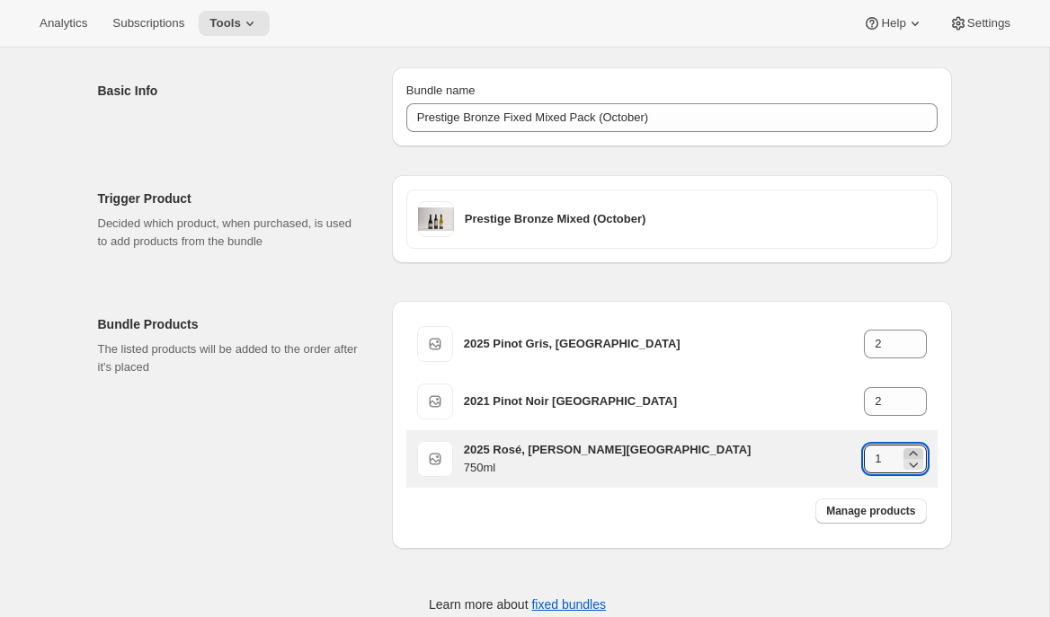
click at [915, 453] on icon at bounding box center [913, 454] width 18 height 18
type input "2"
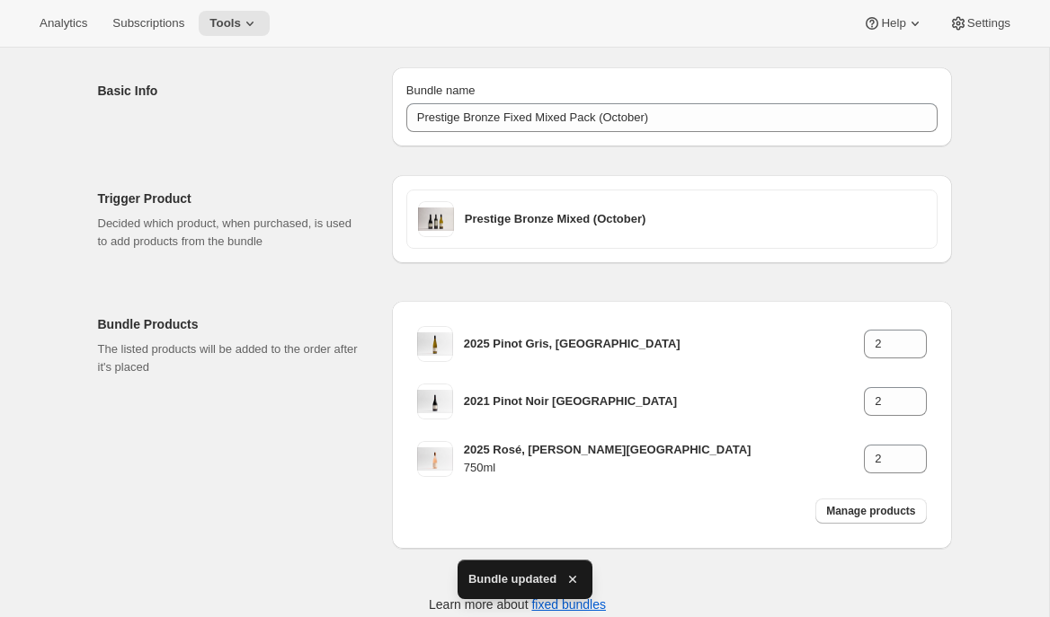
scroll to position [0, 0]
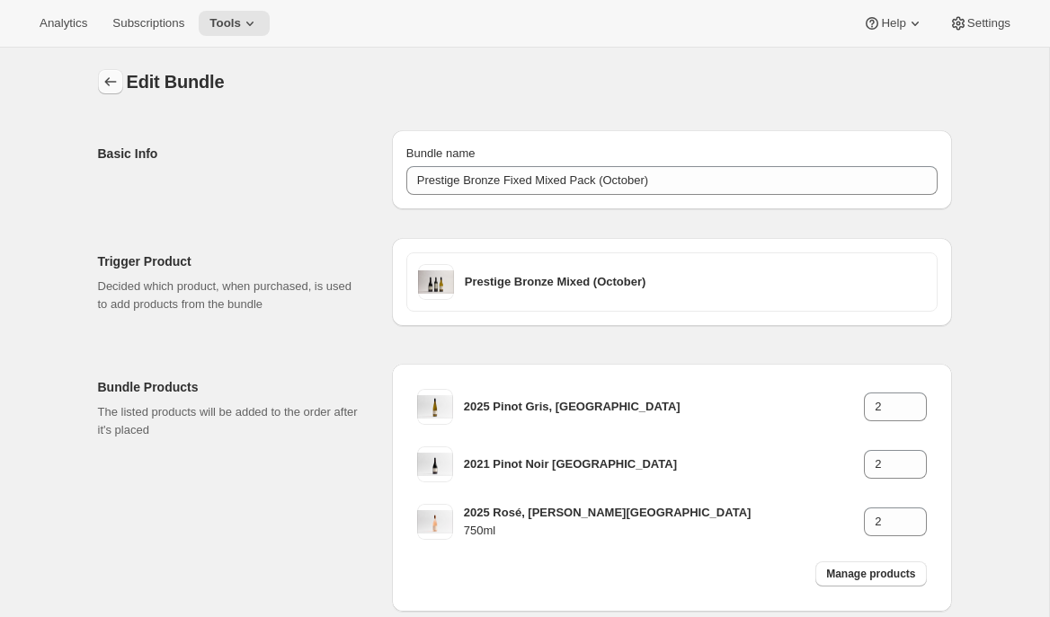
click at [106, 74] on icon "Bundles" at bounding box center [111, 82] width 18 height 18
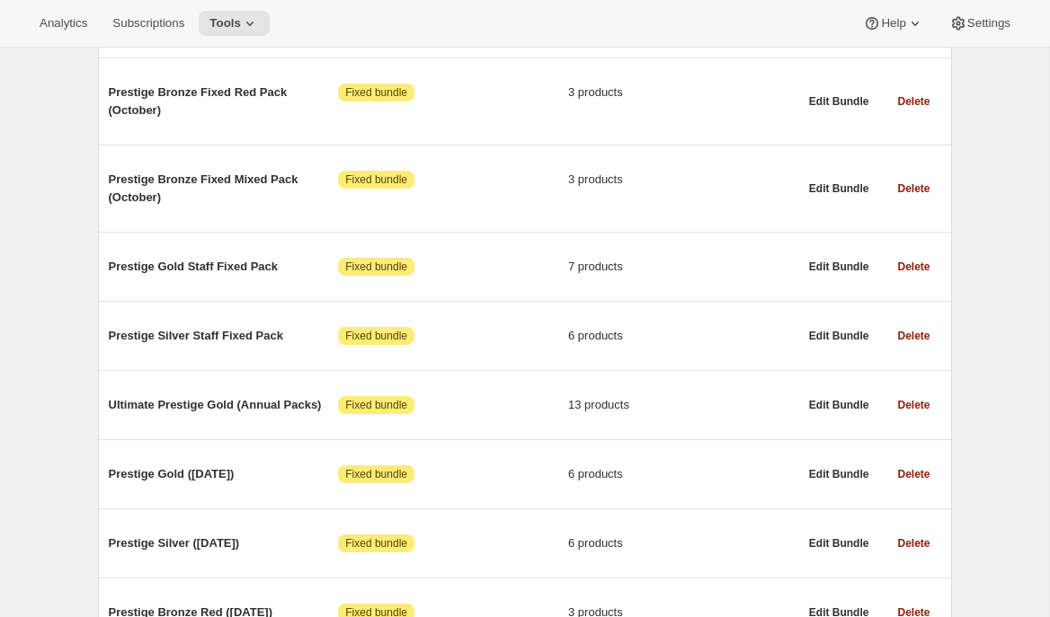
scroll to position [656, 0]
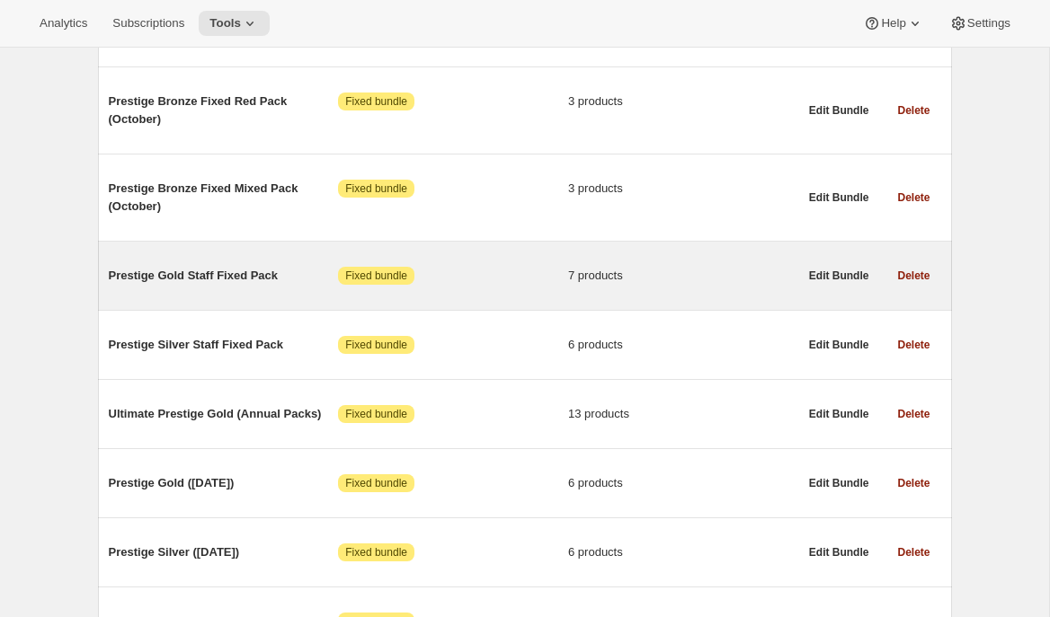
click at [293, 274] on span "Prestige Gold Staff Fixed Pack" at bounding box center [224, 276] width 230 height 18
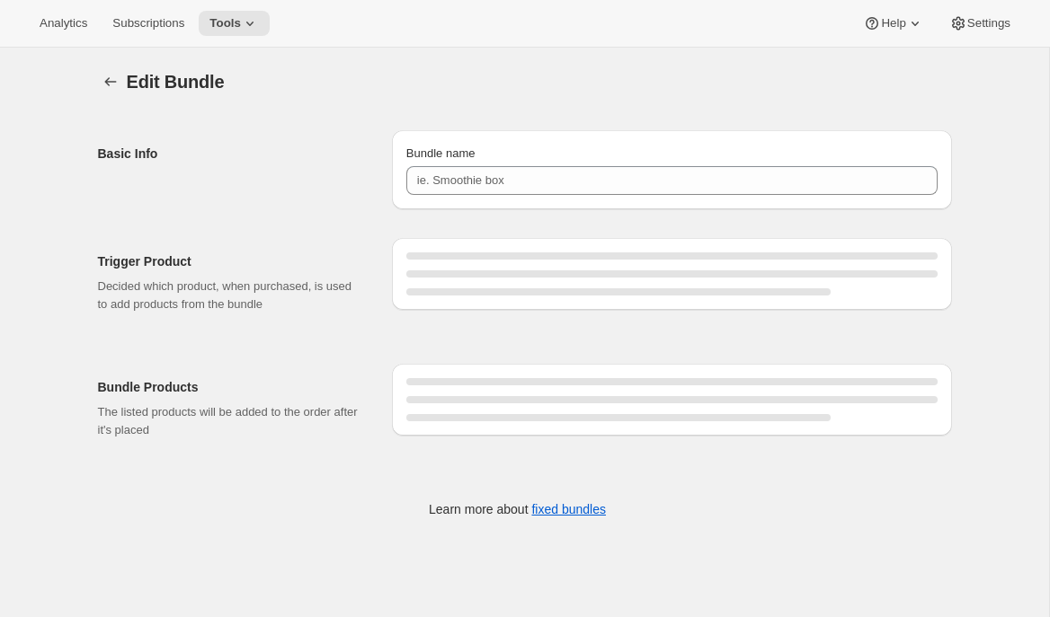
type input "Prestige Gold Staff Fixed Pack"
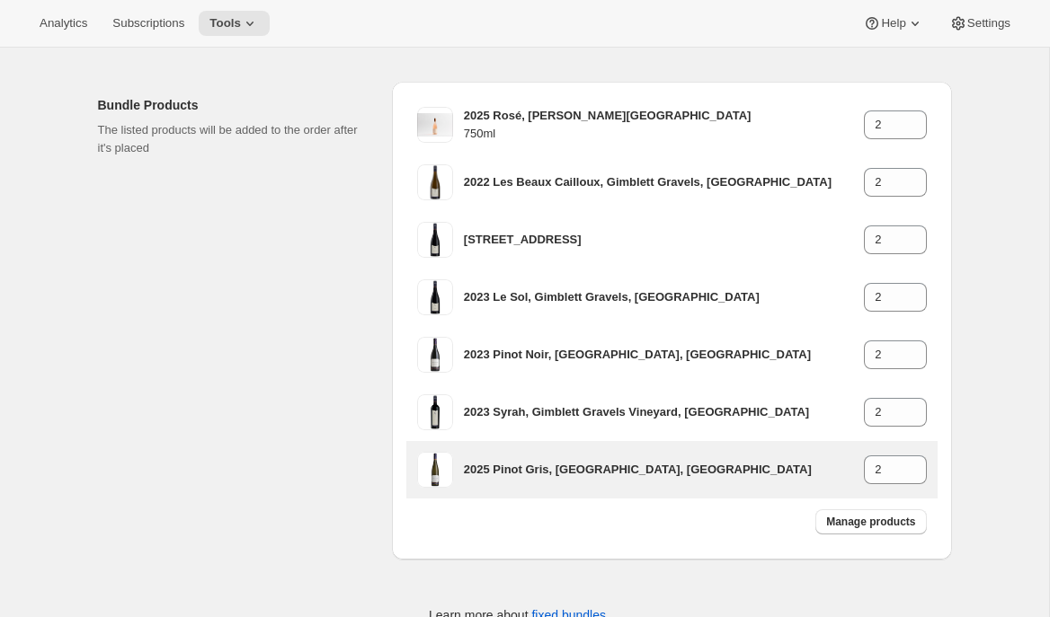
scroll to position [279, 0]
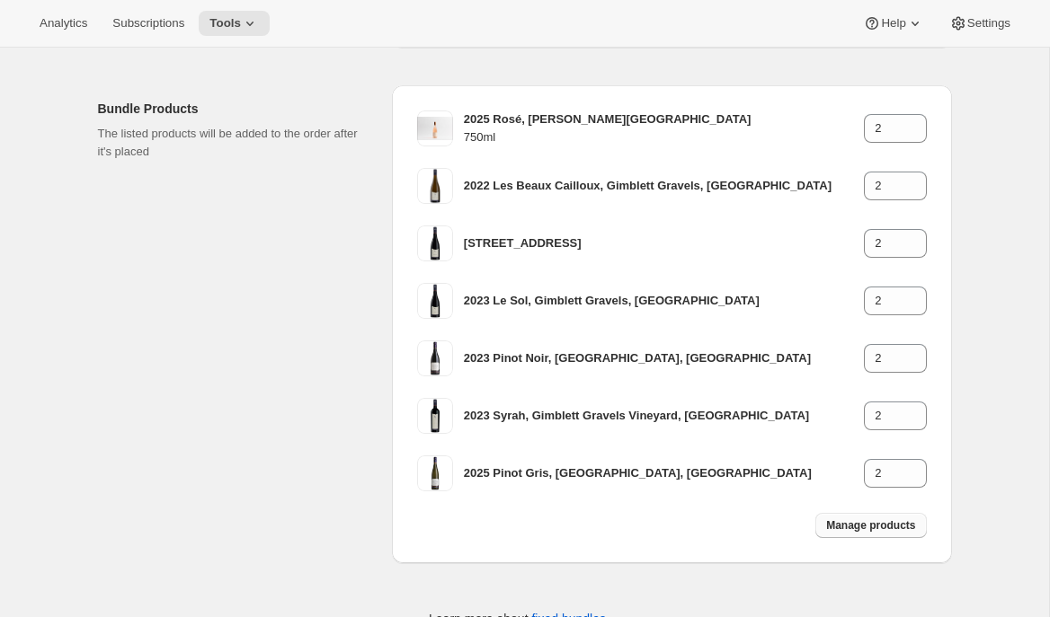
click at [841, 526] on span "Manage products" at bounding box center [870, 526] width 89 height 14
type input "1"
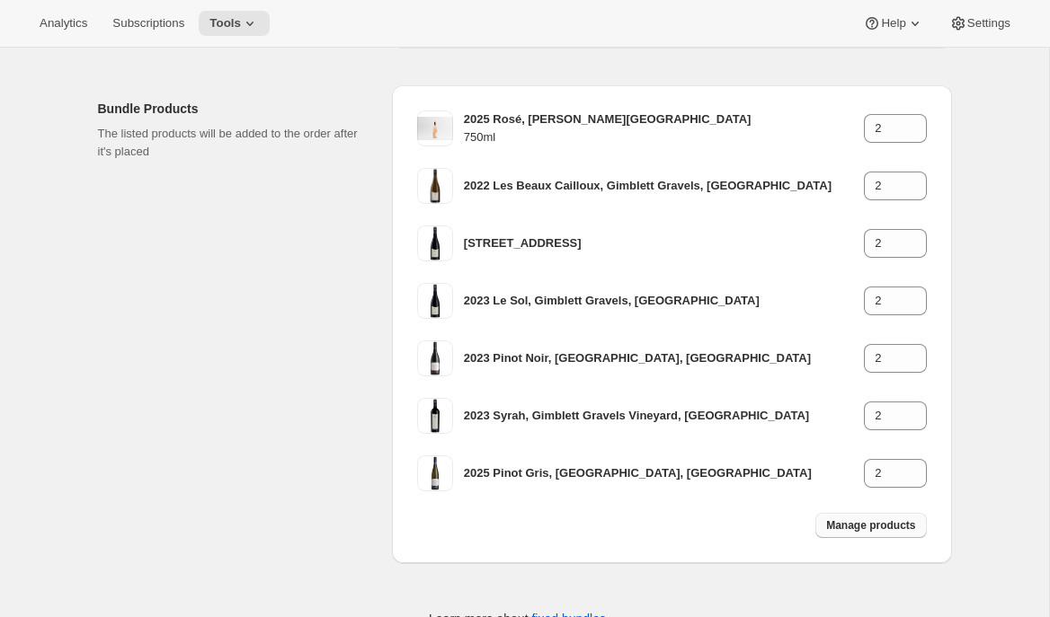
type input "1"
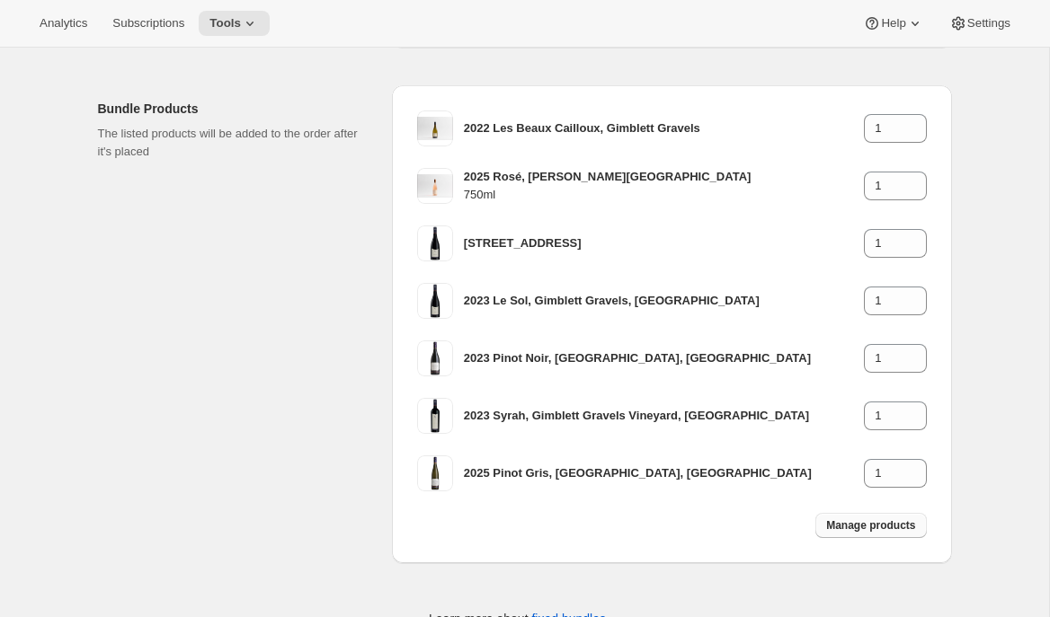
click at [856, 530] on span "Manage products" at bounding box center [870, 526] width 89 height 14
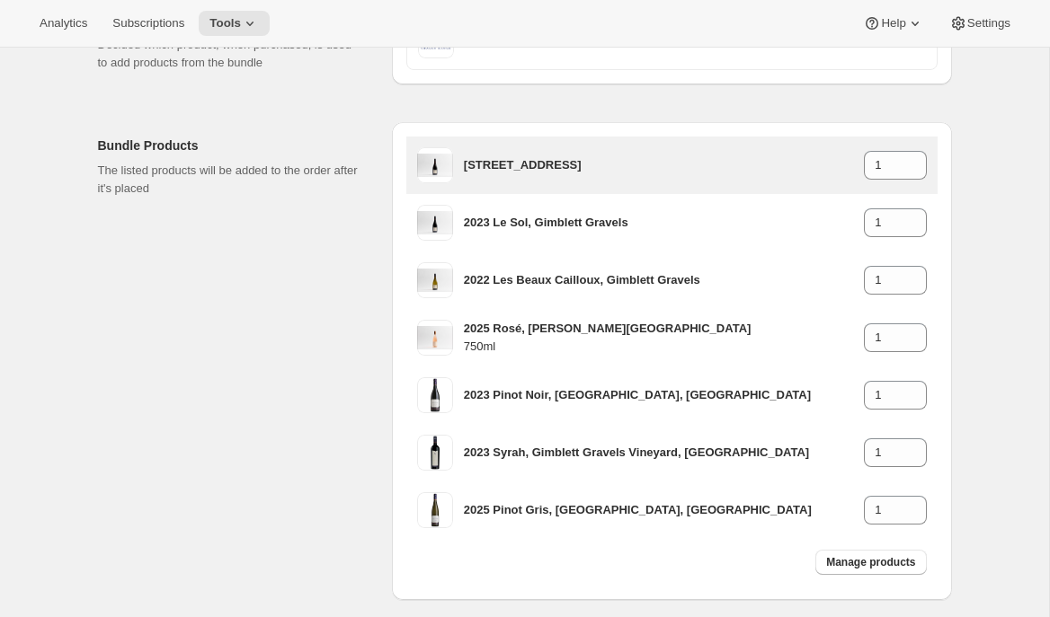
scroll to position [248, 0]
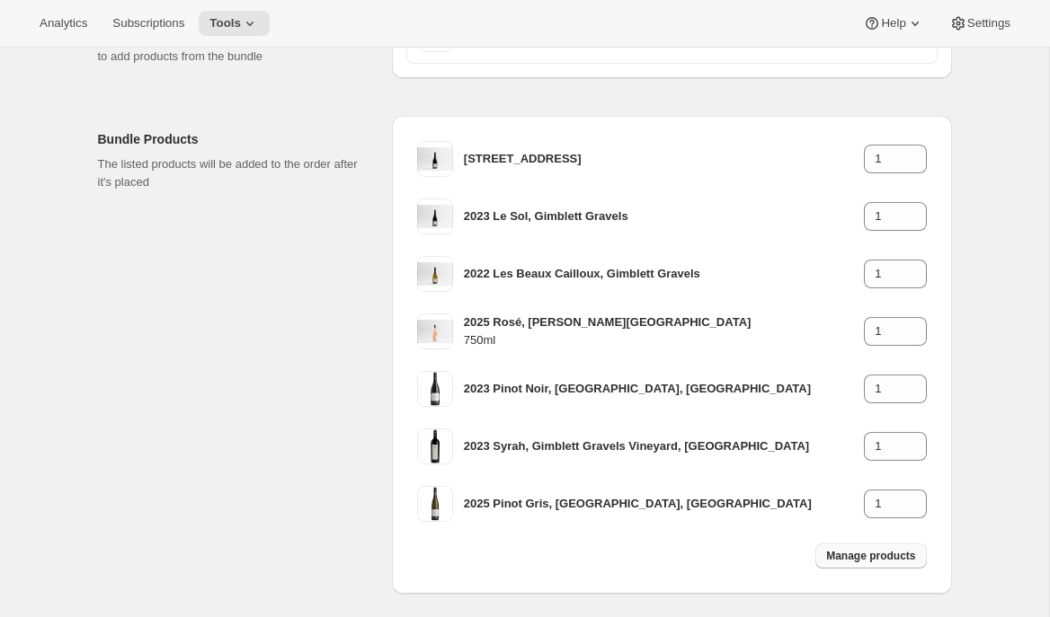
click at [849, 556] on span "Manage products" at bounding box center [870, 556] width 89 height 14
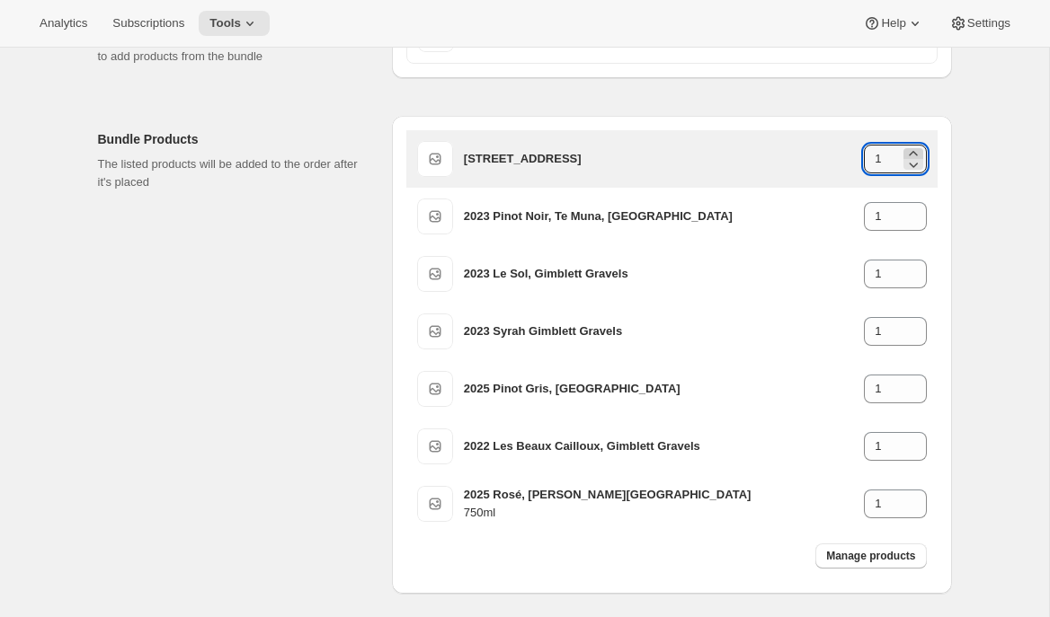
click at [917, 150] on icon at bounding box center [913, 154] width 18 height 18
type input "2"
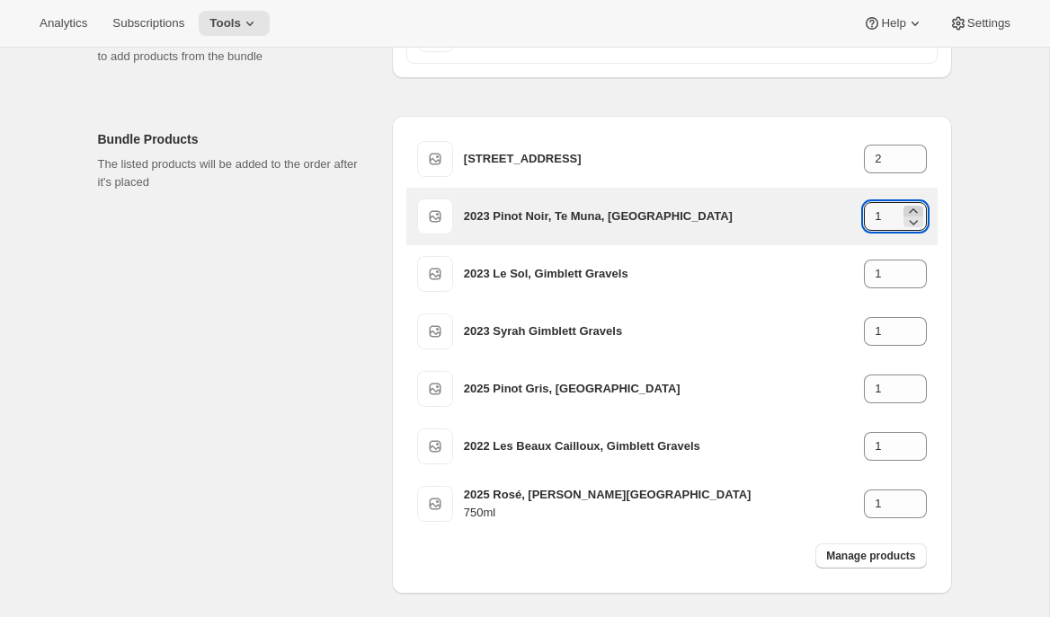
click at [910, 207] on icon at bounding box center [913, 211] width 18 height 18
type input "2"
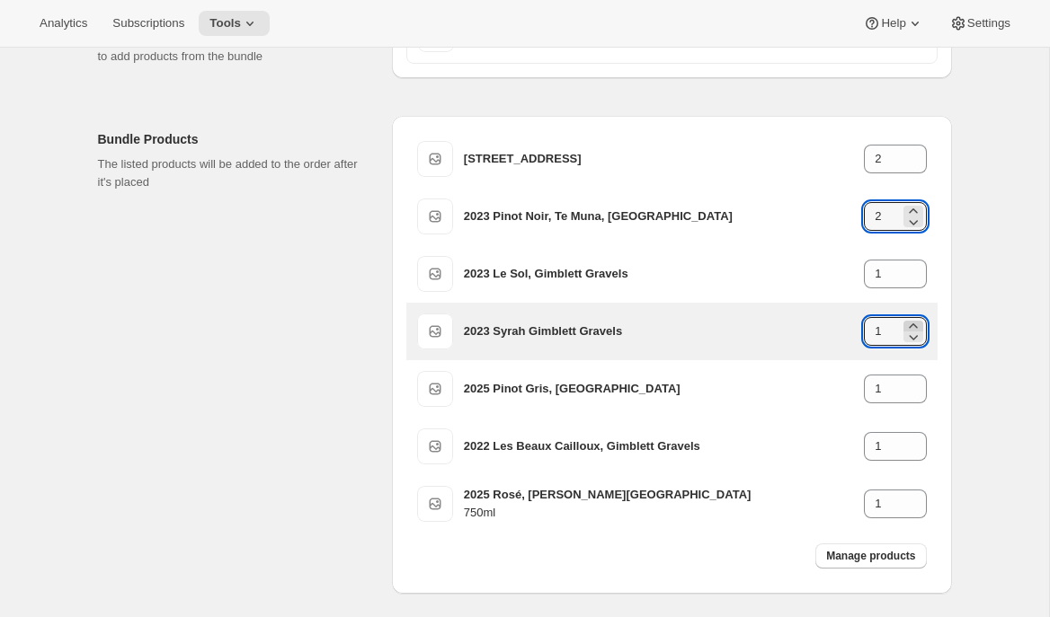
click at [913, 319] on icon at bounding box center [913, 326] width 18 height 18
type input "2"
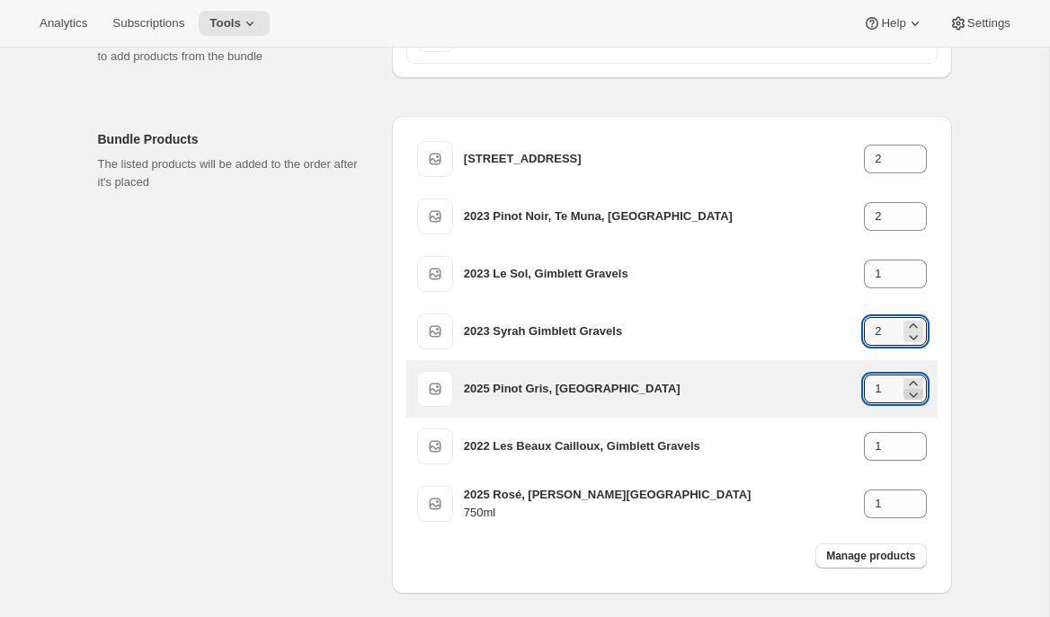
click at [915, 386] on icon at bounding box center [913, 395] width 18 height 18
click at [917, 381] on icon at bounding box center [913, 384] width 18 height 18
type input "2"
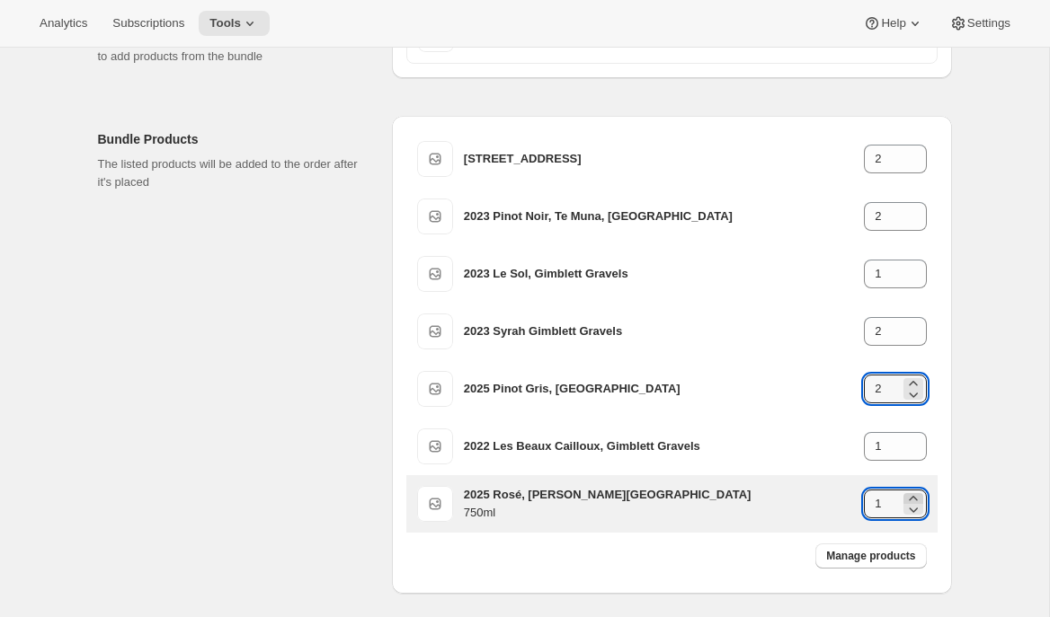
click at [914, 498] on icon at bounding box center [913, 498] width 8 height 4
type input "2"
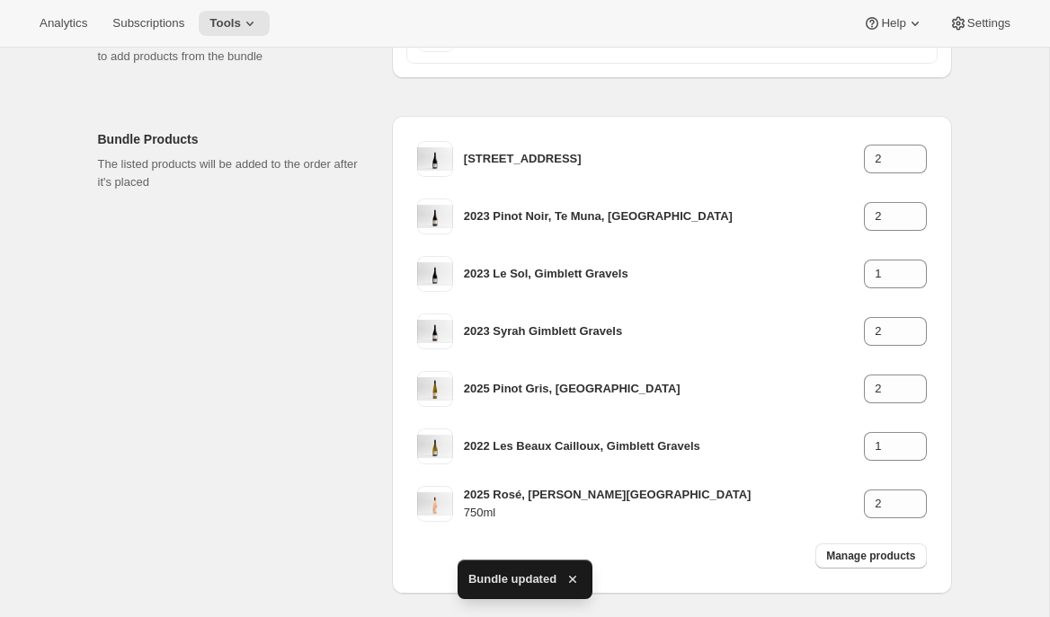
scroll to position [0, 0]
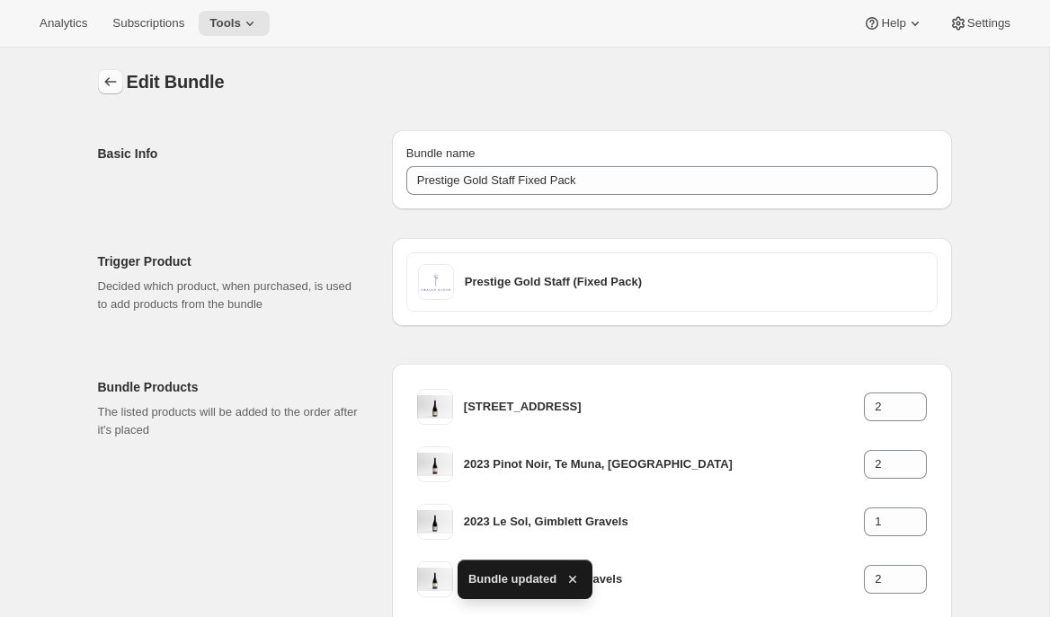
click at [103, 74] on icon "Bundles" at bounding box center [111, 82] width 18 height 18
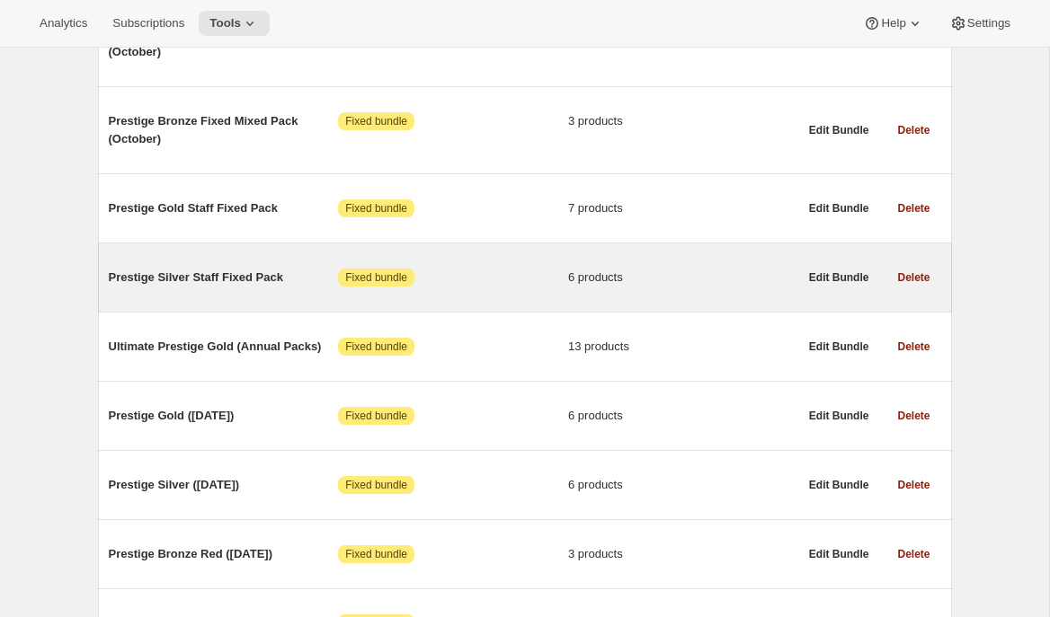
scroll to position [732, 0]
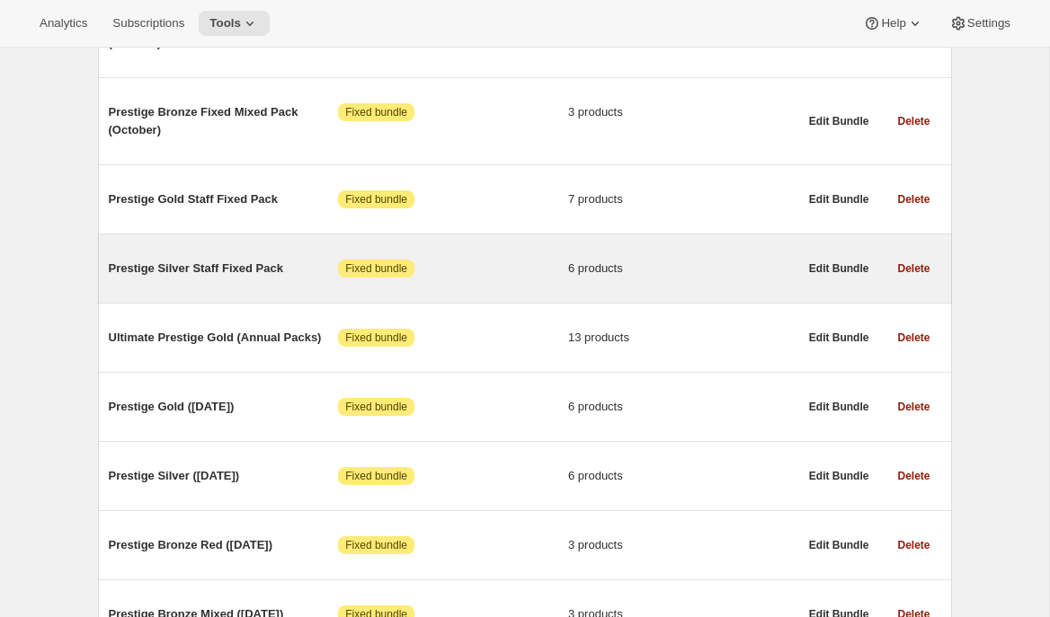
click at [226, 283] on div "Prestige Silver Staff Fixed Pack Attention Fixed bundle 6 products" at bounding box center [453, 268] width 689 height 47
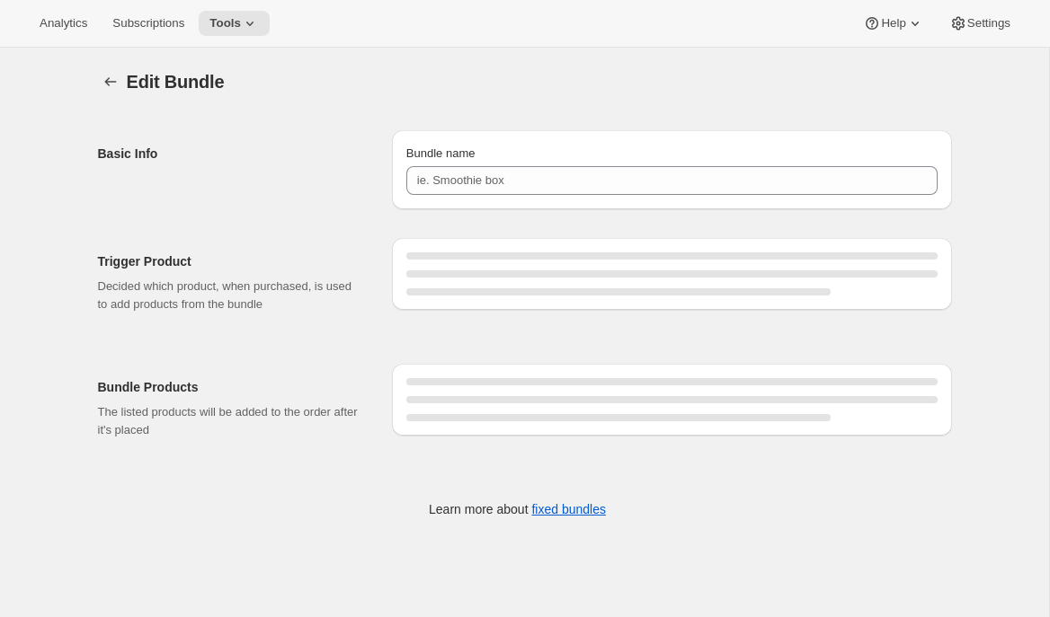
type input "Prestige Silver Staff Fixed Pack"
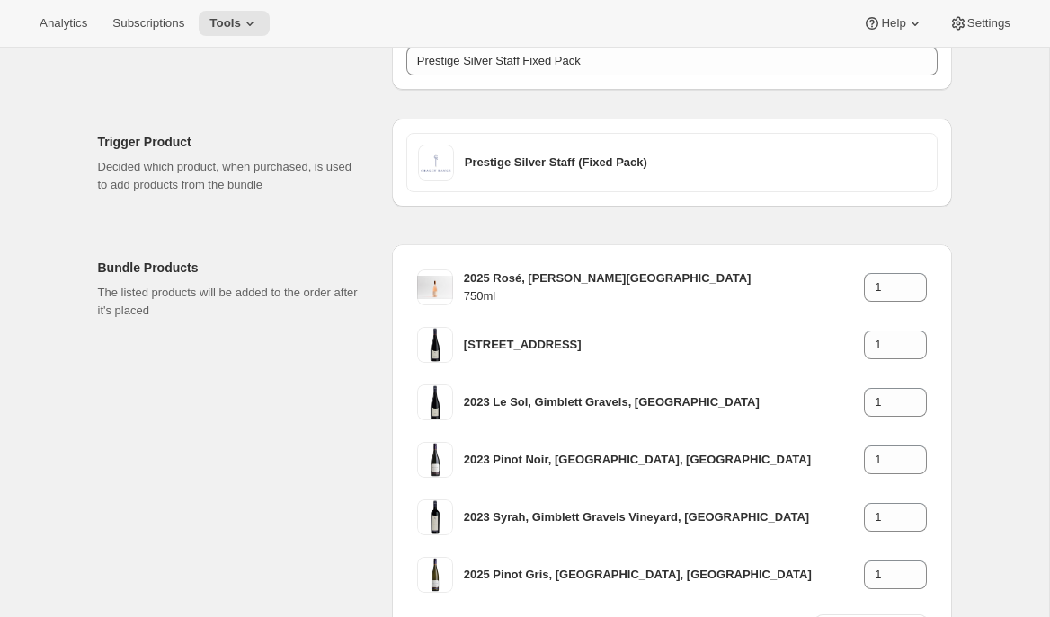
scroll to position [277, 0]
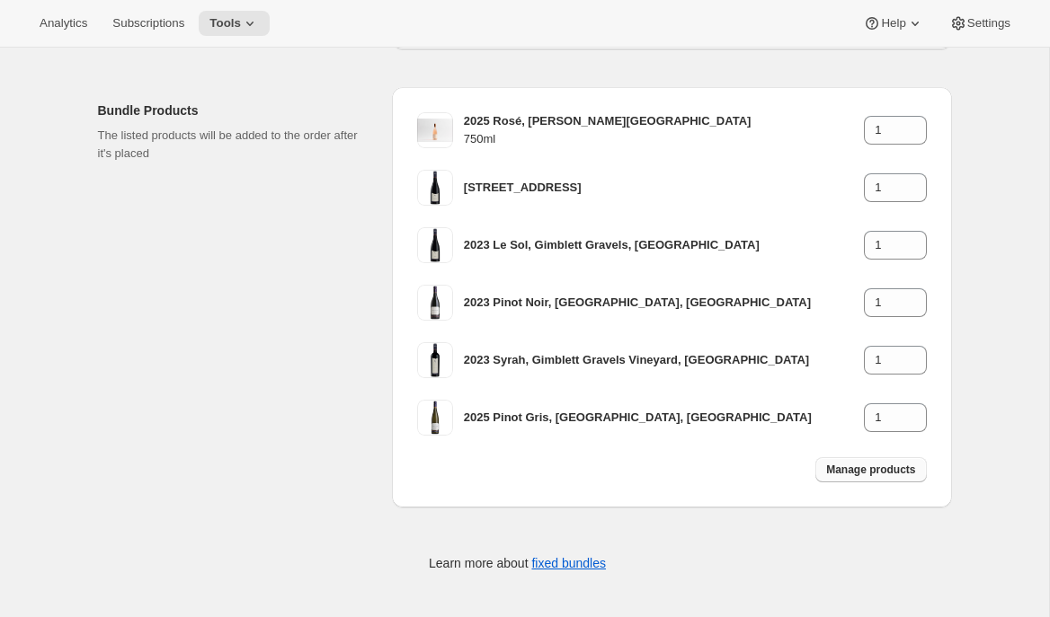
click at [866, 477] on button "Manage products" at bounding box center [870, 469] width 111 height 25
click at [859, 465] on span "Manage products" at bounding box center [870, 470] width 89 height 14
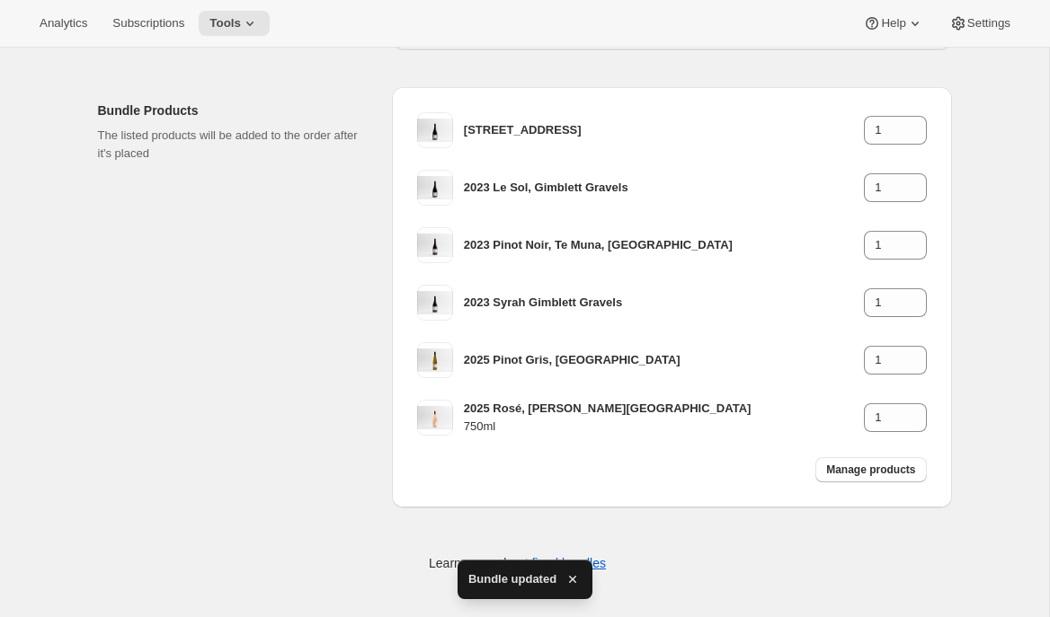
scroll to position [0, 0]
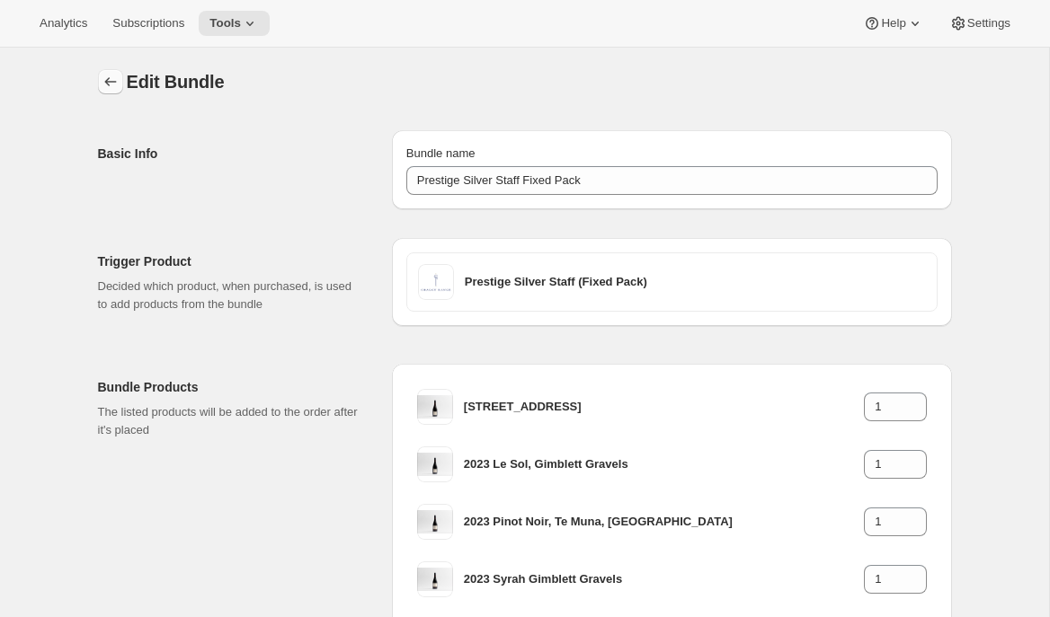
click at [118, 75] on icon "Bundles" at bounding box center [111, 82] width 18 height 18
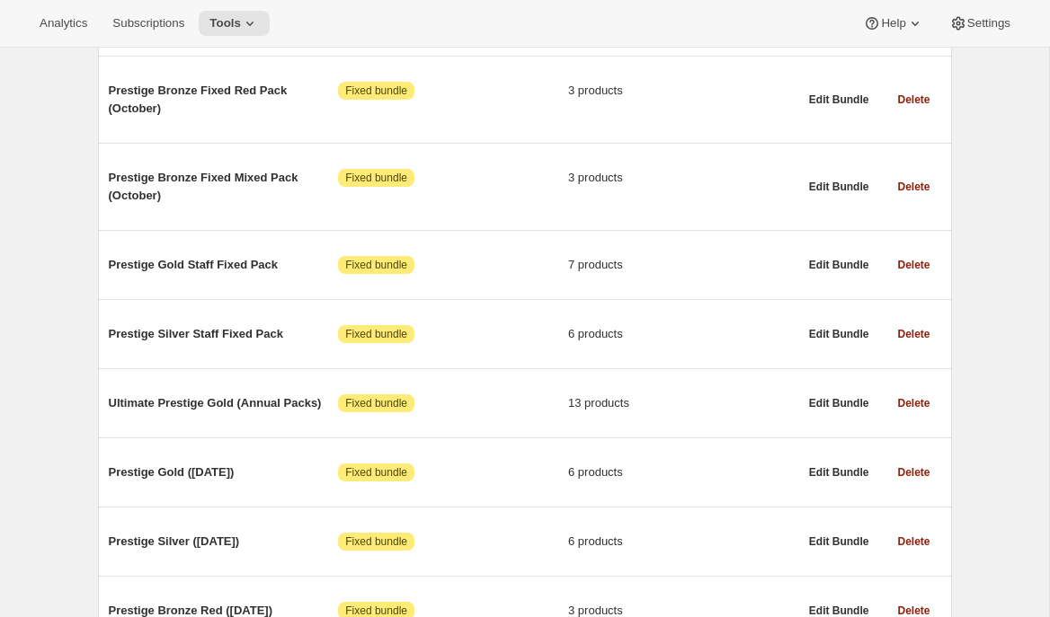
scroll to position [672, 0]
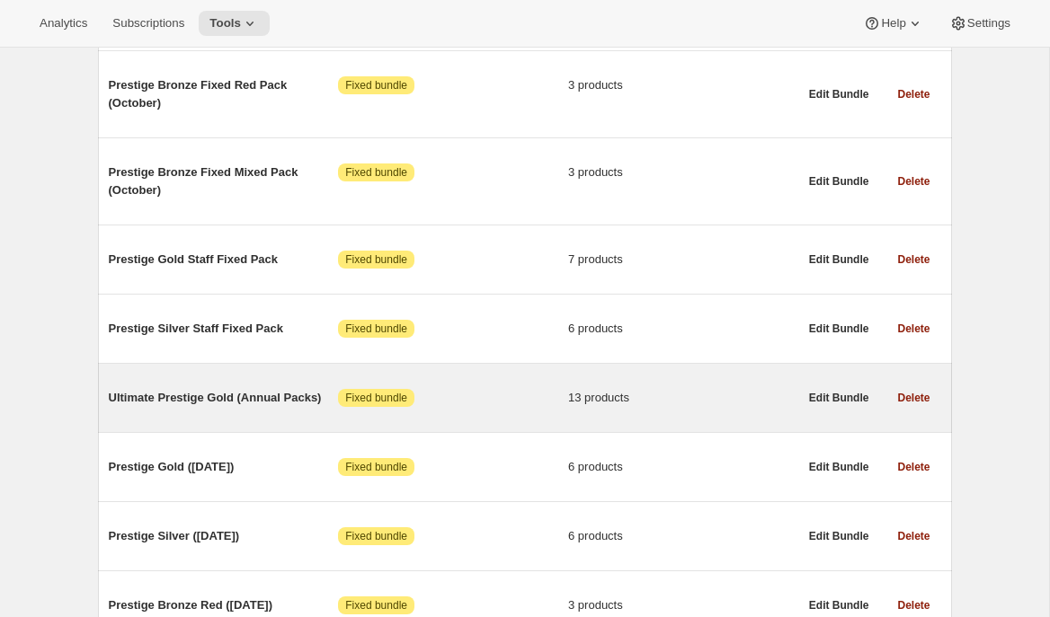
click at [274, 393] on span "Ultimate Prestige Gold (Annual Packs)" at bounding box center [224, 398] width 230 height 18
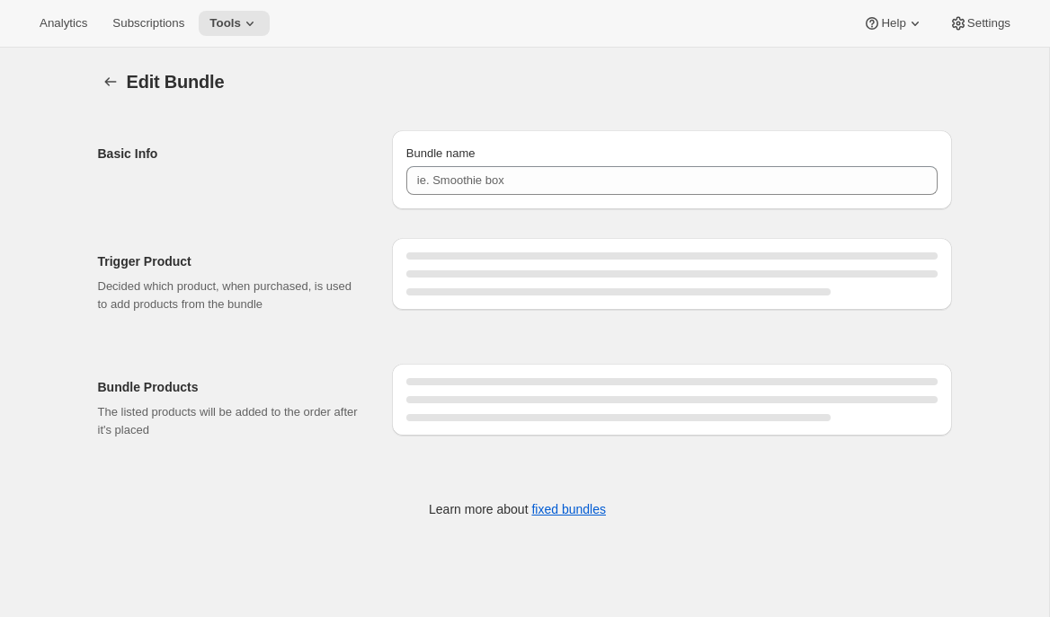
type input "Ultimate Prestige Gold (Annual Packs)"
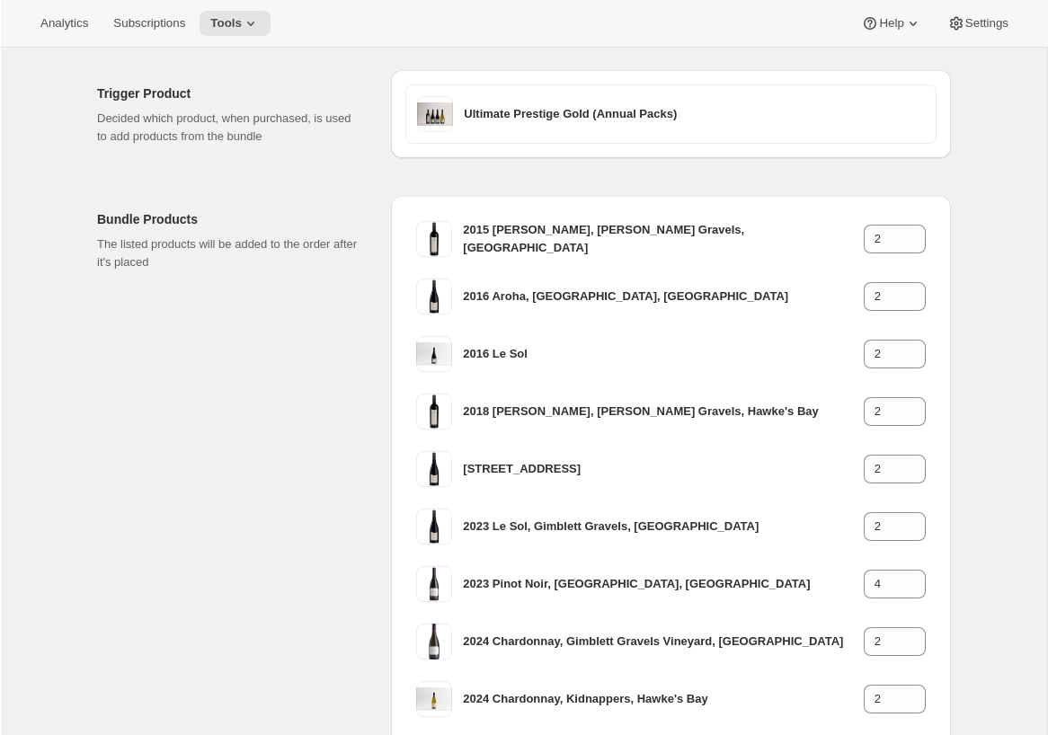
scroll to position [562, 0]
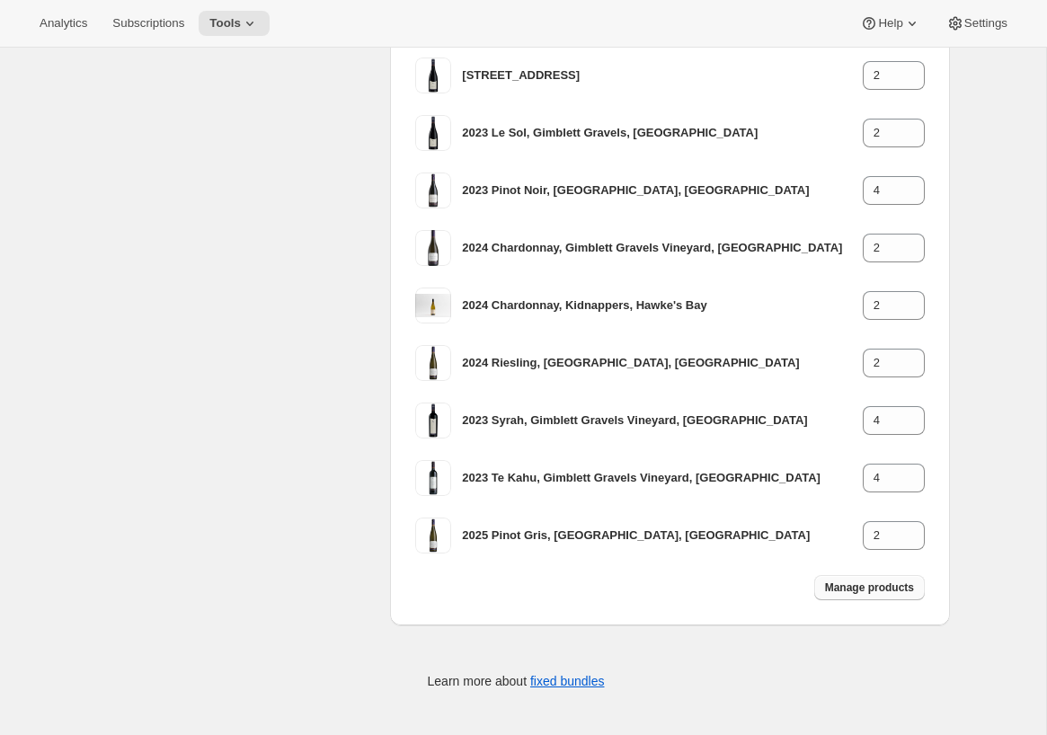
click at [887, 594] on button "Manage products" at bounding box center [869, 587] width 111 height 25
type input "1"
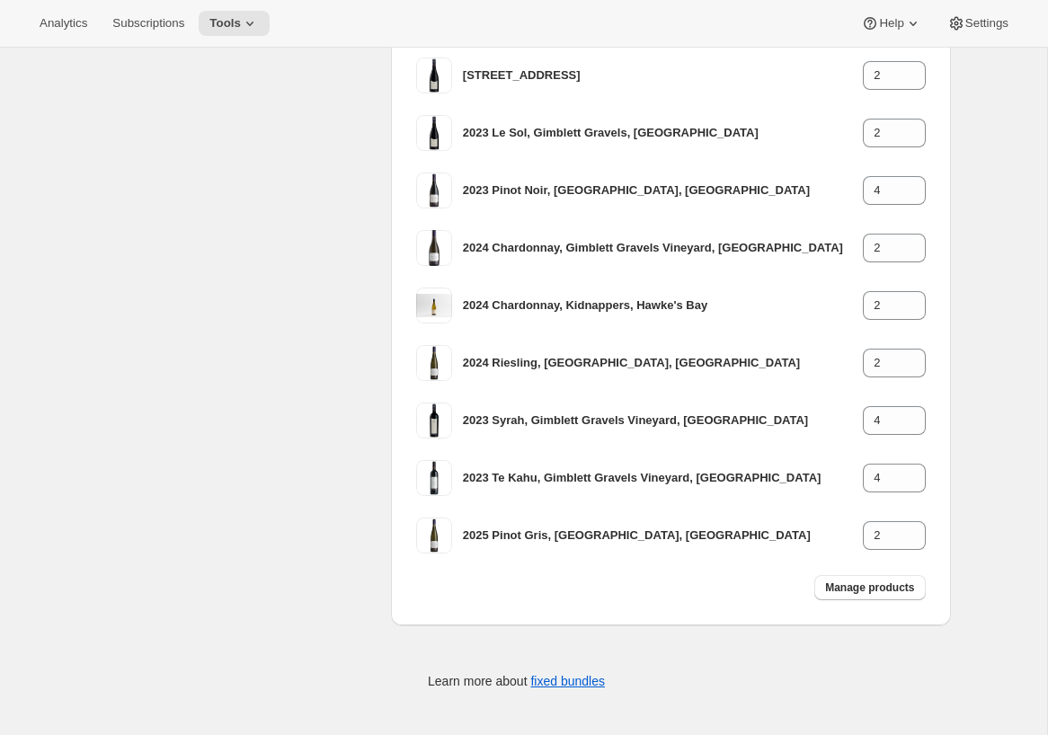
type input "1"
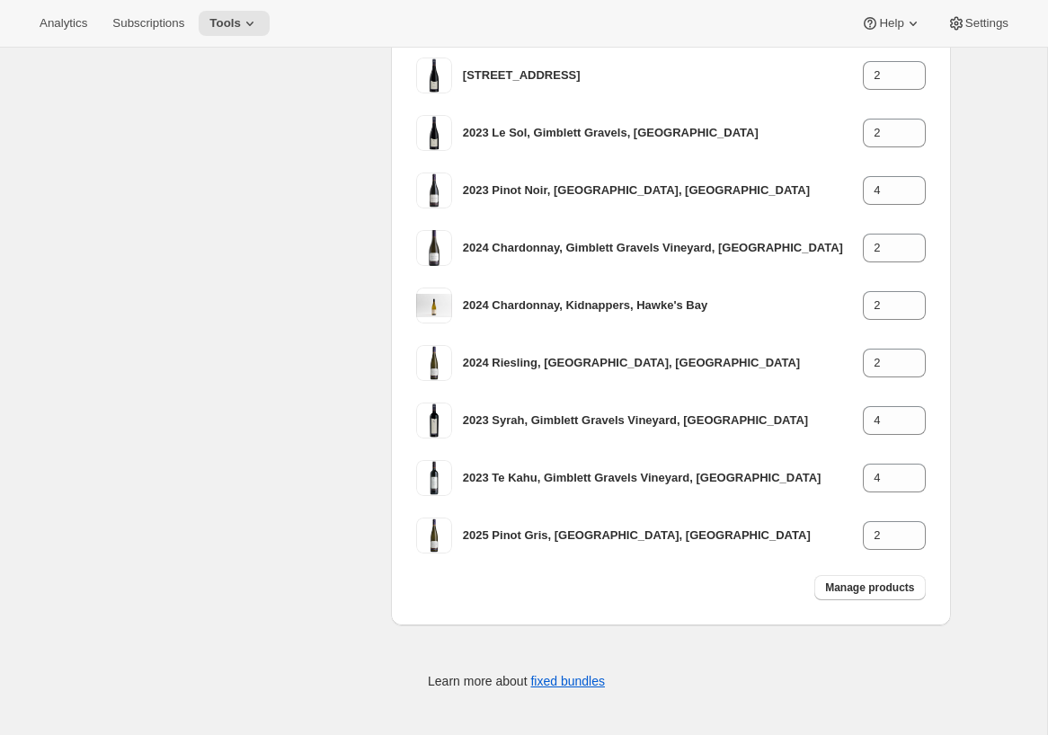
type input "1"
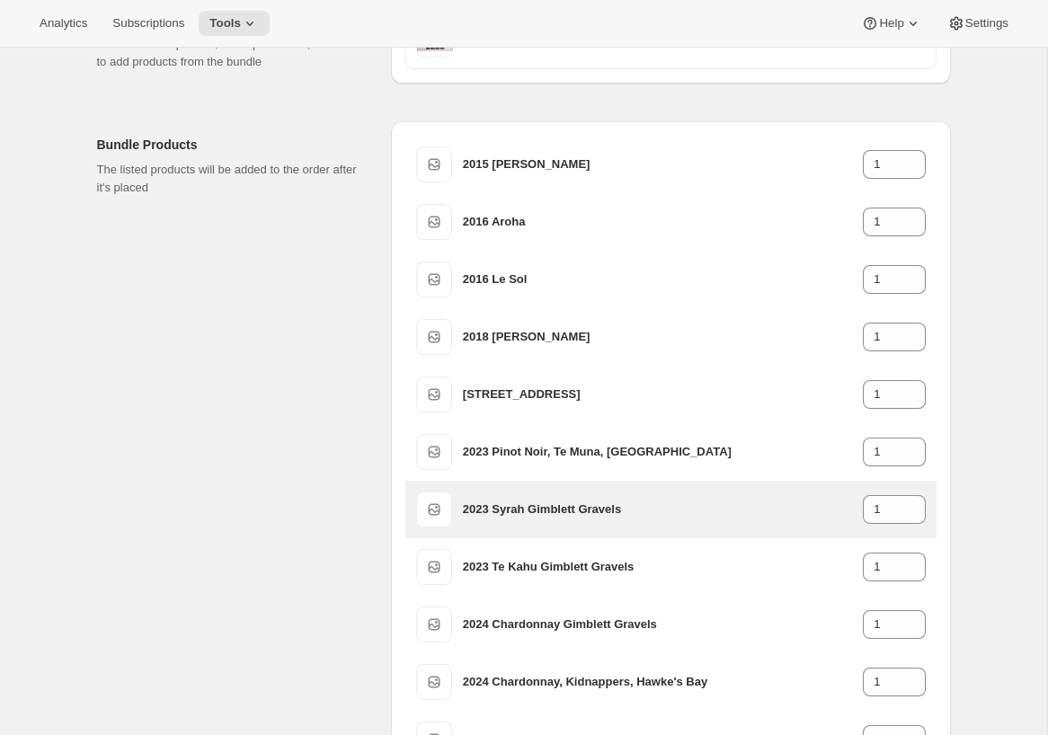
scroll to position [232, 0]
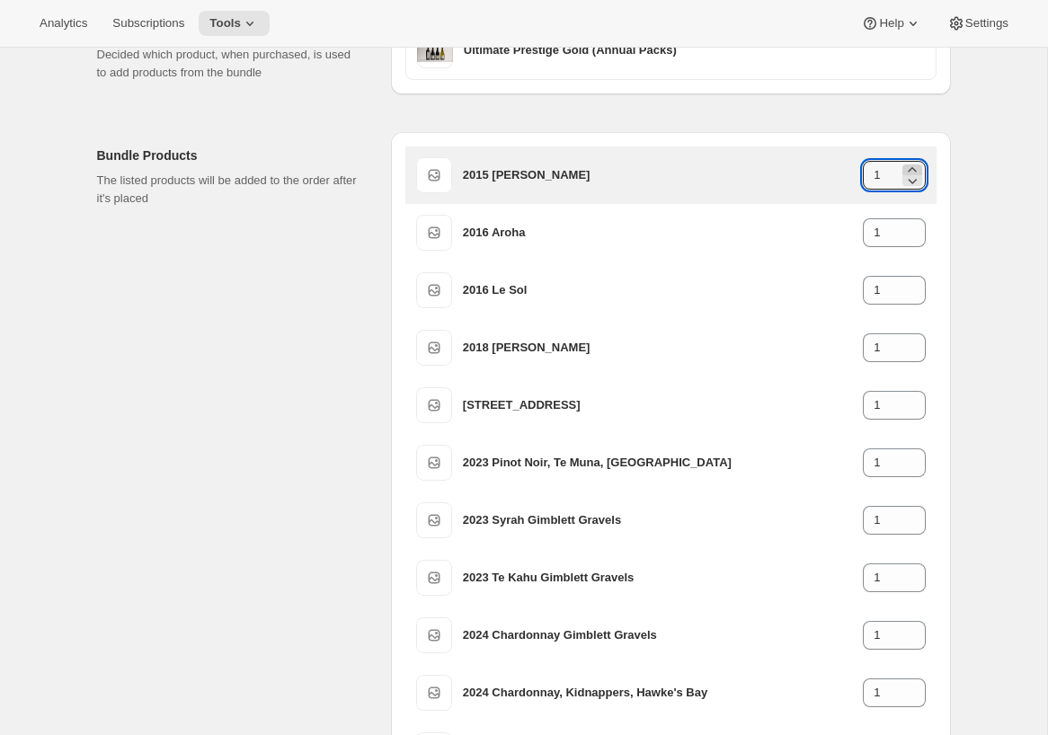
click at [911, 164] on icon at bounding box center [912, 170] width 18 height 18
type input "2"
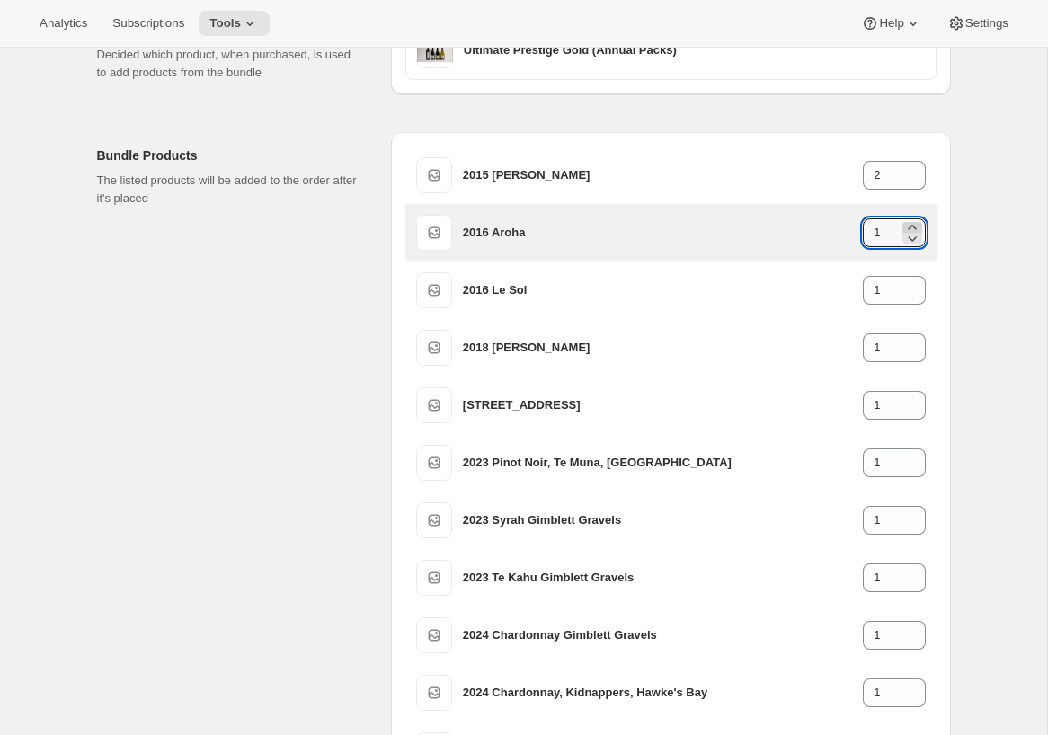
click at [912, 225] on icon at bounding box center [912, 227] width 8 height 4
type input "2"
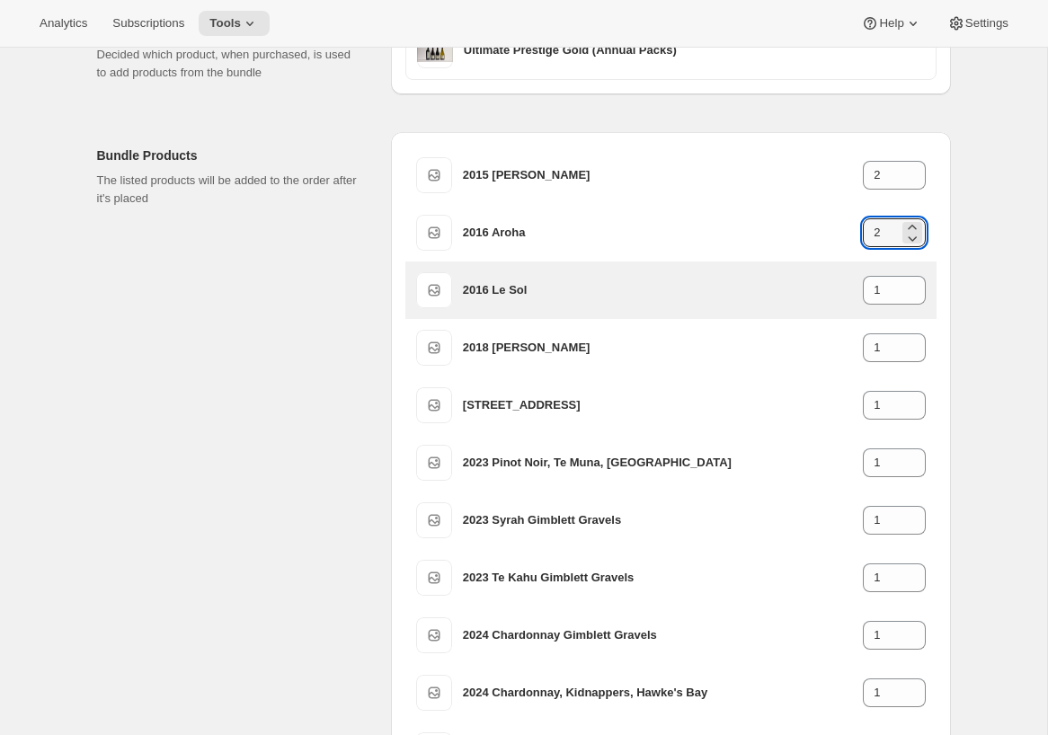
click at [913, 270] on div "2016 Le Sol 1" at bounding box center [670, 291] width 531 height 58
click at [913, 278] on icon at bounding box center [912, 285] width 18 height 18
type input "2"
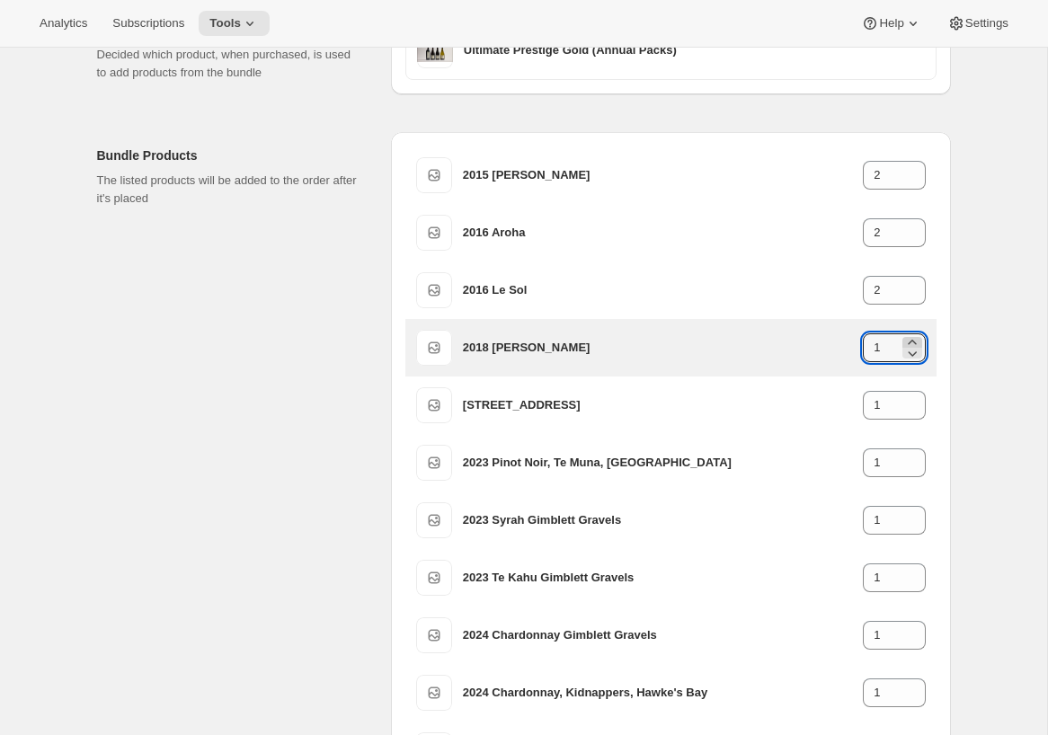
click at [913, 339] on icon at bounding box center [912, 342] width 18 height 18
type input "2"
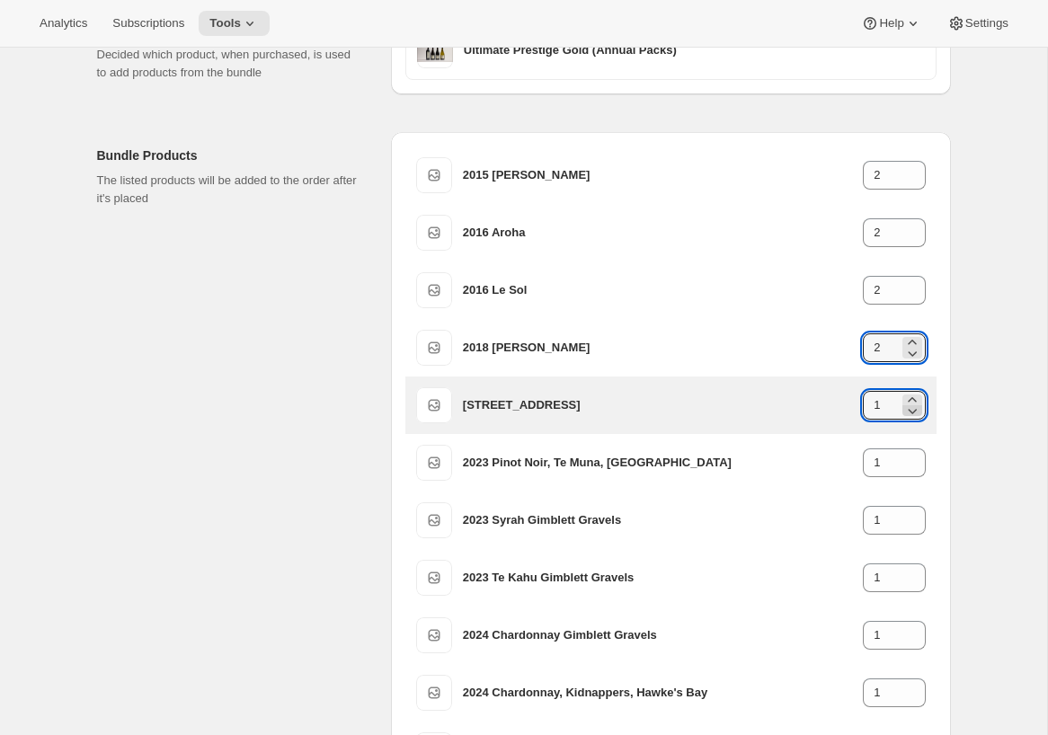
click at [913, 402] on icon at bounding box center [912, 411] width 18 height 18
click at [912, 403] on icon at bounding box center [912, 411] width 18 height 18
click at [916, 396] on icon at bounding box center [912, 400] width 18 height 18
type input "2"
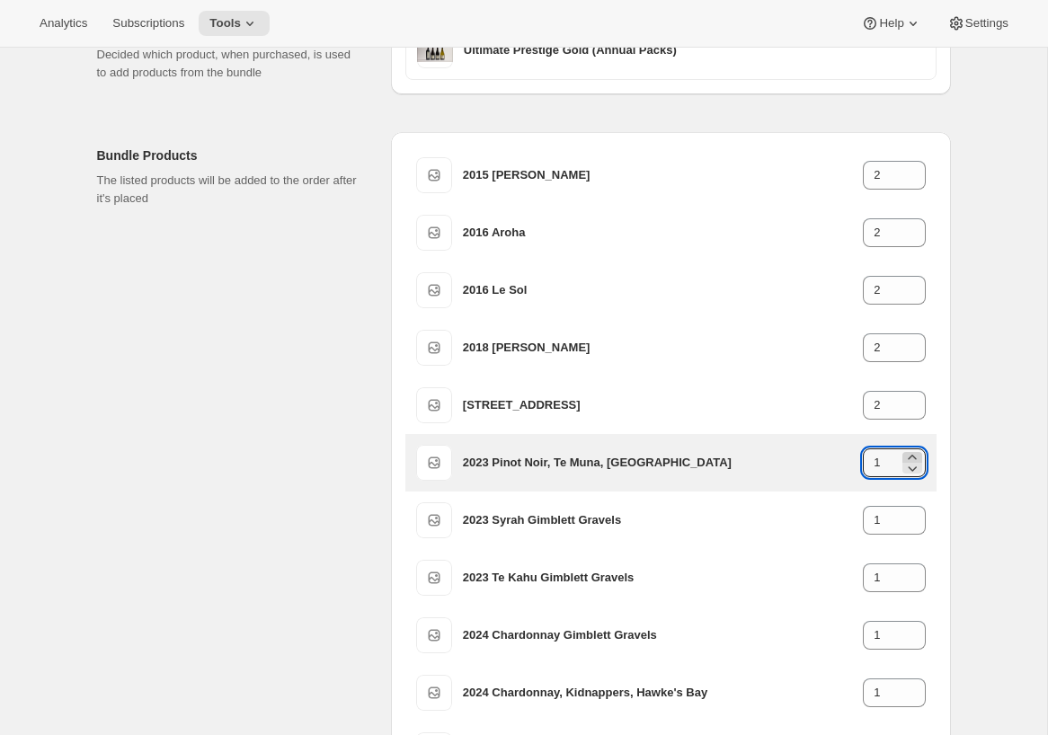
click at [913, 458] on div at bounding box center [912, 463] width 20 height 22
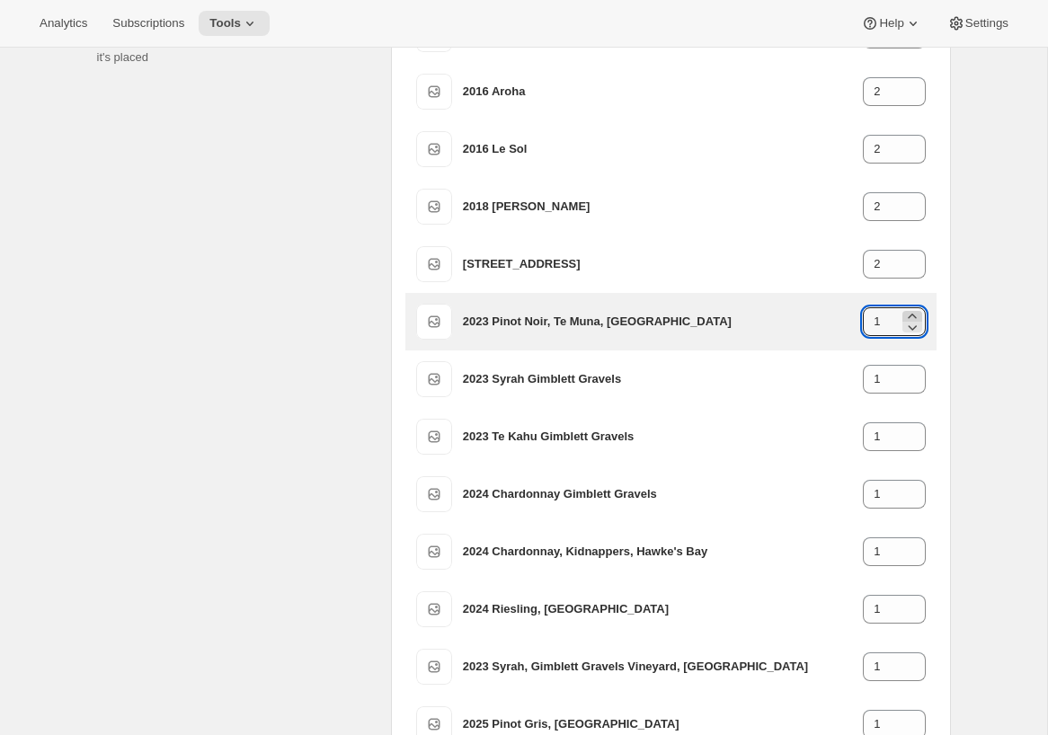
scroll to position [375, 0]
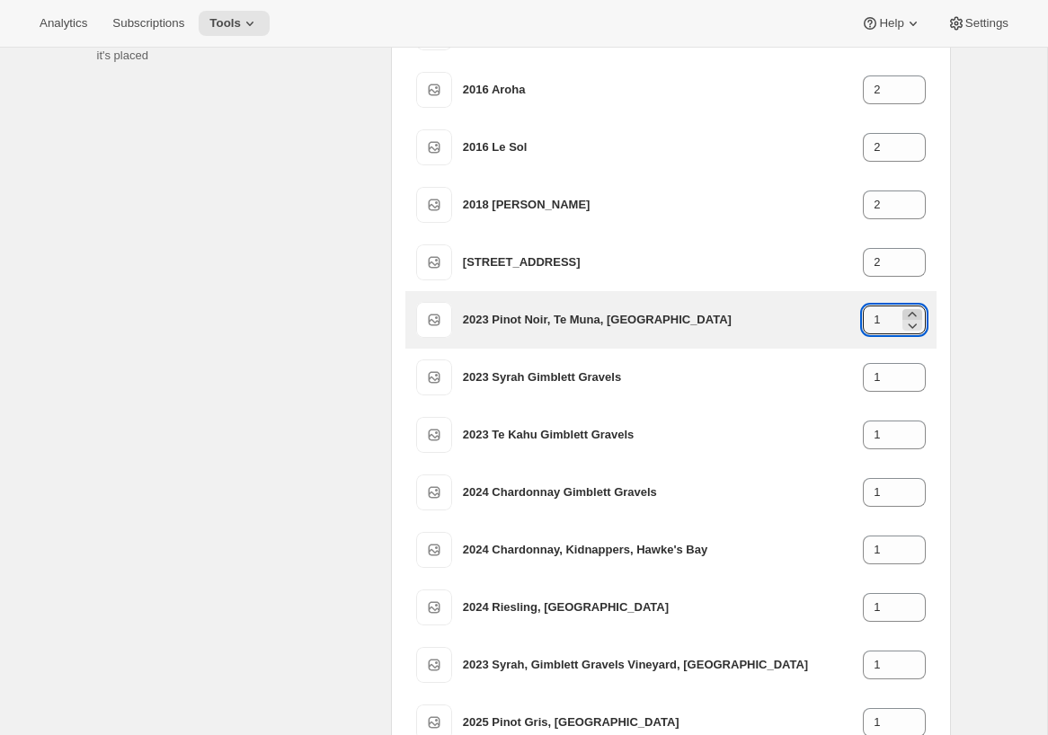
click at [910, 314] on icon at bounding box center [912, 314] width 8 height 4
type input "2"
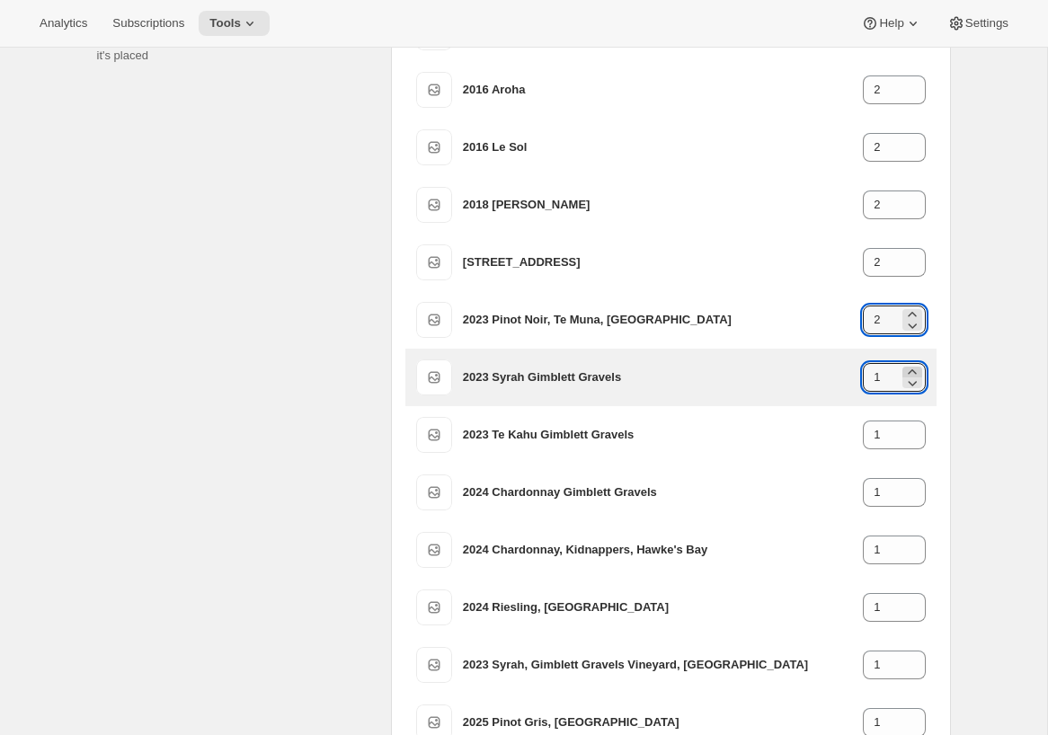
click at [909, 368] on icon at bounding box center [912, 372] width 18 height 18
type input "2"
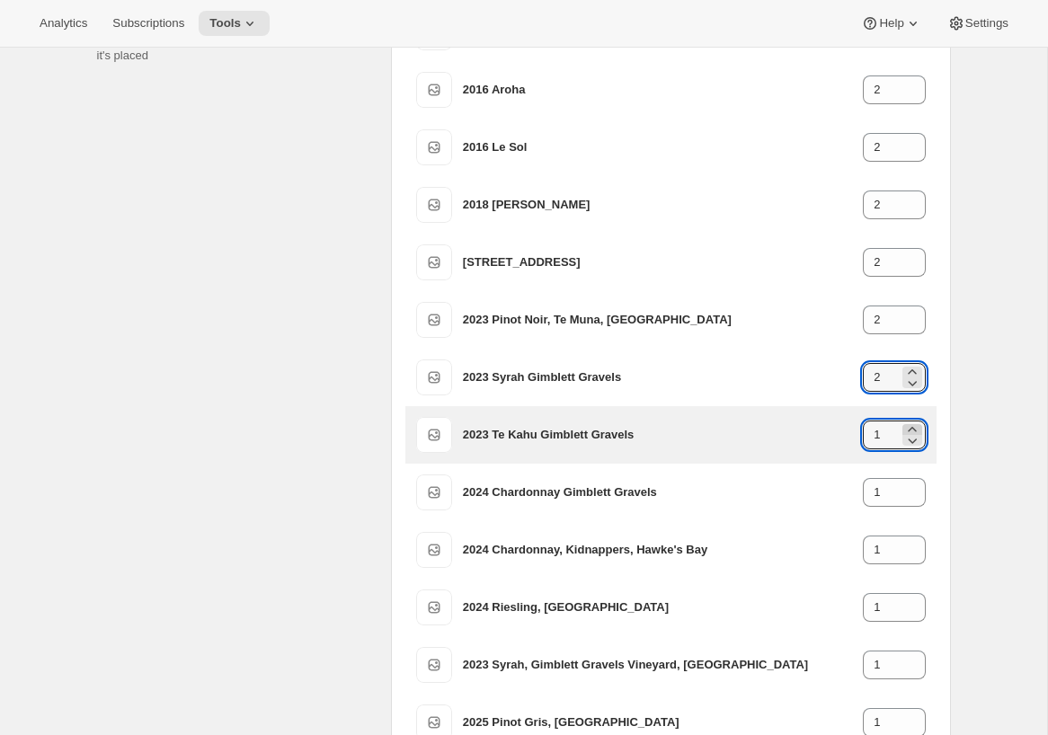
click at [909, 427] on icon at bounding box center [912, 430] width 18 height 18
type input "2"
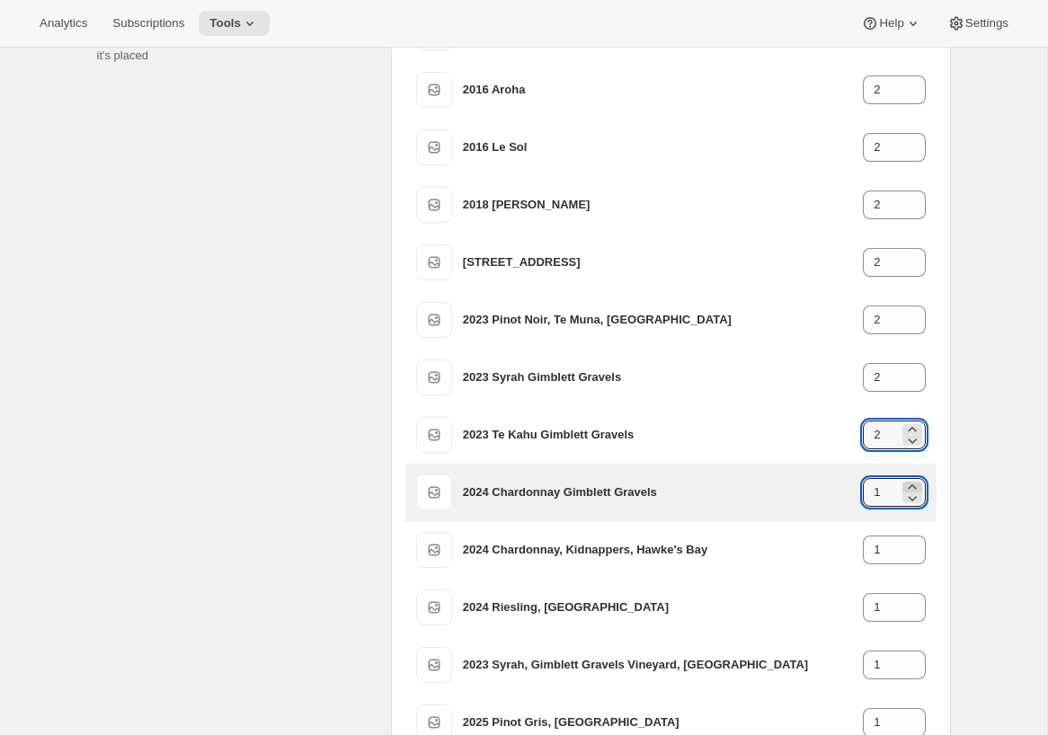
click at [912, 485] on icon at bounding box center [912, 486] width 8 height 4
type input "2"
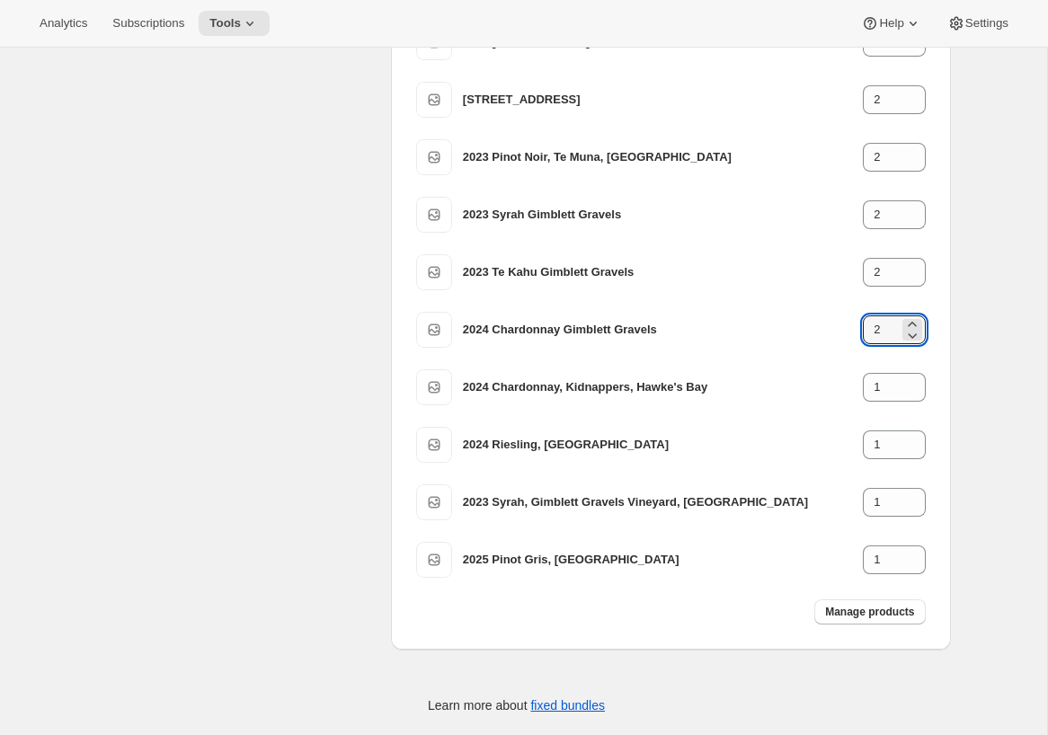
scroll to position [562, 0]
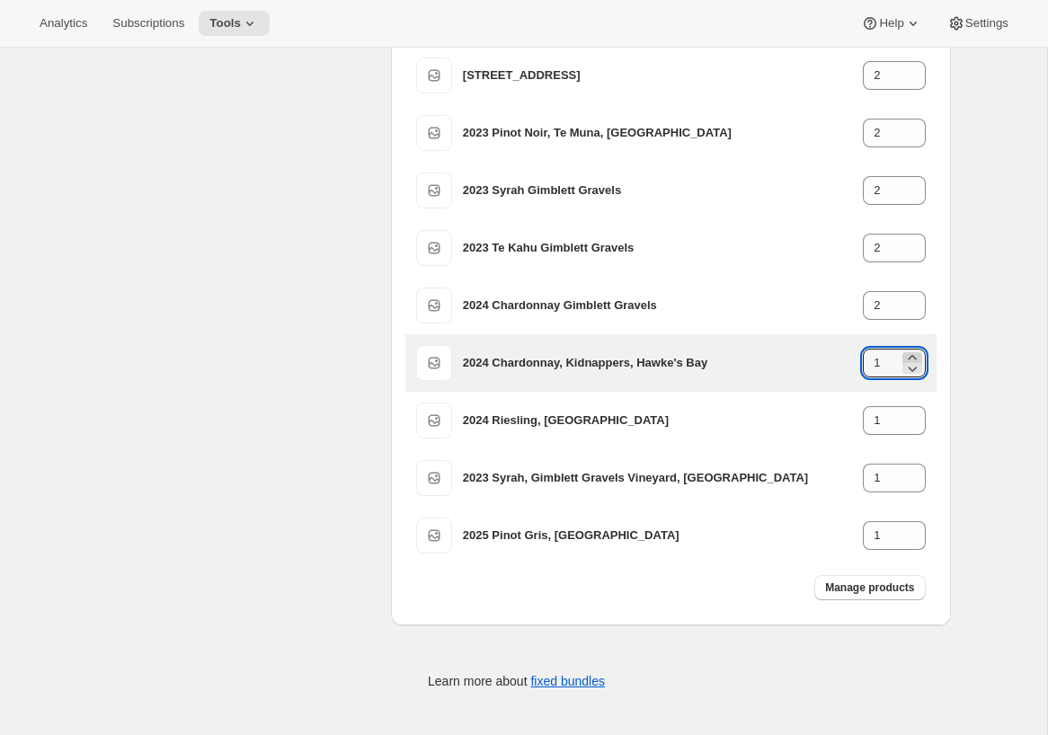
click at [909, 354] on icon at bounding box center [912, 358] width 18 height 18
type input "2"
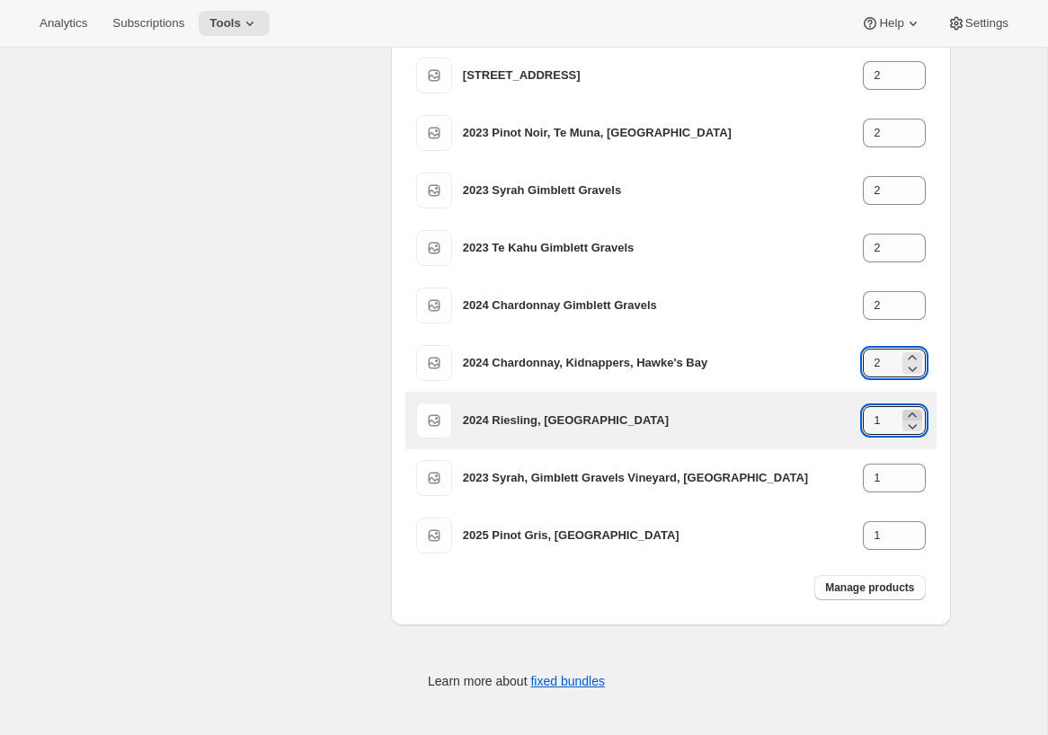
click at [909, 415] on icon at bounding box center [912, 414] width 8 height 4
type input "2"
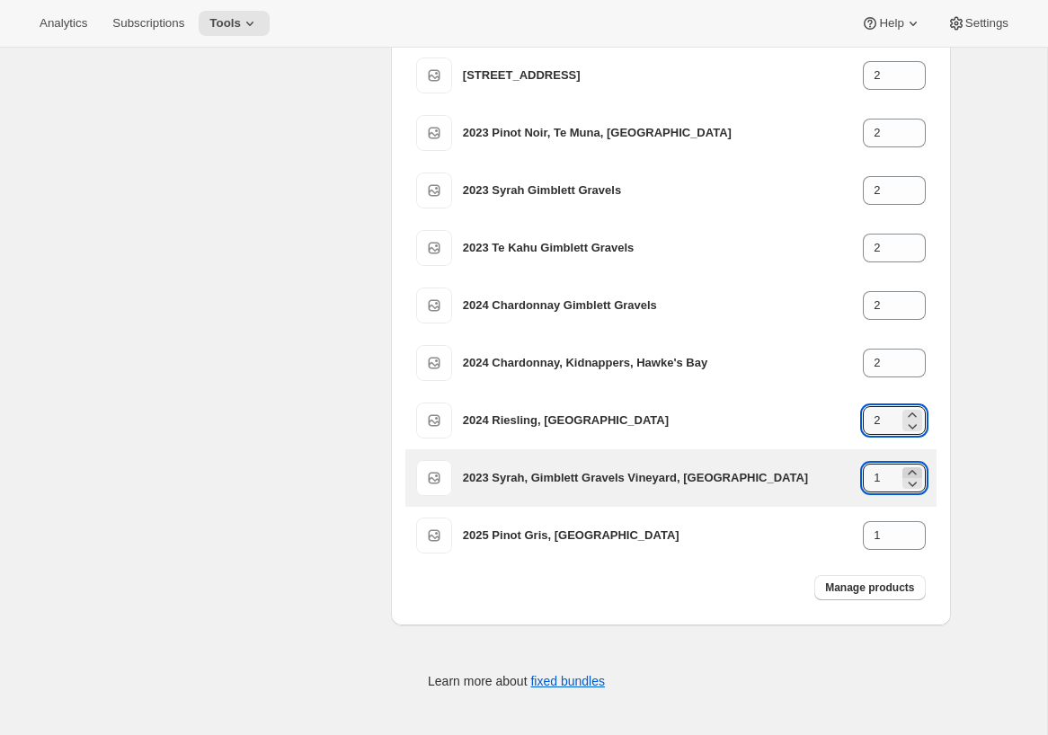
click at [909, 470] on icon at bounding box center [912, 473] width 18 height 18
type input "2"
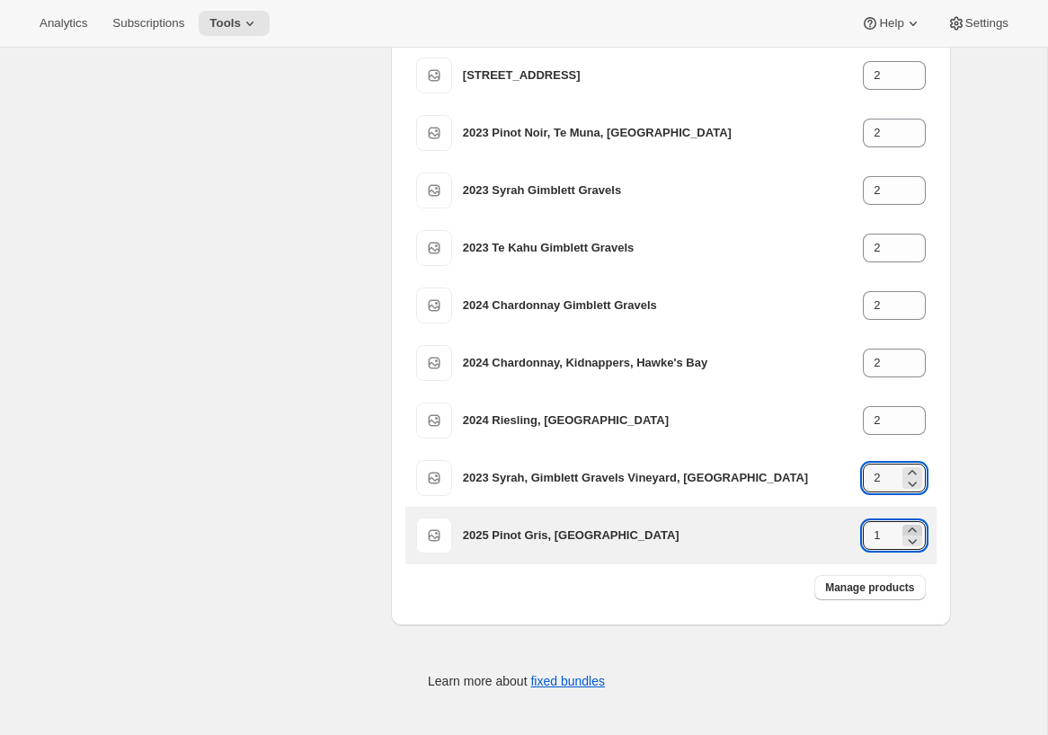
click at [912, 528] on icon at bounding box center [912, 530] width 8 height 4
type input "2"
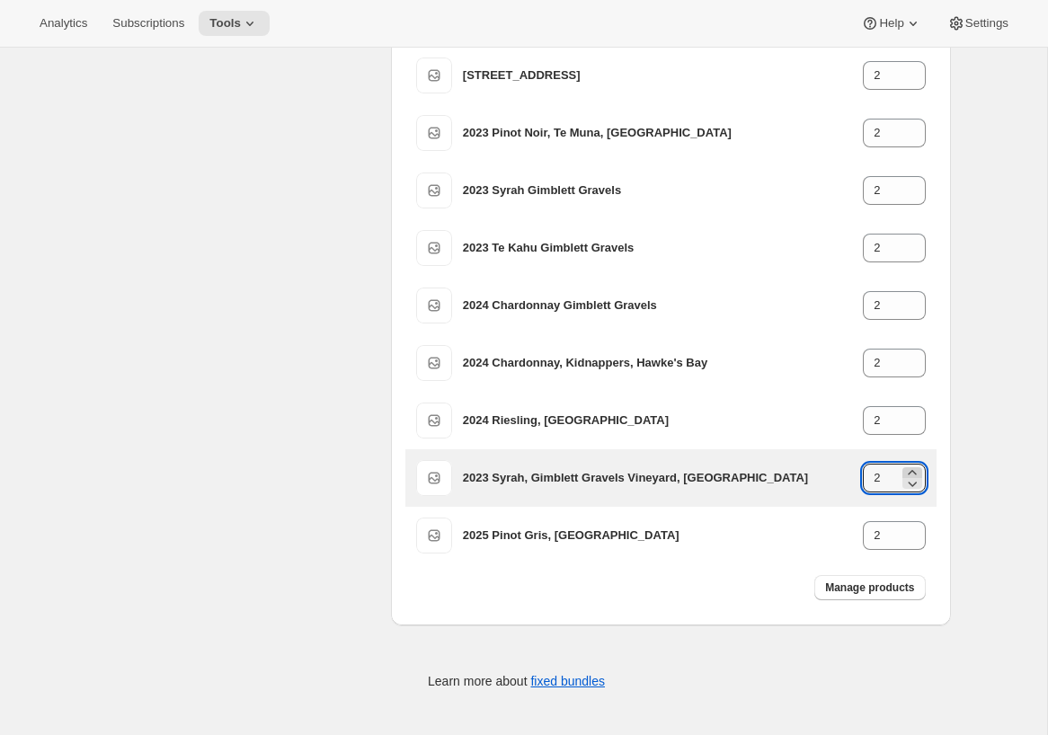
click at [913, 470] on icon at bounding box center [912, 473] width 18 height 18
type input "4"
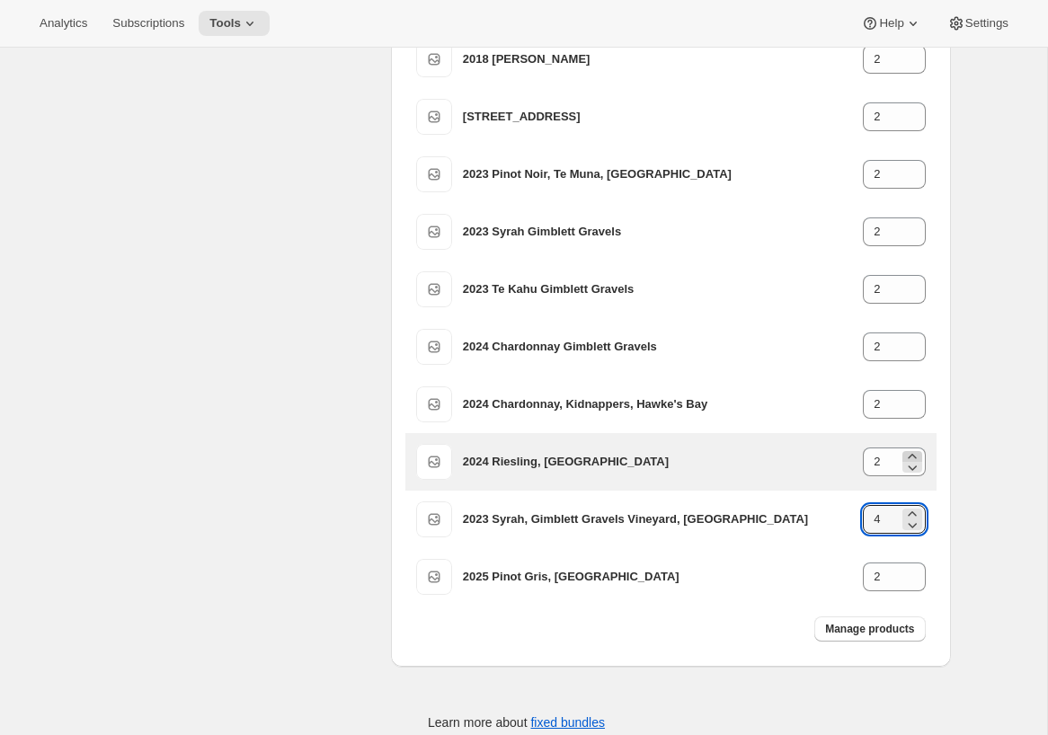
scroll to position [497, 0]
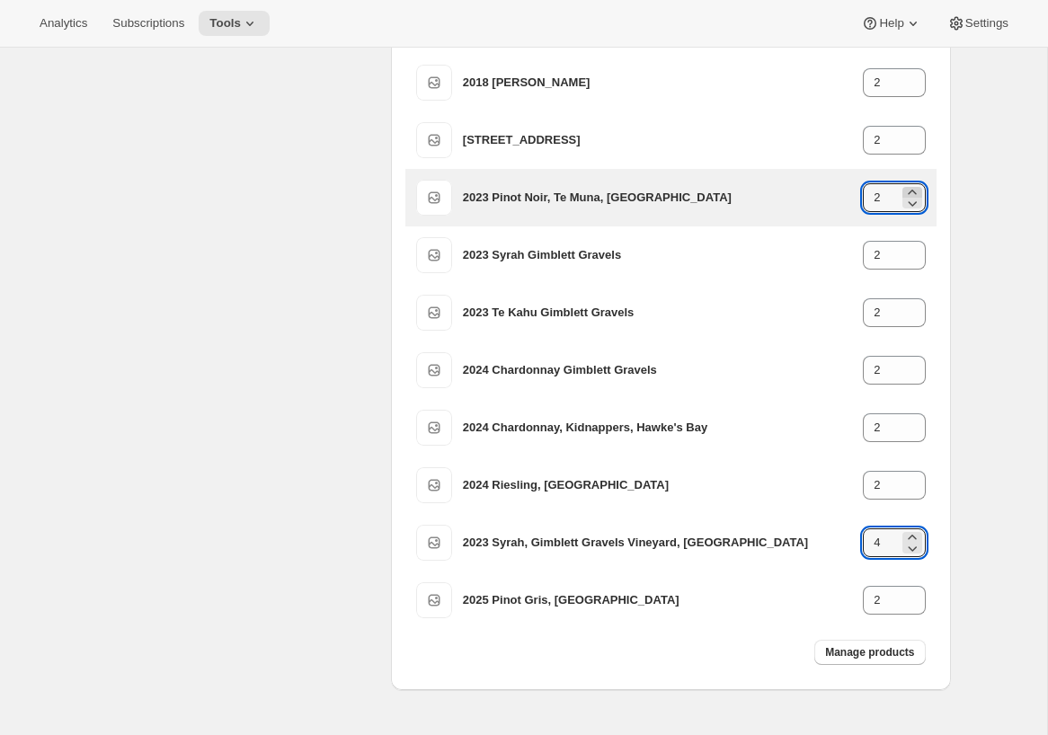
click at [913, 191] on icon at bounding box center [912, 192] width 8 height 4
type input "4"
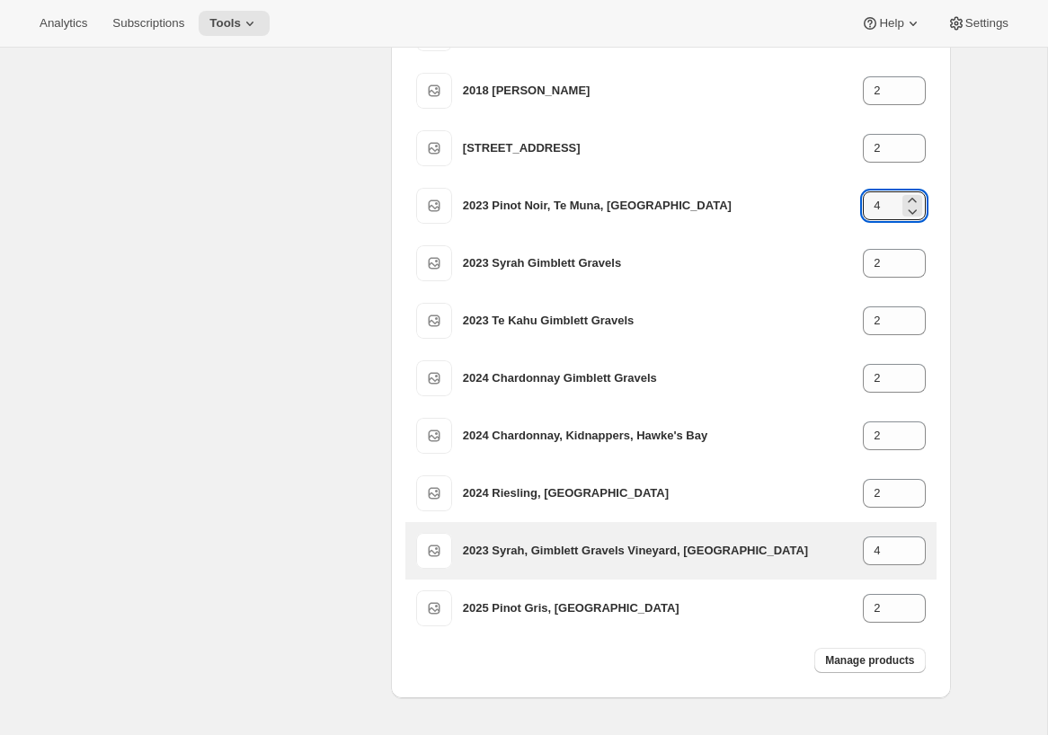
scroll to position [507, 0]
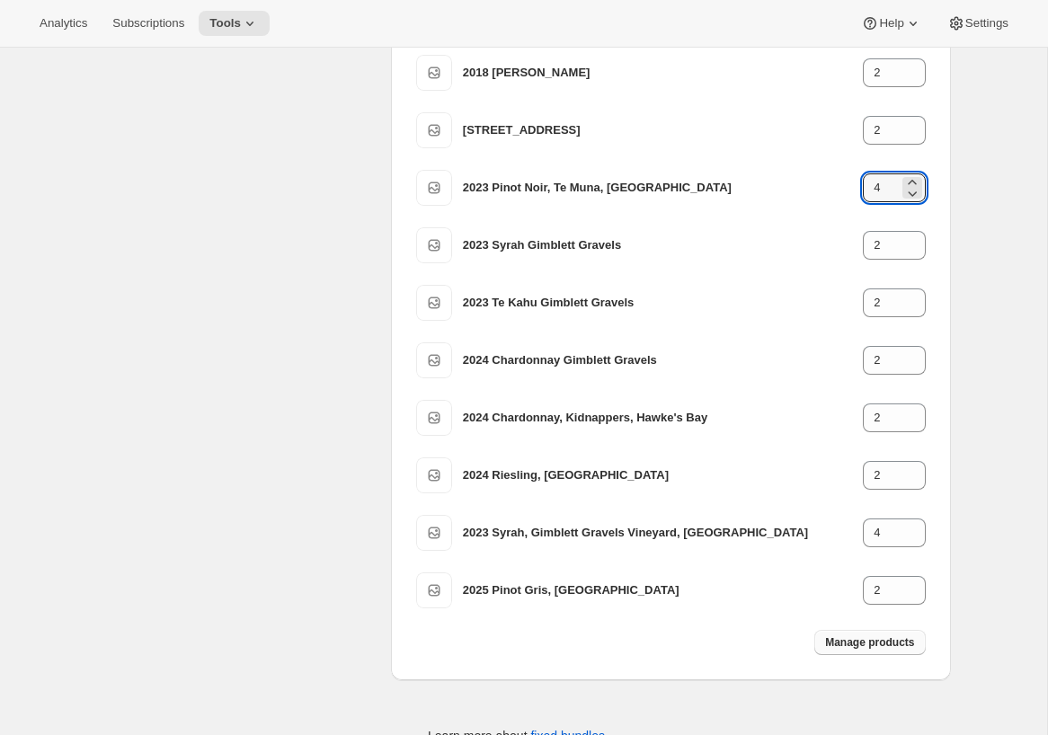
click at [870, 616] on span "Manage products" at bounding box center [869, 642] width 89 height 14
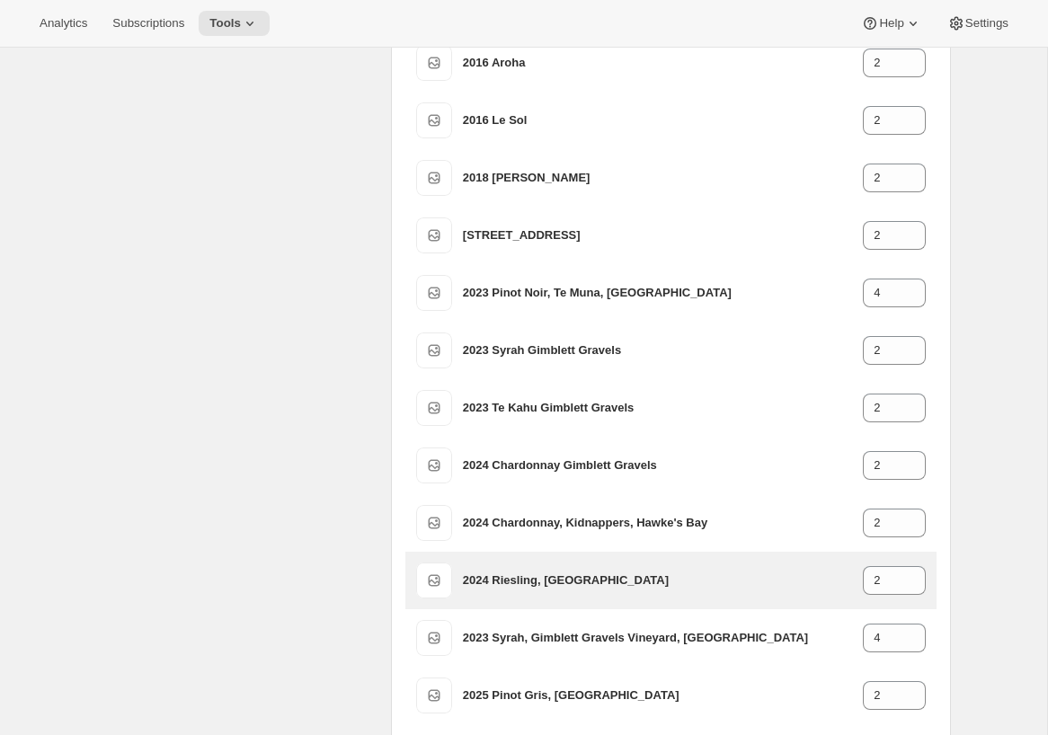
scroll to position [401, 0]
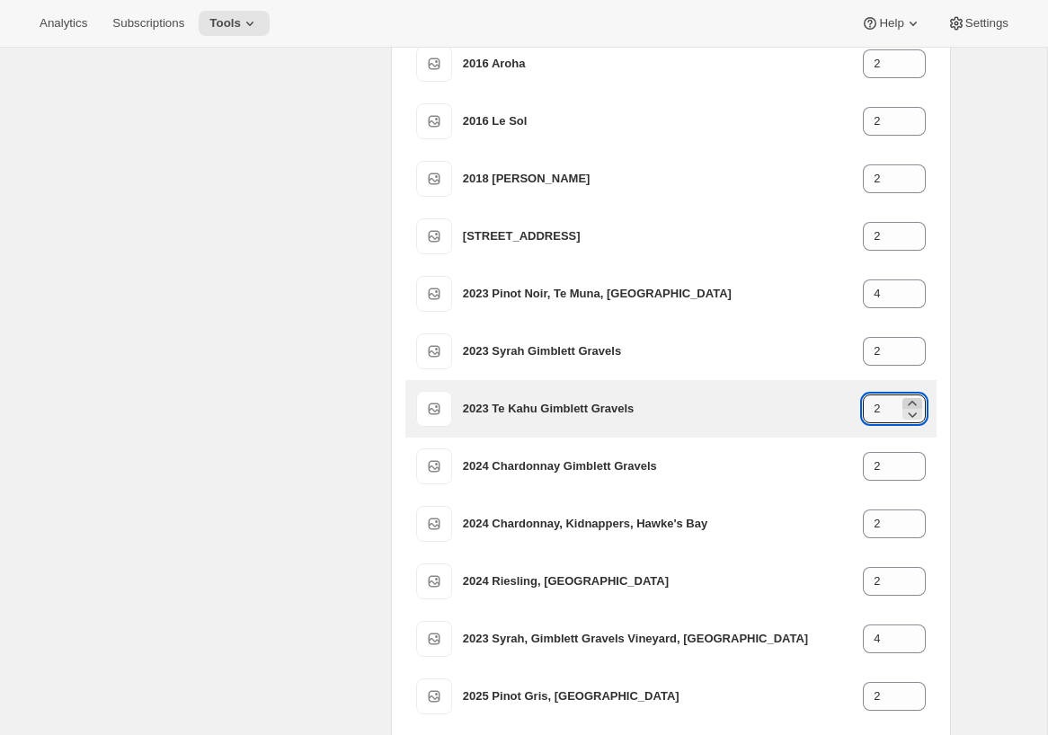
click at [910, 403] on icon at bounding box center [912, 403] width 8 height 4
type input "4"
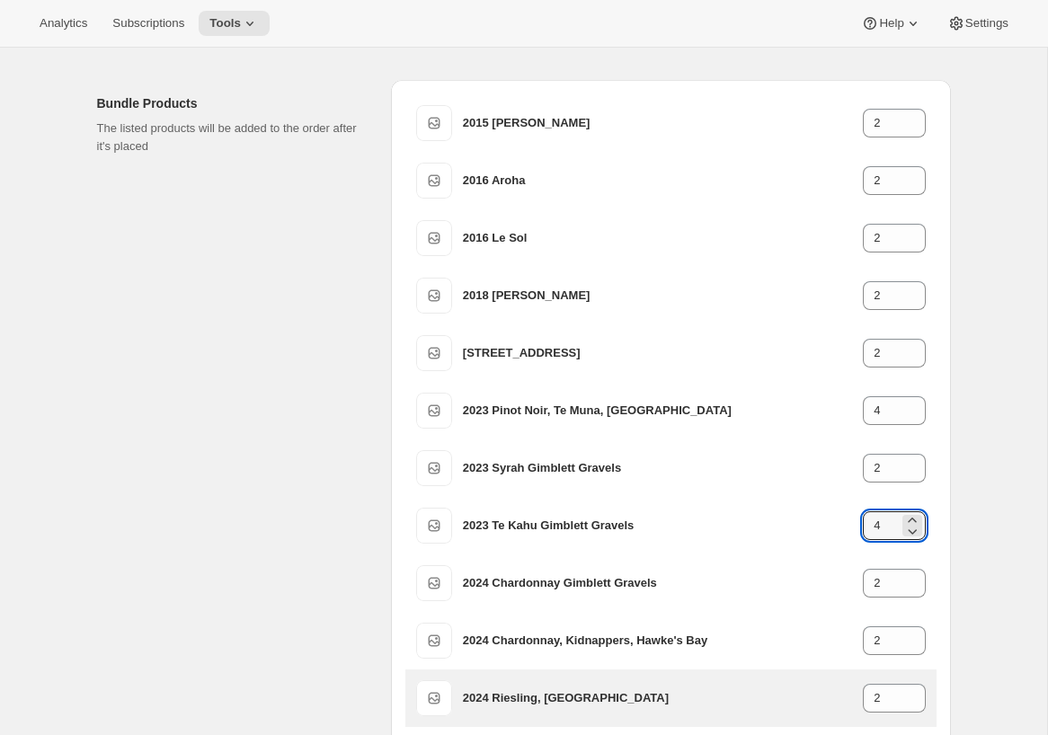
scroll to position [0, 0]
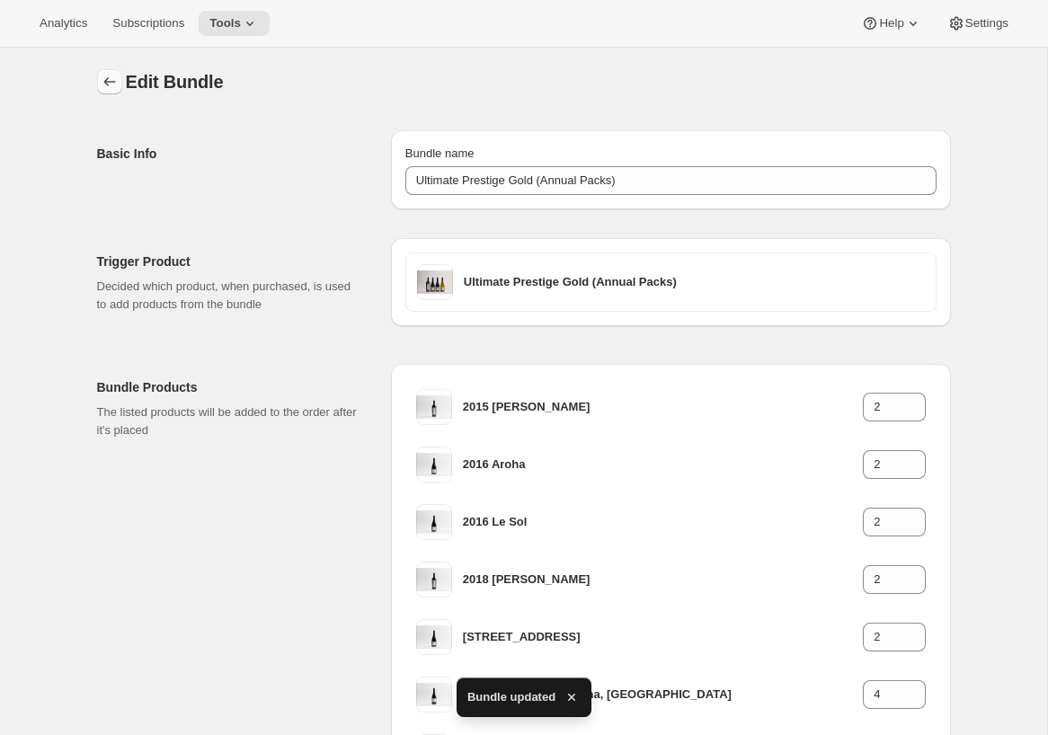
click at [105, 76] on icon "Bundles" at bounding box center [110, 82] width 18 height 18
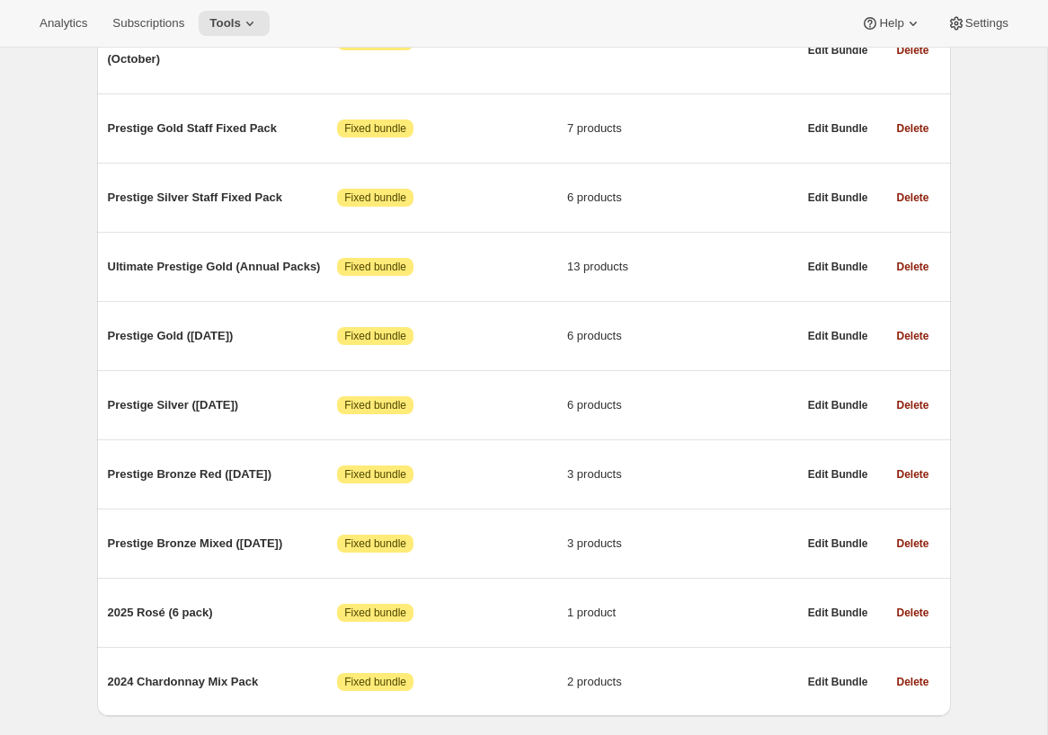
scroll to position [859, 0]
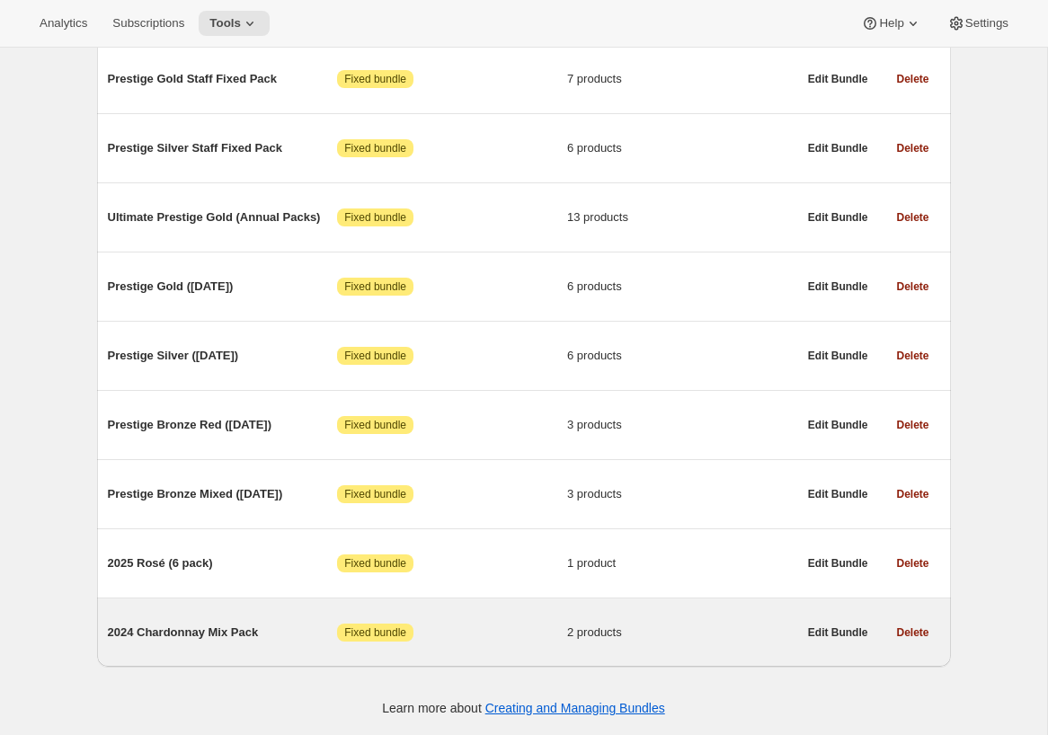
click at [262, 616] on span "2024 Chardonnay Mix Pack" at bounding box center [223, 633] width 230 height 18
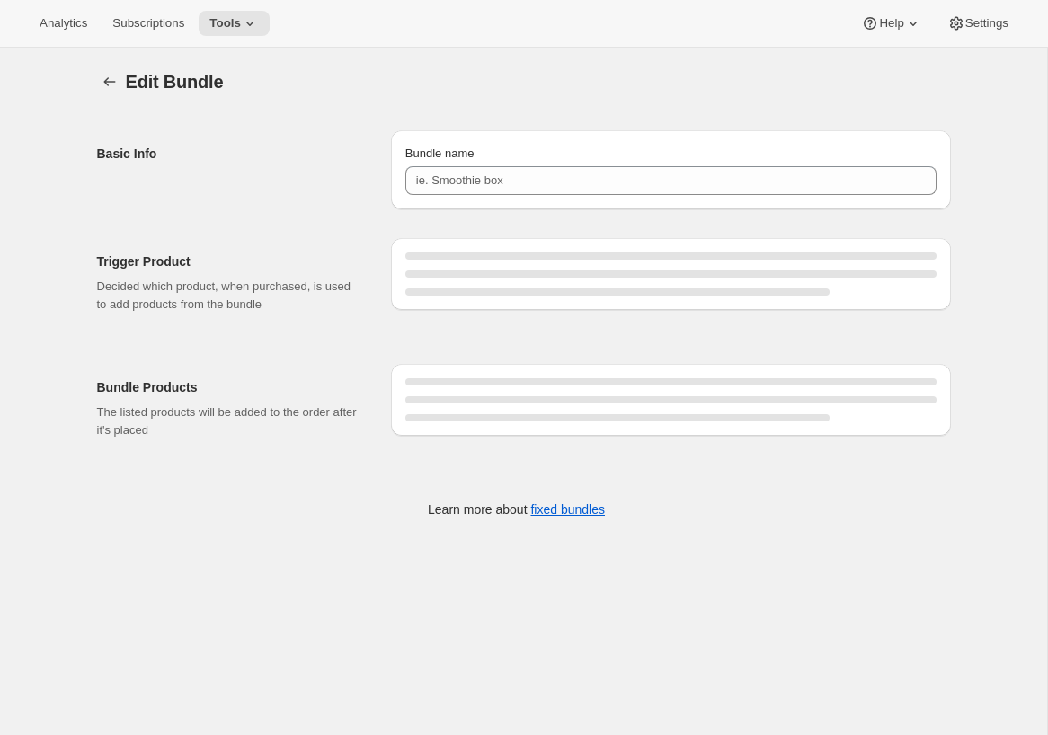
type input "2024 Chardonnay Mix Pack"
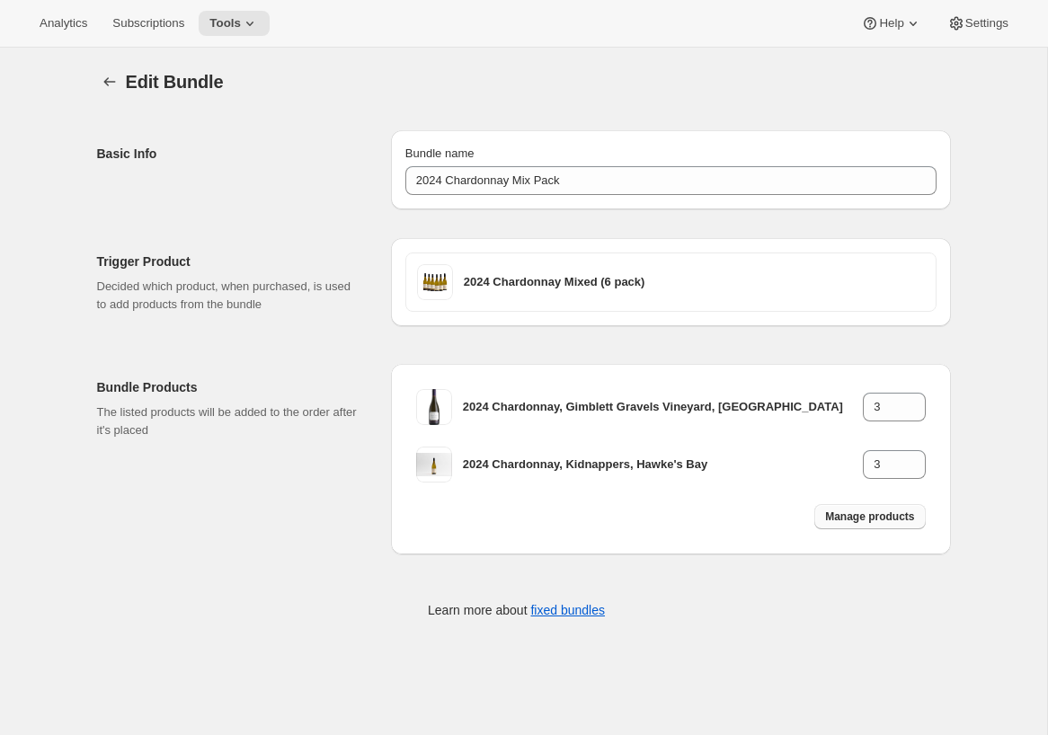
click at [875, 518] on span "Manage products" at bounding box center [869, 517] width 89 height 14
type input "1"
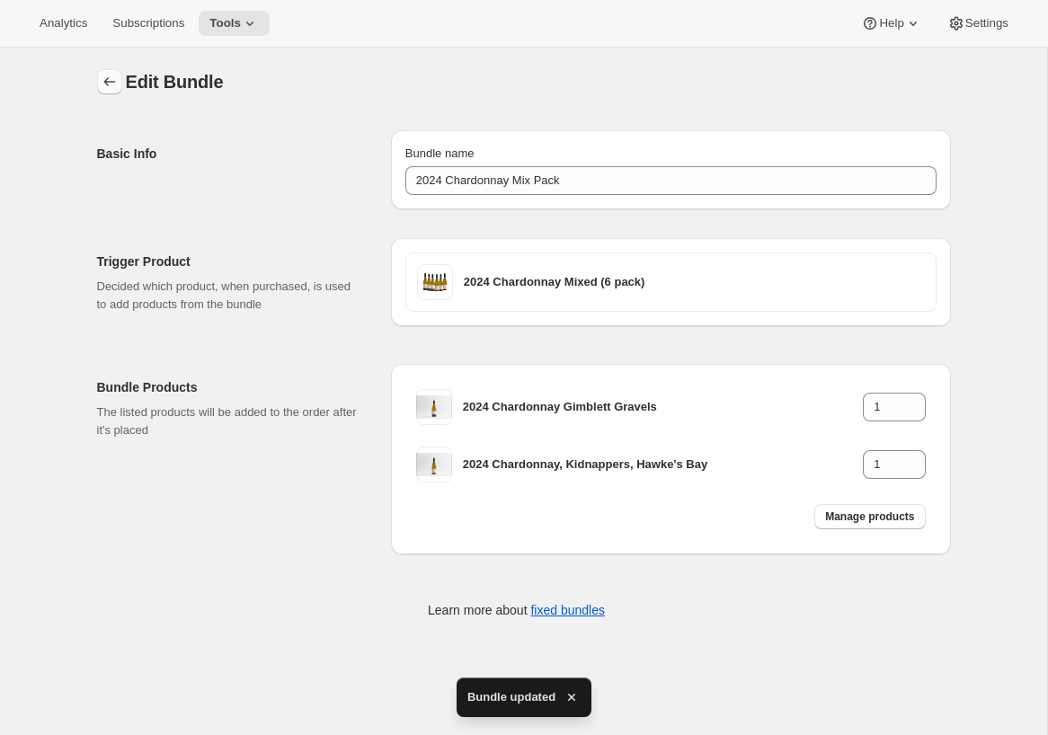
click at [106, 83] on icon "Bundles" at bounding box center [109, 81] width 12 height 9
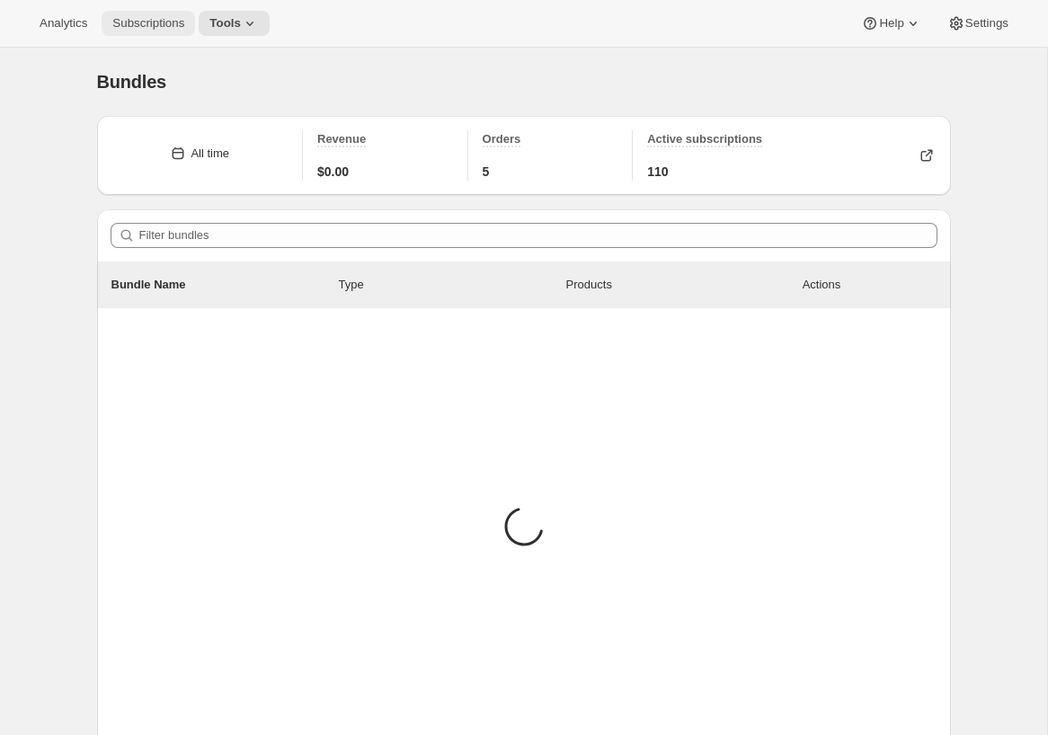
click at [136, 30] on span "Subscriptions" at bounding box center [148, 23] width 72 height 14
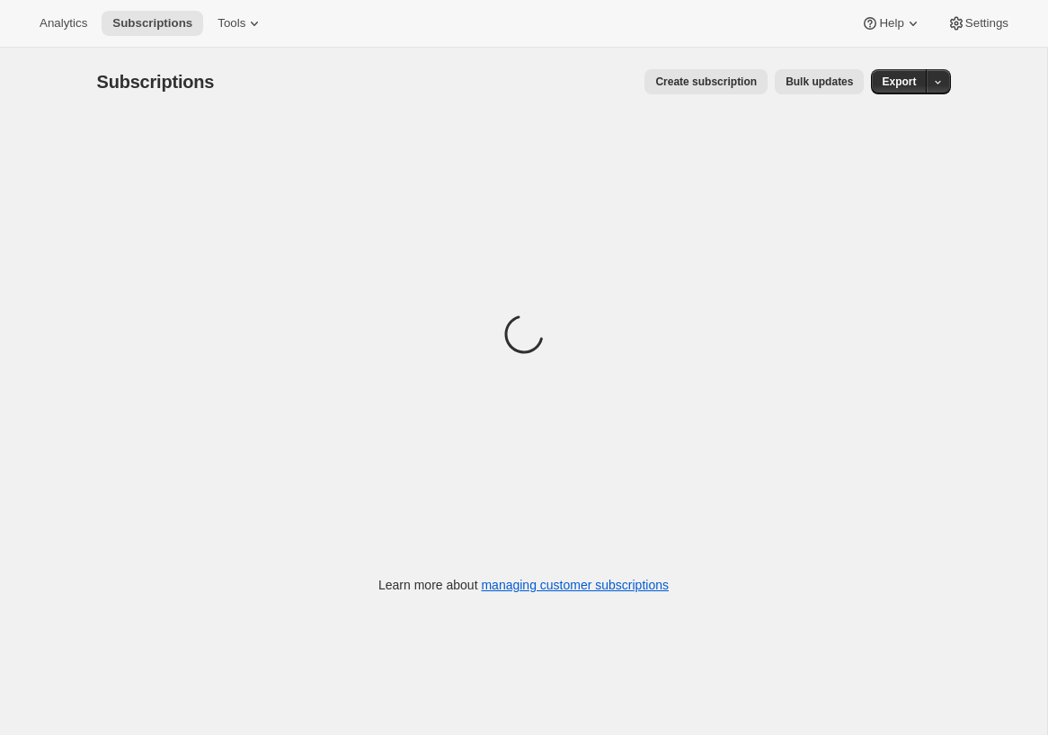
click at [821, 87] on span "Bulk updates" at bounding box center [818, 82] width 67 height 14
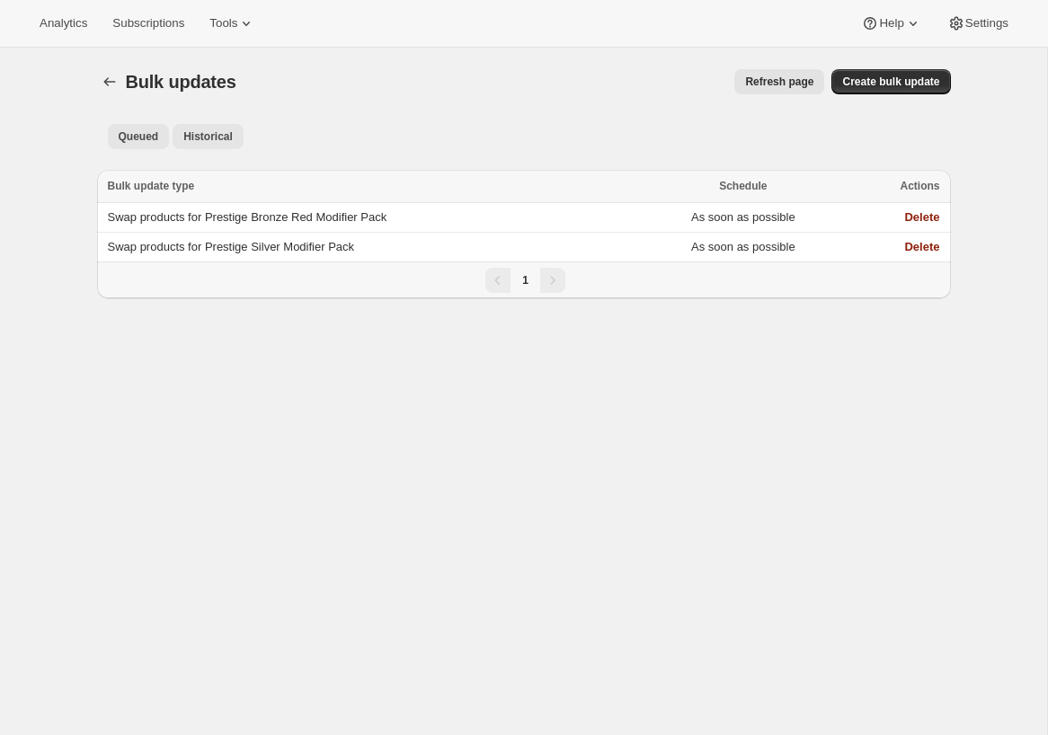
click at [226, 144] on button "Historical" at bounding box center [208, 136] width 71 height 25
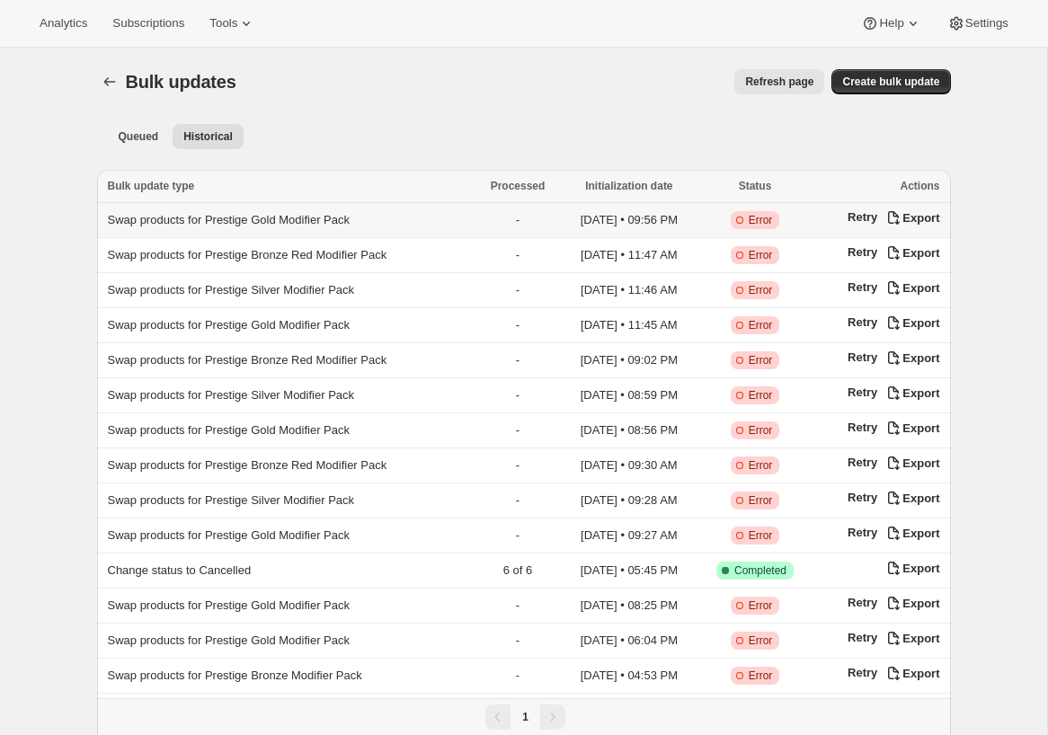
click at [243, 218] on span "Swap products for Prestige Gold Modifier Pack" at bounding box center [229, 219] width 243 height 13
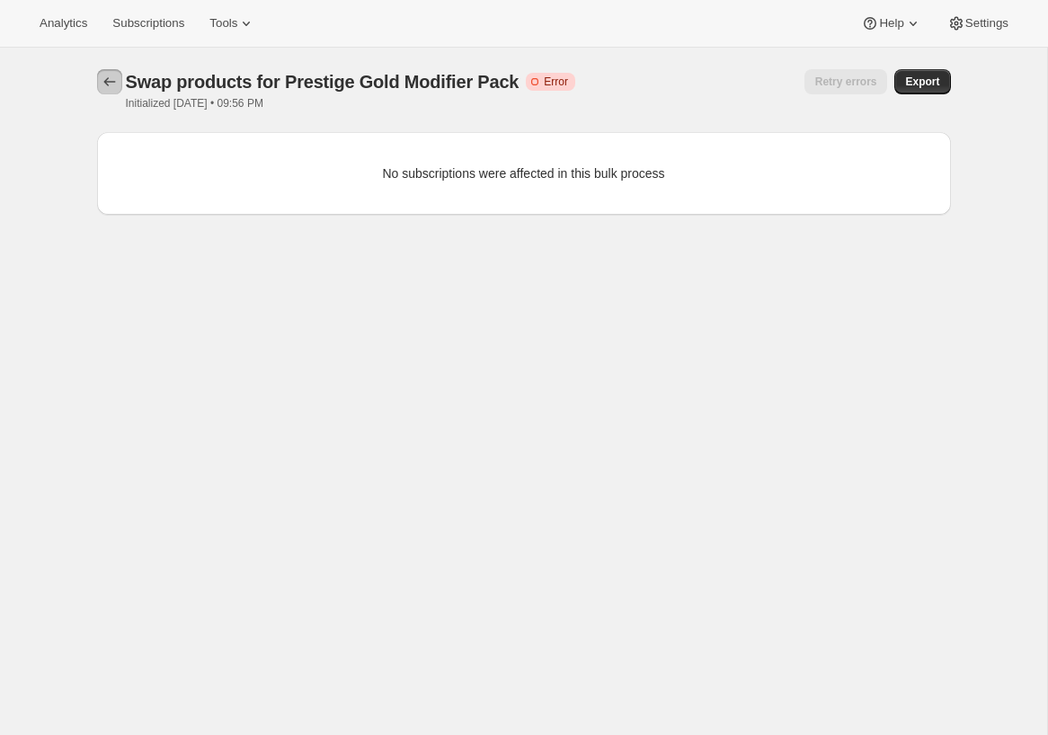
click at [97, 84] on button "button" at bounding box center [109, 81] width 25 height 25
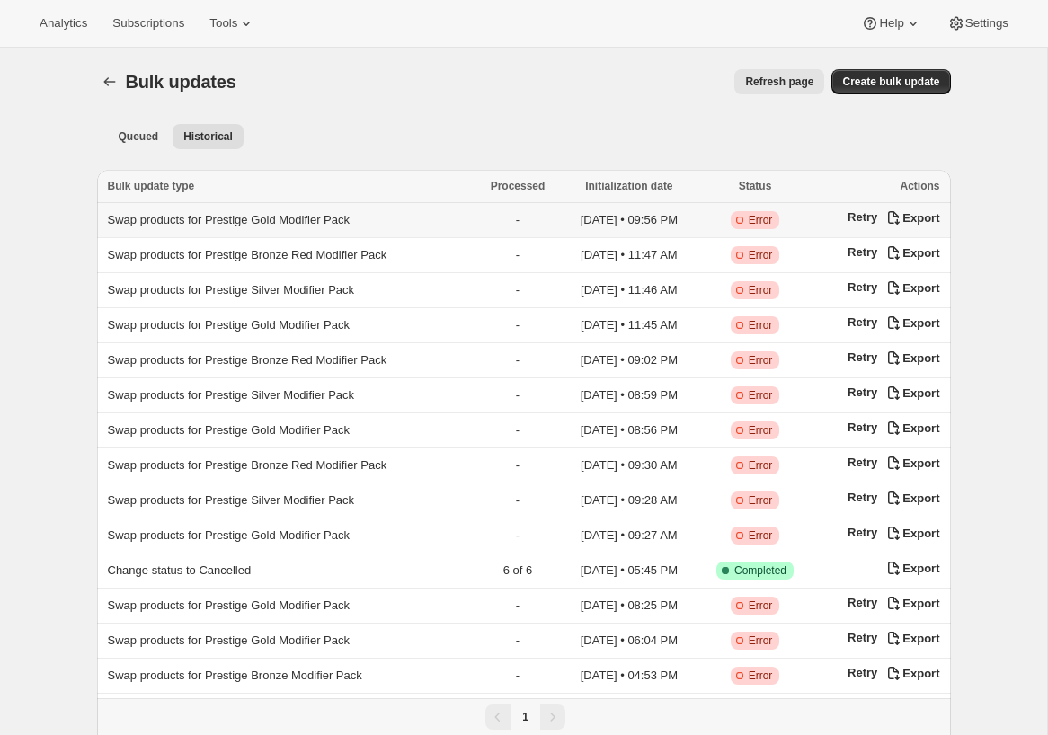
click at [233, 222] on span "Swap products for Prestige Gold Modifier Pack" at bounding box center [229, 219] width 243 height 13
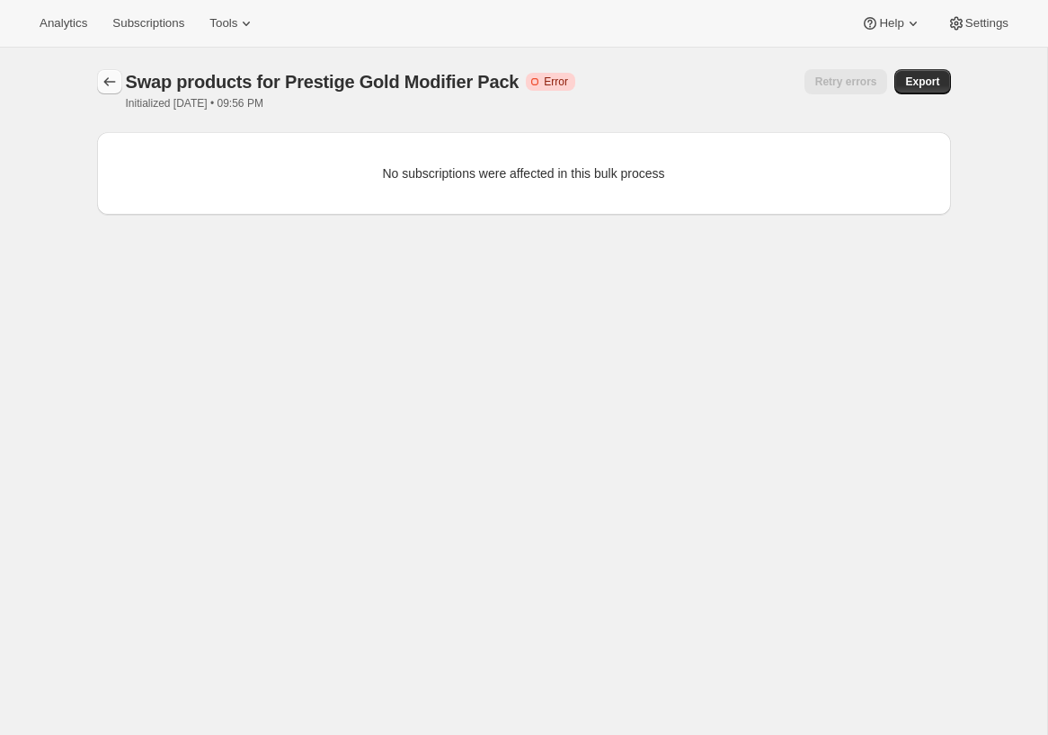
click at [113, 84] on icon "button" at bounding box center [110, 82] width 18 height 18
